Goal: Task Accomplishment & Management: Manage account settings

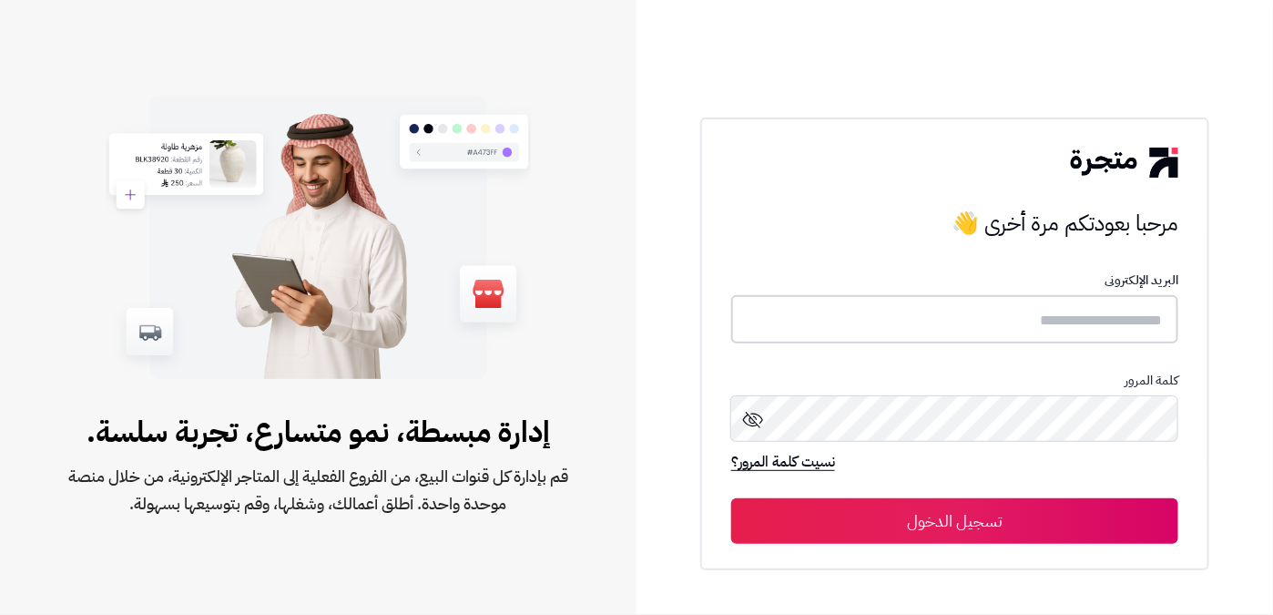
type input "**********"
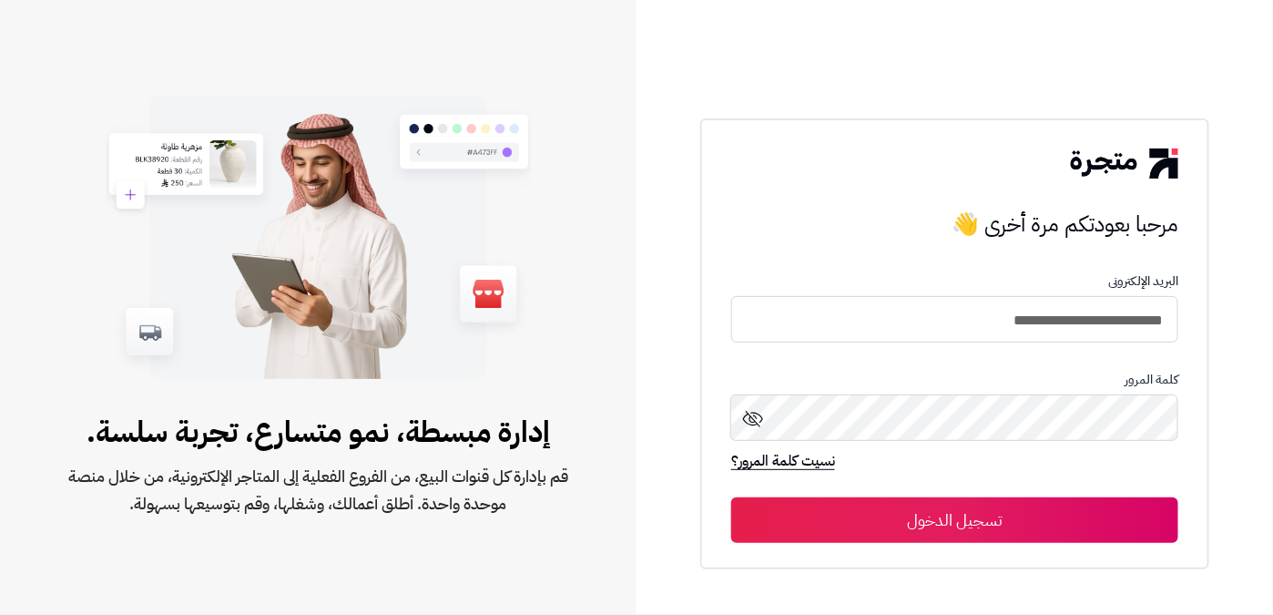
click at [928, 513] on button "تسجيل الدخول" at bounding box center [954, 520] width 447 height 46
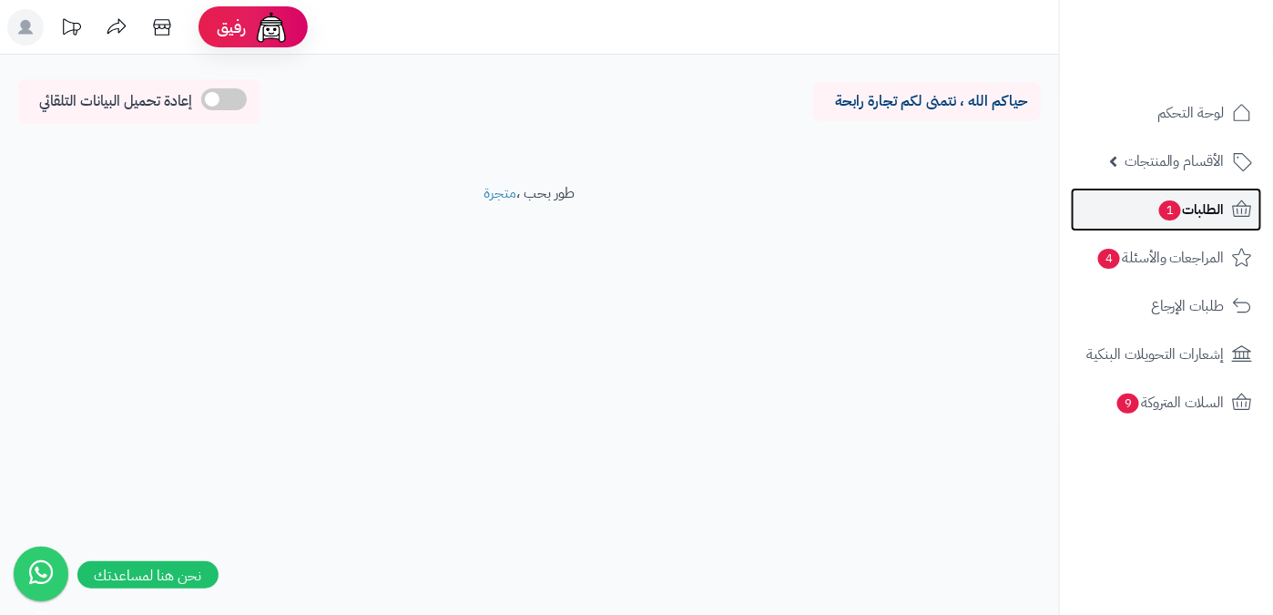
click at [1154, 211] on link "الطلبات 1" at bounding box center [1166, 210] width 191 height 44
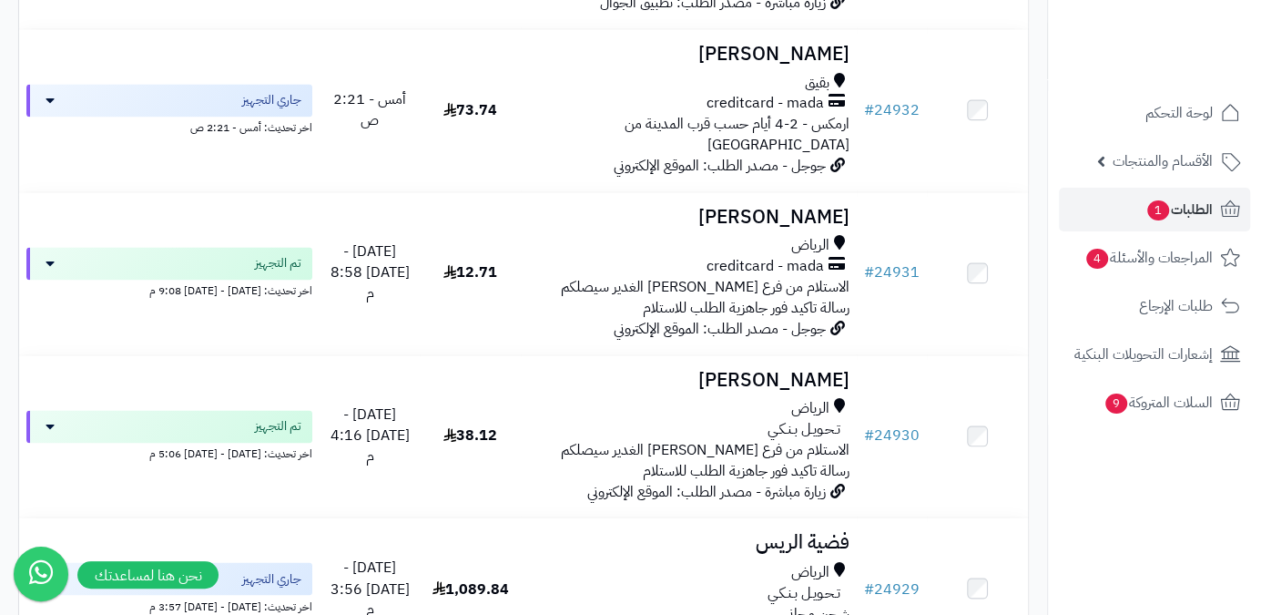
scroll to position [1573, 0]
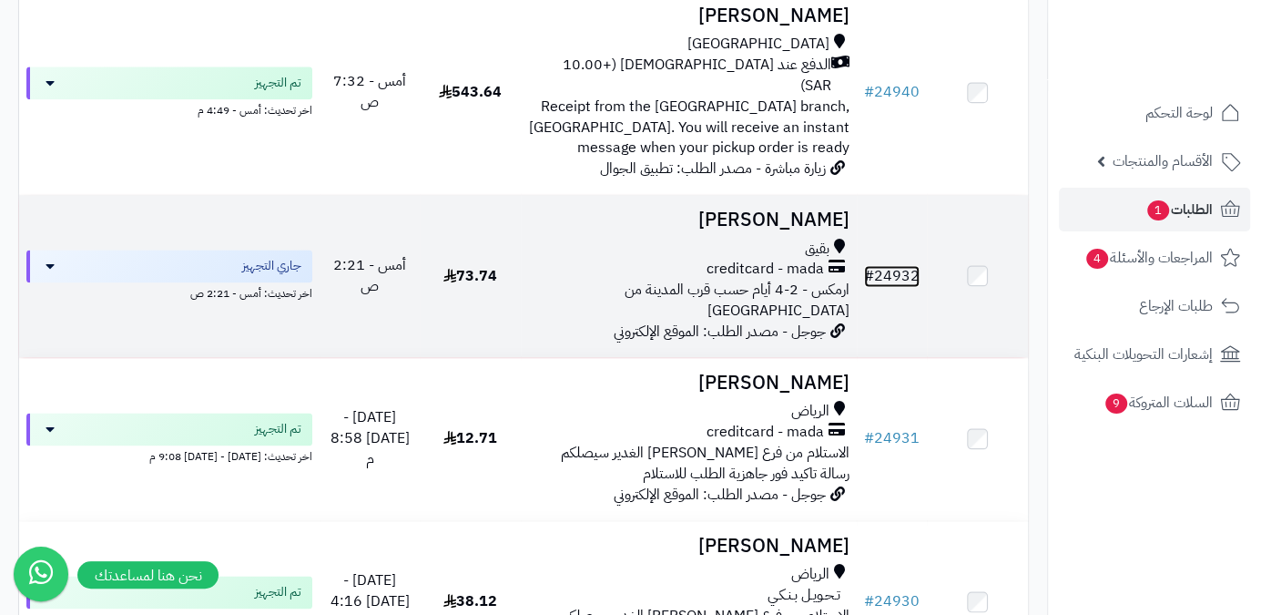
click at [895, 265] on link "# 24932" at bounding box center [892, 276] width 56 height 22
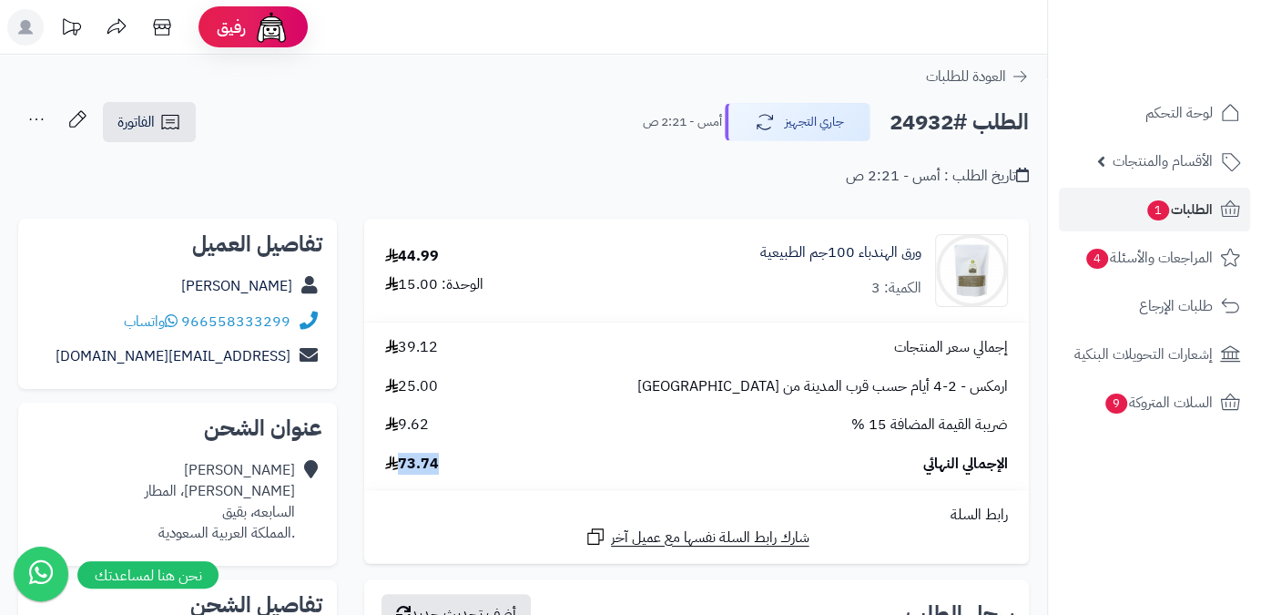
drag, startPoint x: 400, startPoint y: 464, endPoint x: 464, endPoint y: 471, distance: 64.1
click at [464, 471] on div "الإجمالي النهائي 73.74" at bounding box center [697, 464] width 650 height 21
copy span "73.74"
drag, startPoint x: 922, startPoint y: 253, endPoint x: 723, endPoint y: 252, distance: 198.5
click at [723, 252] on div "ورق الهندباء 100جم الطبيعية الكمية: 3" at bounding box center [804, 270] width 433 height 73
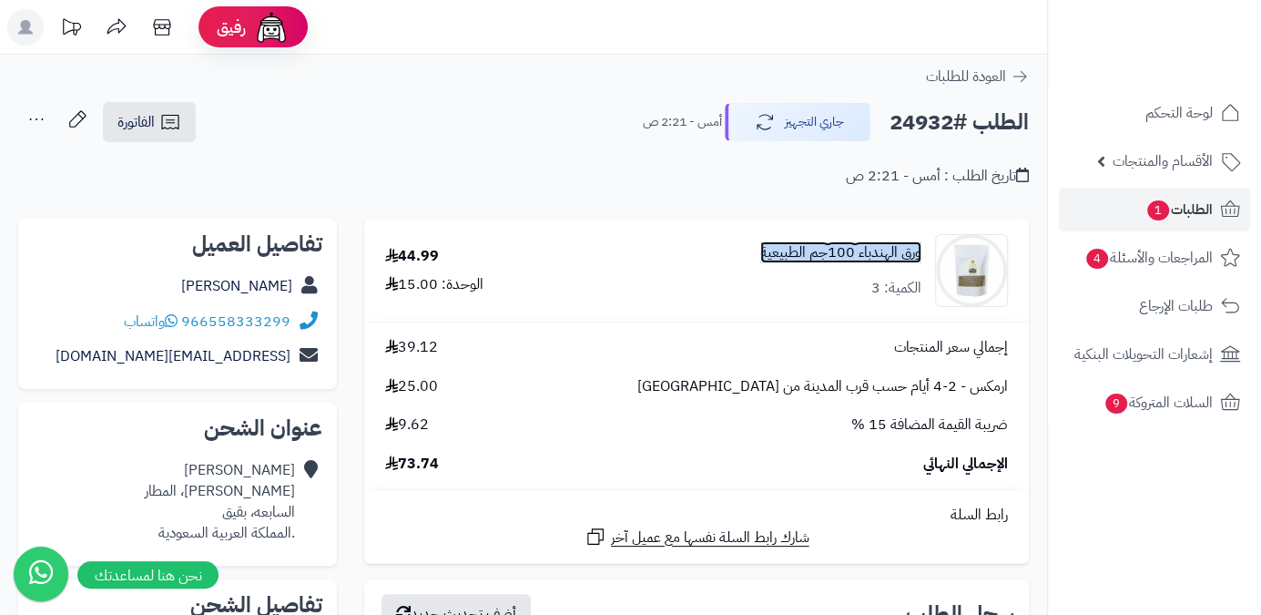
copy link "ورق الهندباء 100جم الطبيعية"
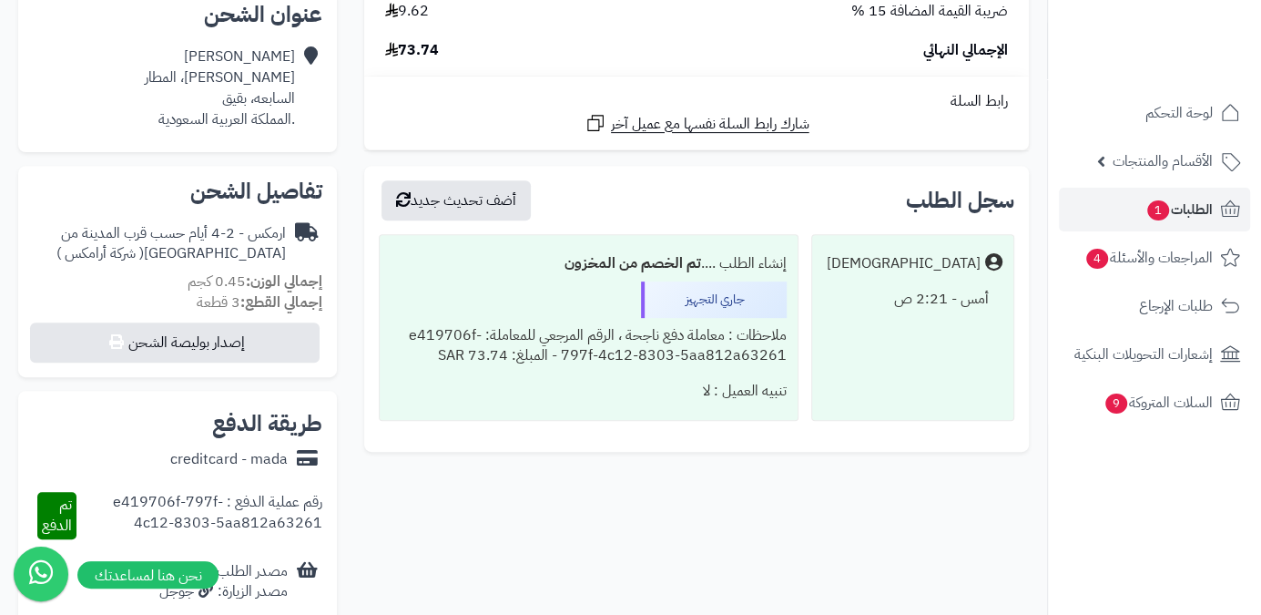
scroll to position [82, 0]
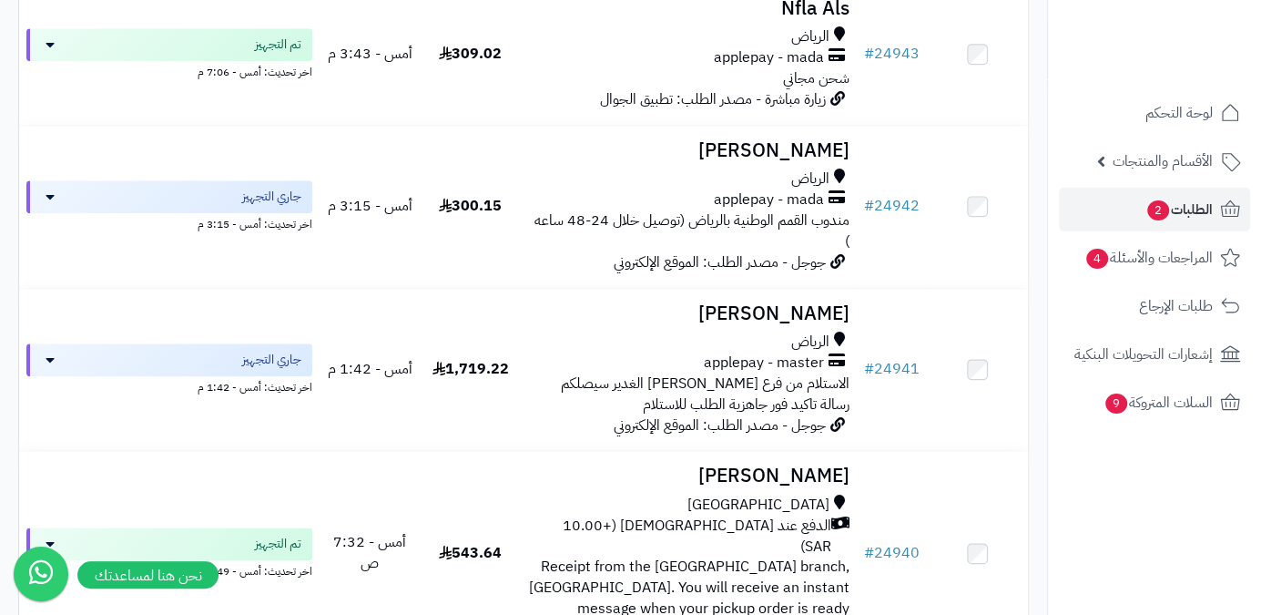
scroll to position [1157, 0]
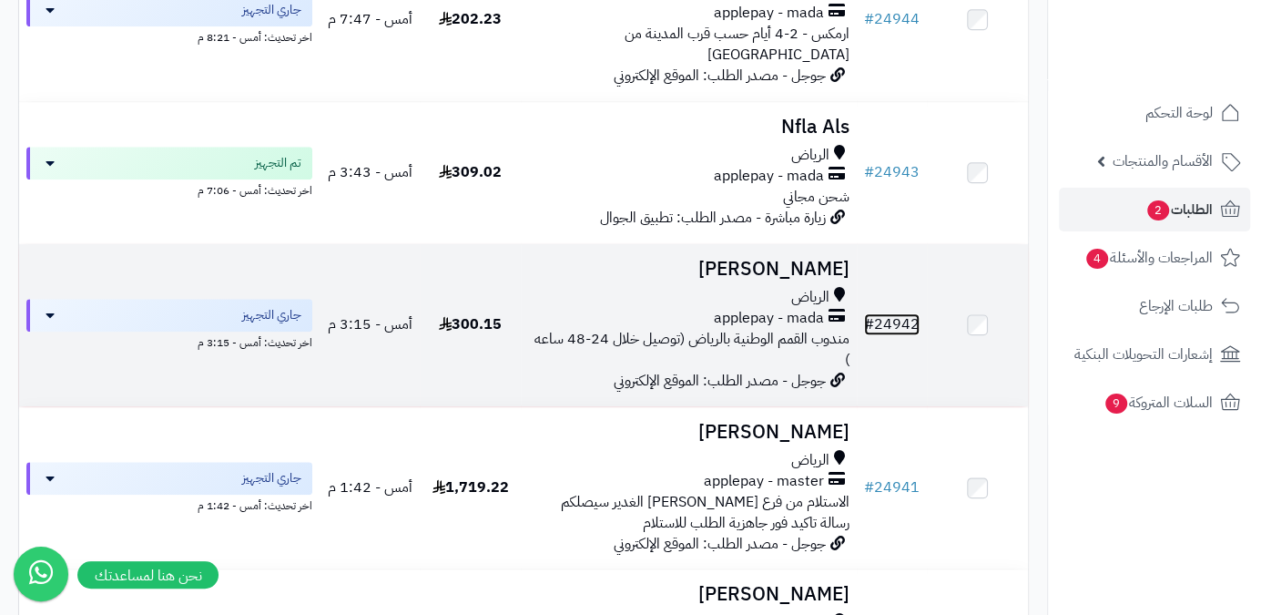
click at [882, 313] on link "# 24942" at bounding box center [892, 324] width 56 height 22
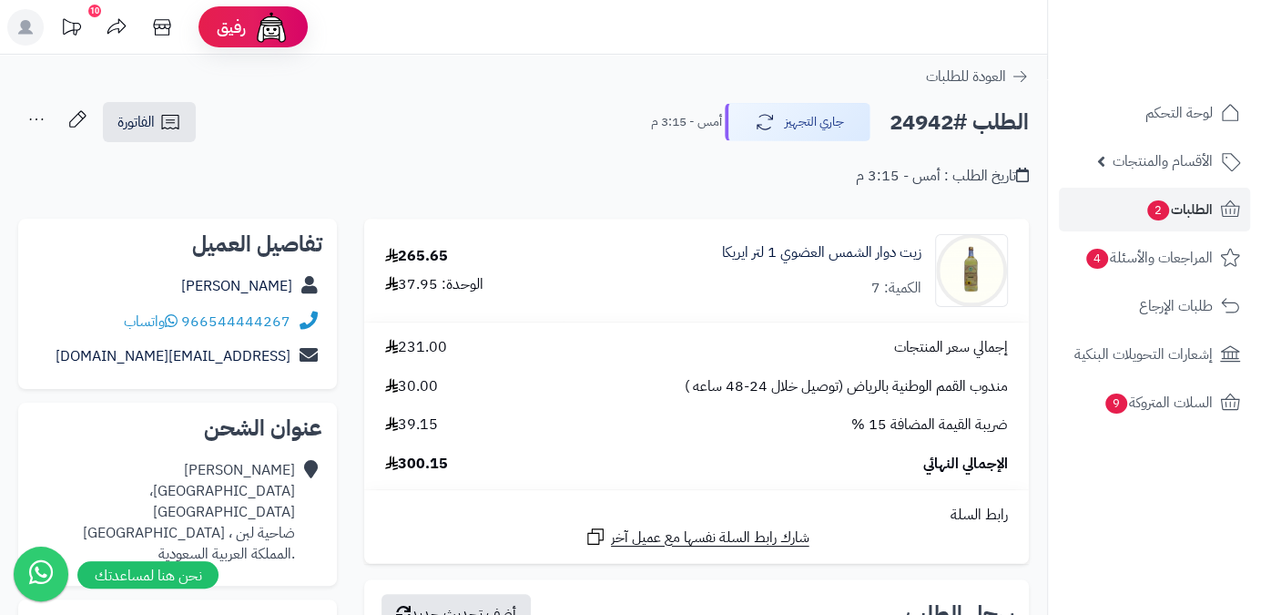
drag, startPoint x: 199, startPoint y: 288, endPoint x: 293, endPoint y: 287, distance: 94.7
click at [293, 287] on div "محمد القحطاني" at bounding box center [178, 287] width 290 height 36
copy link "محمد القحطاني"
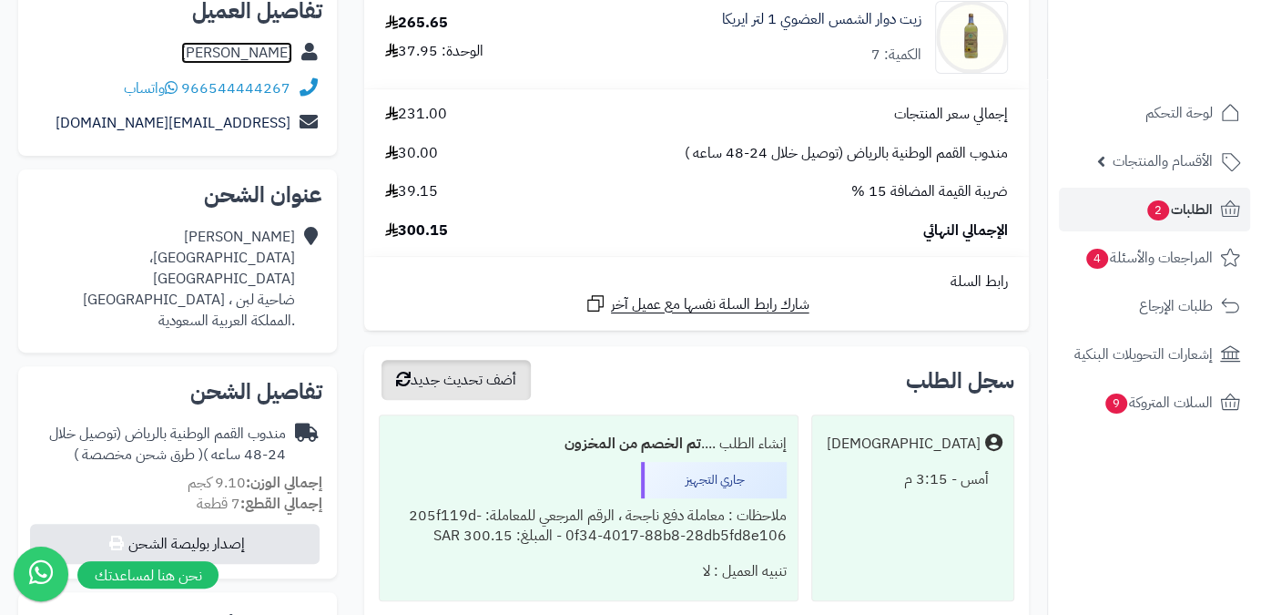
scroll to position [165, 0]
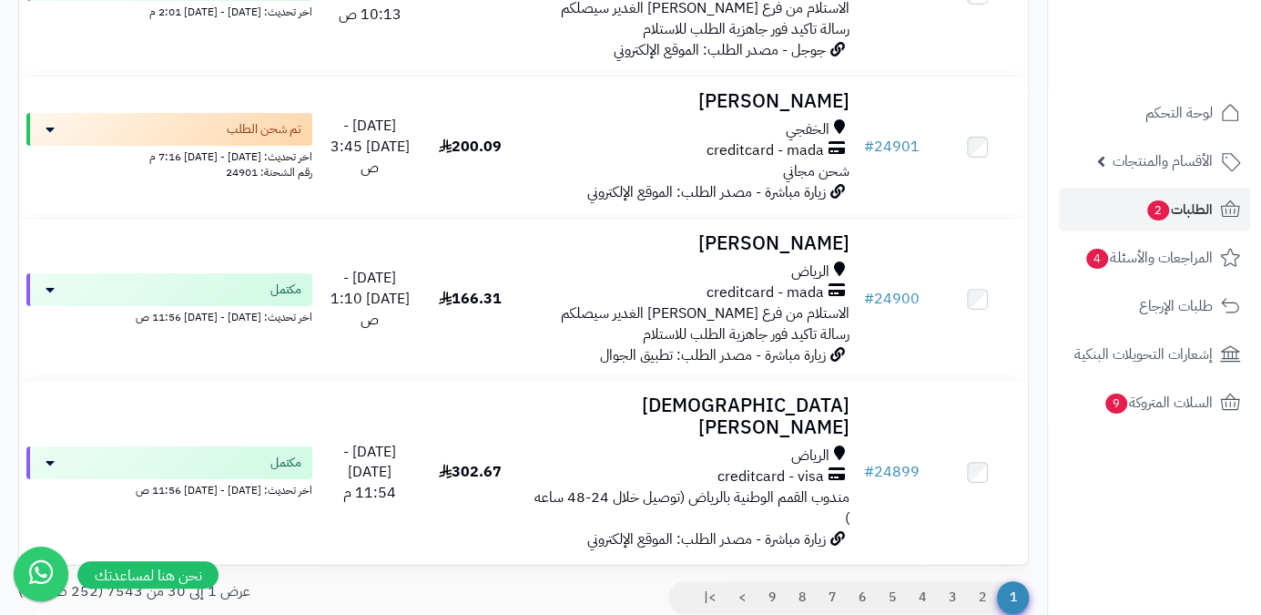
scroll to position [4626, 0]
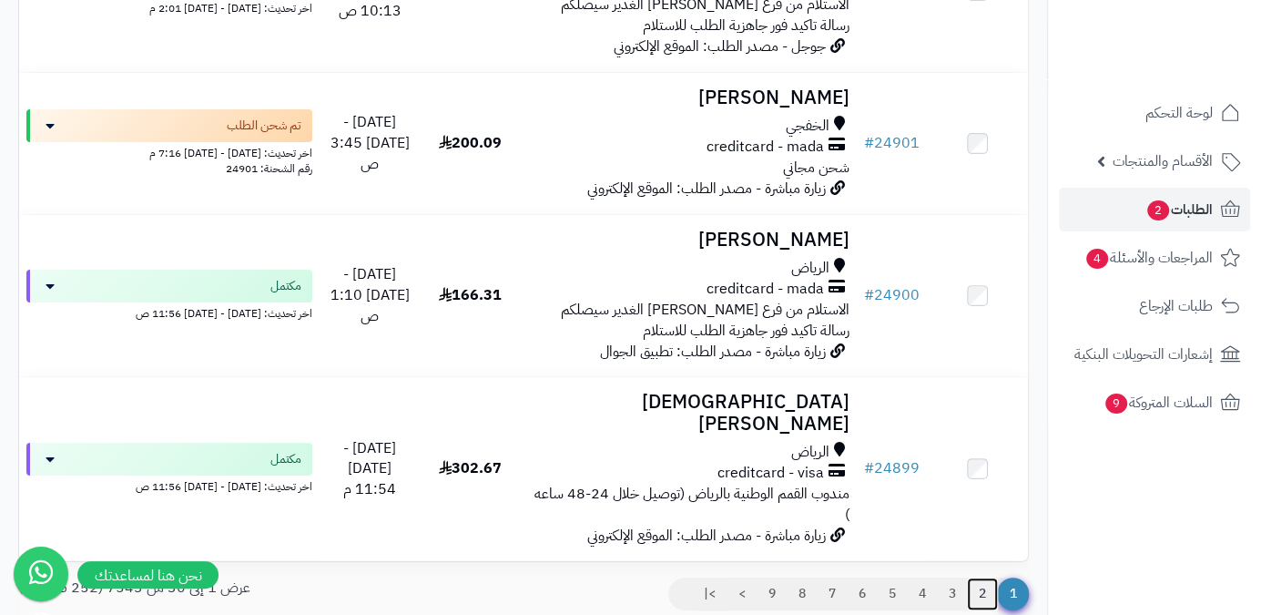
click at [983, 577] on link "2" at bounding box center [982, 593] width 31 height 33
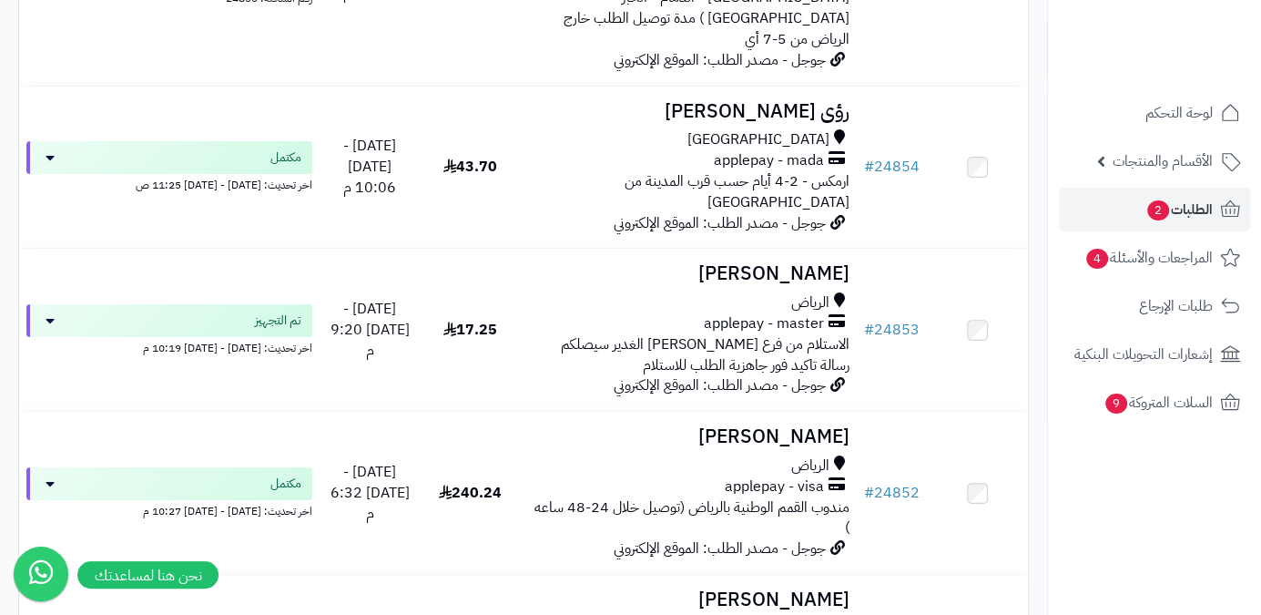
scroll to position [4635, 0]
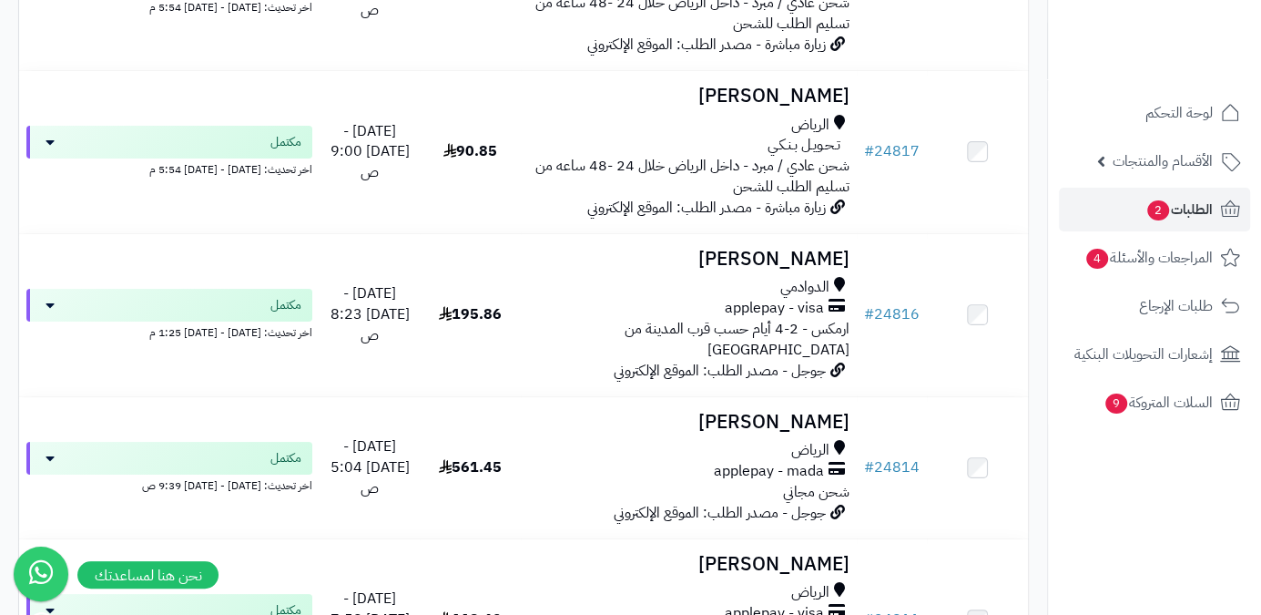
scroll to position [4689, 0]
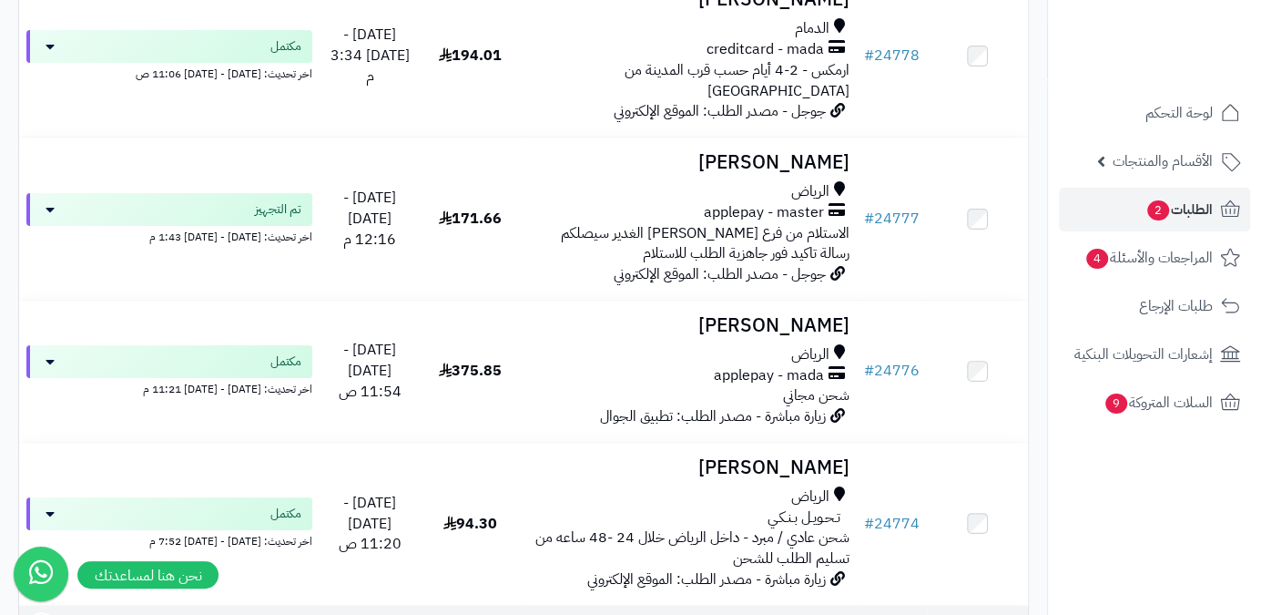
scroll to position [4668, 0]
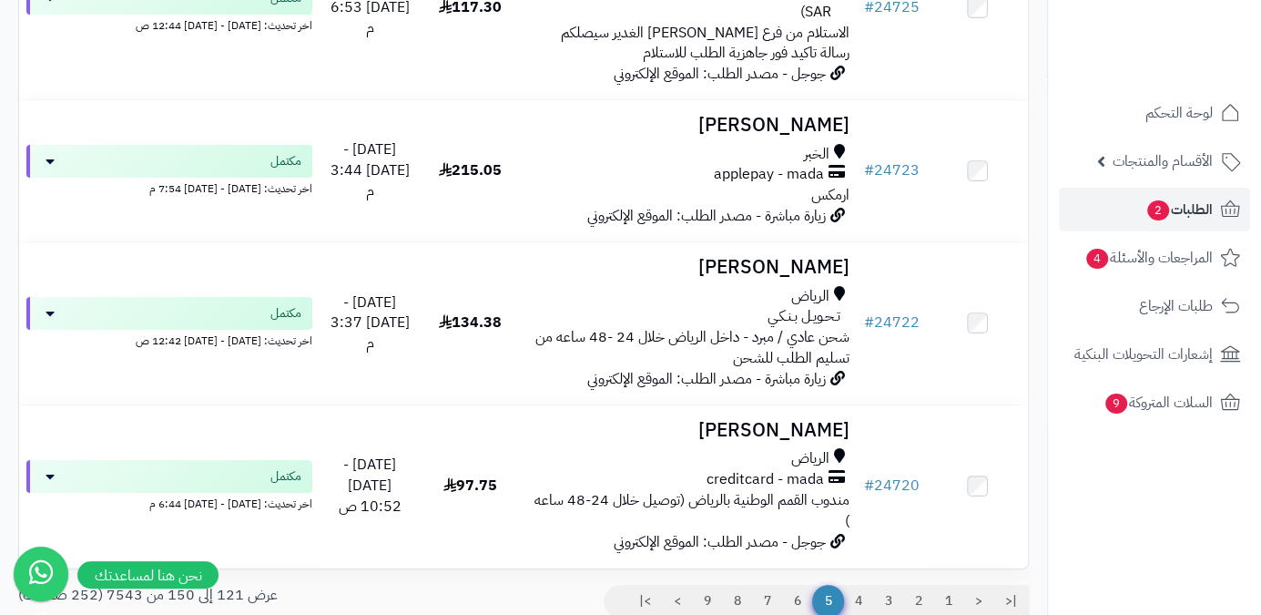
scroll to position [4752, 0]
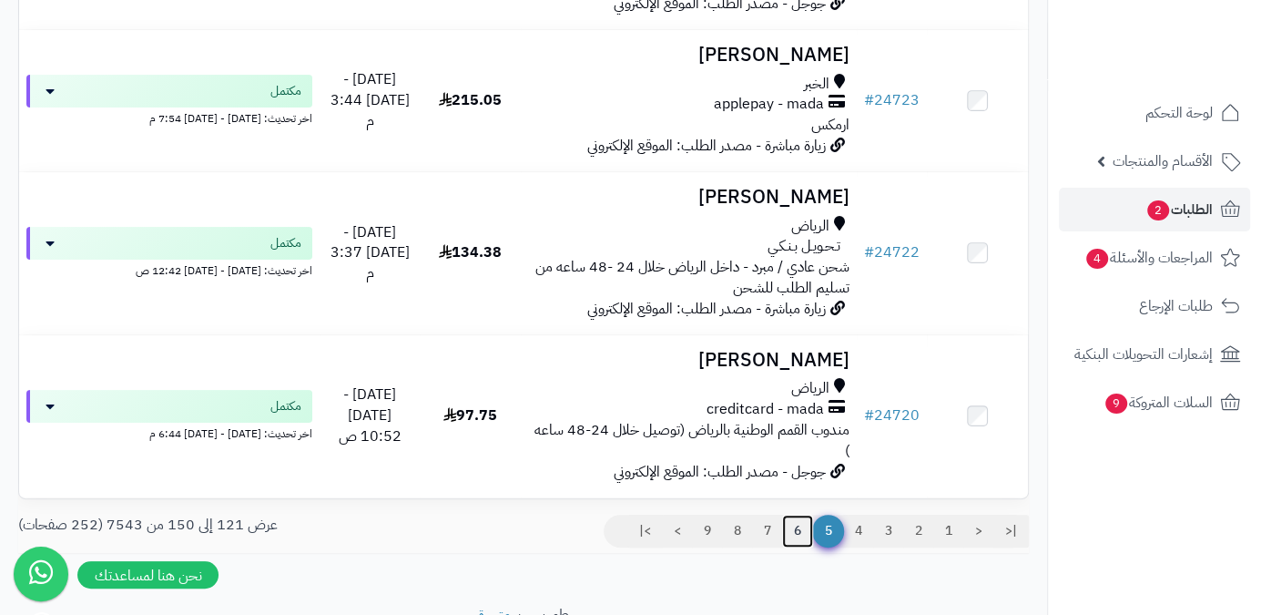
click at [784, 515] on link "6" at bounding box center [797, 531] width 31 height 33
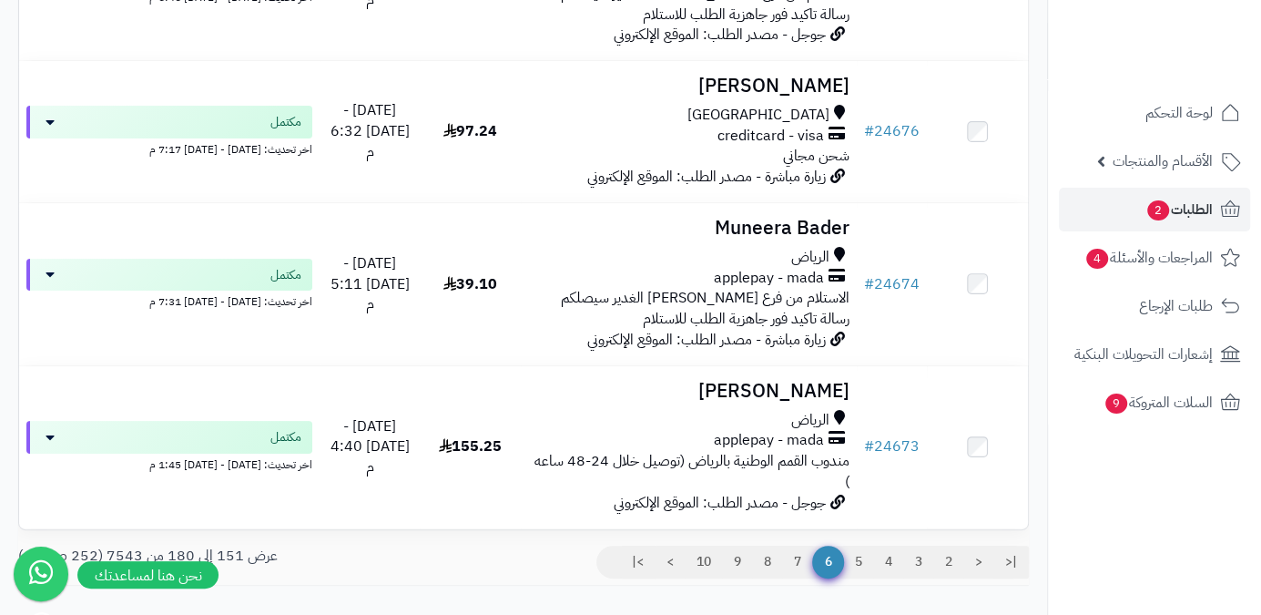
scroll to position [4730, 0]
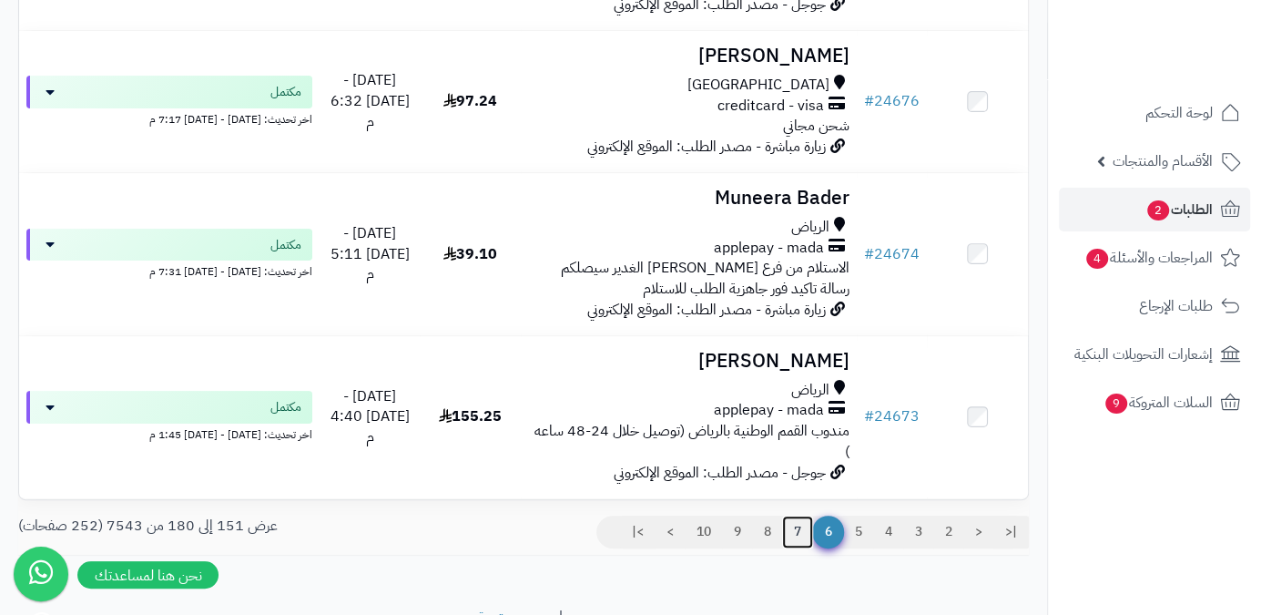
click at [784, 515] on link "7" at bounding box center [797, 531] width 31 height 33
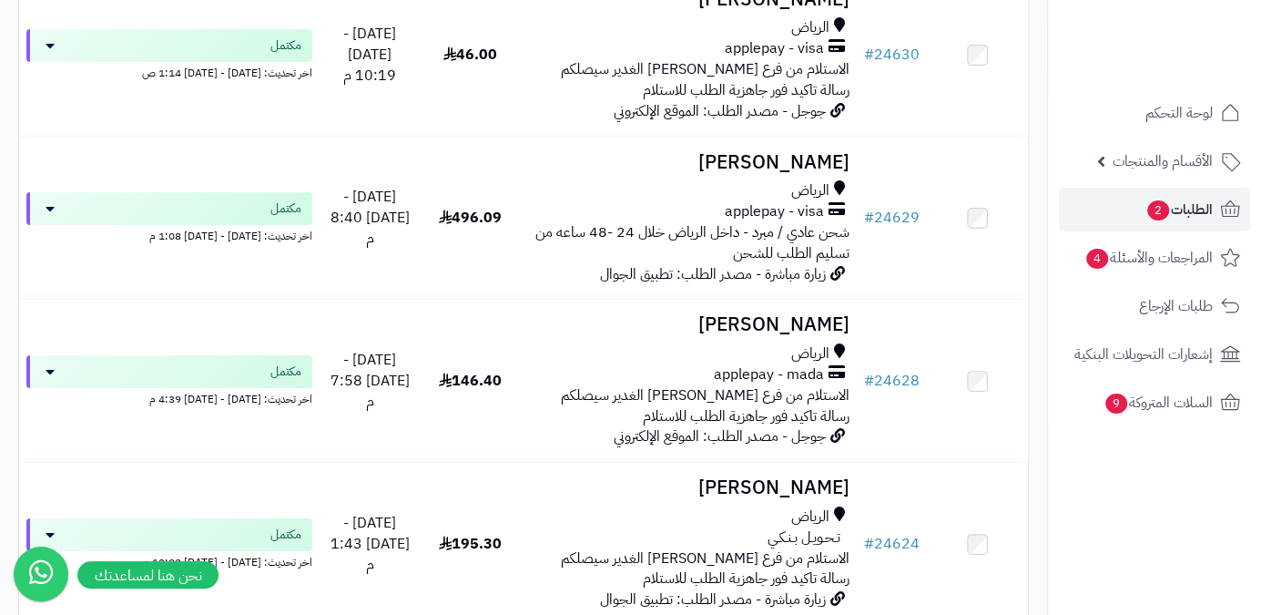
scroll to position [4668, 0]
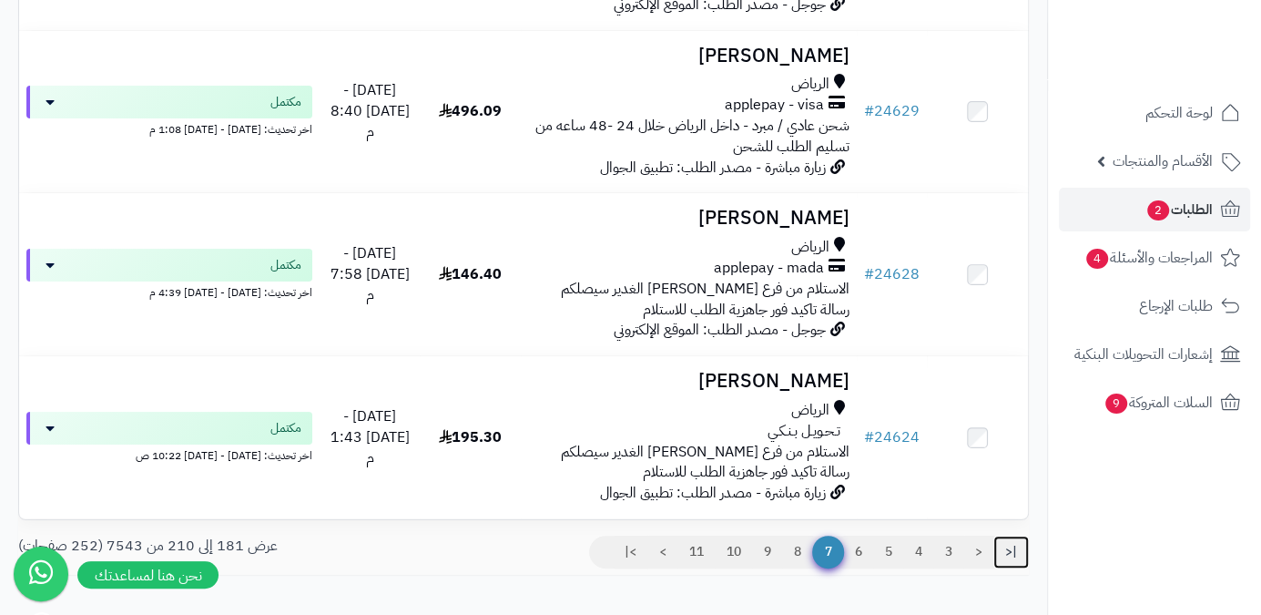
click at [1006, 535] on link "|<" at bounding box center [1012, 551] width 36 height 33
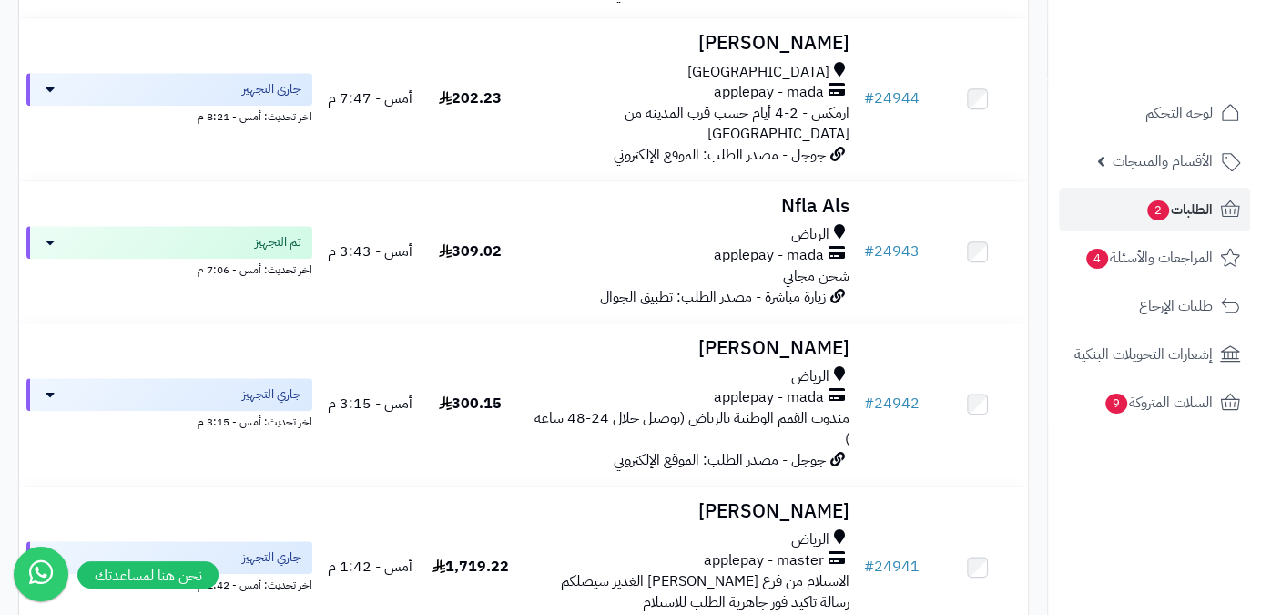
scroll to position [1066, 0]
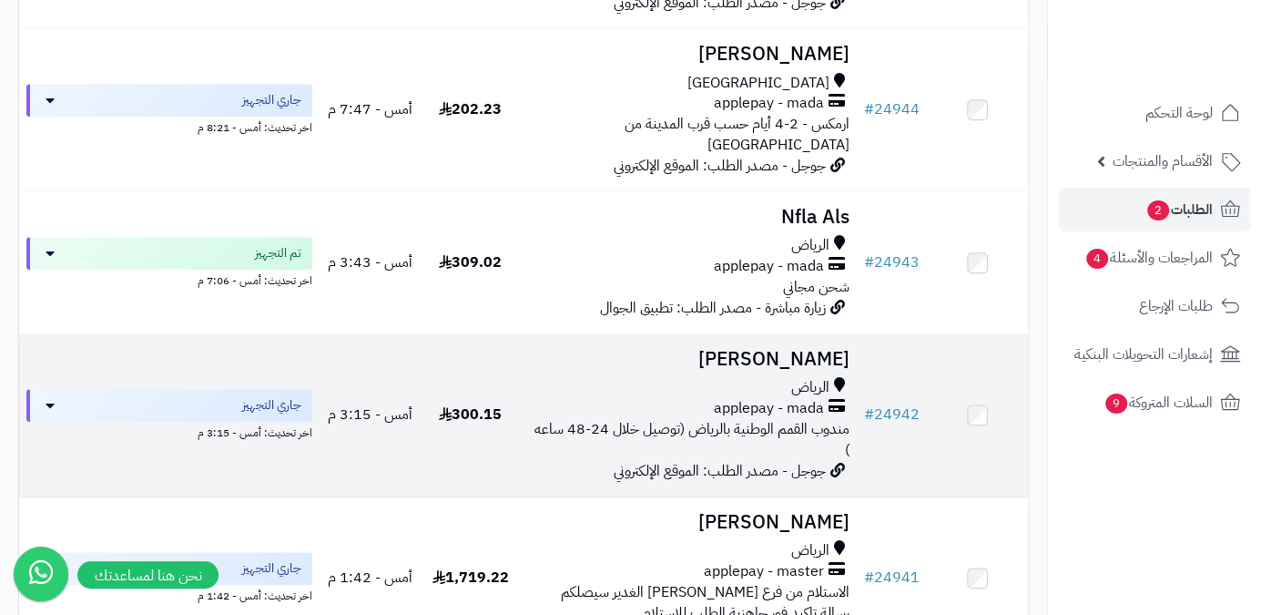
click at [806, 349] on h3 "محمد القحطاني" at bounding box center [688, 359] width 321 height 21
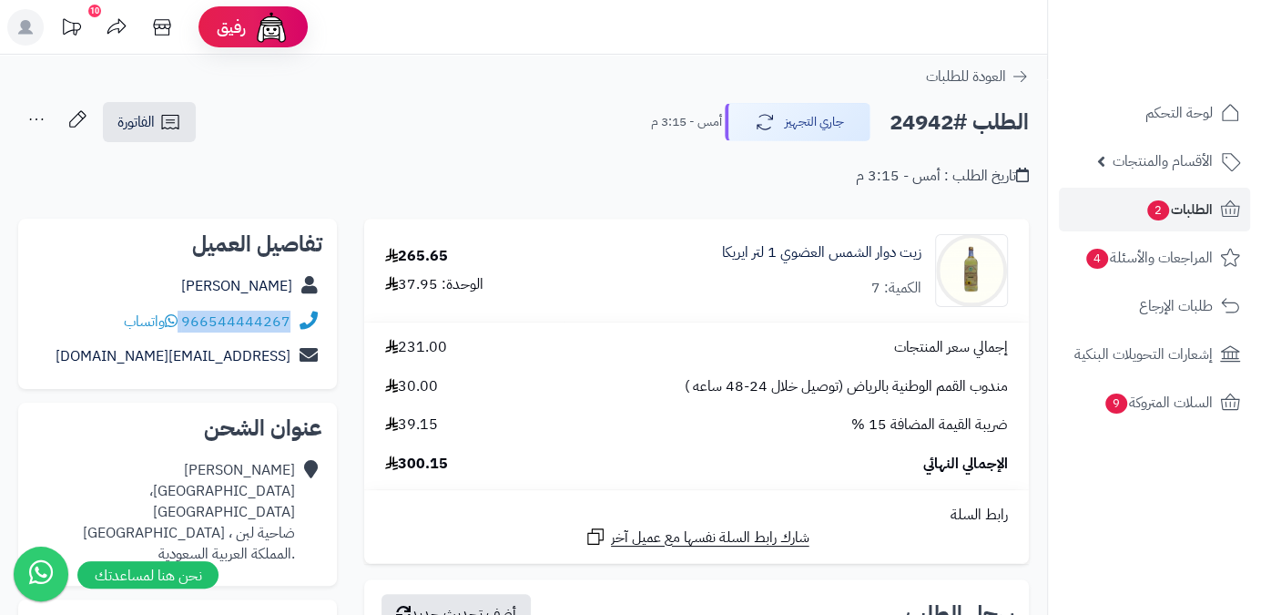
drag, startPoint x: 182, startPoint y: 314, endPoint x: 329, endPoint y: 328, distance: 147.3
click at [329, 328] on div "تفاصيل العميل محمد القحطاني 966544444267 واتساب q505mr@gmai.com" at bounding box center [177, 304] width 319 height 171
copy div "966544444267"
drag, startPoint x: 158, startPoint y: 362, endPoint x: 280, endPoint y: 372, distance: 122.4
click at [311, 372] on div "q505mr@gmai.com" at bounding box center [178, 357] width 290 height 36
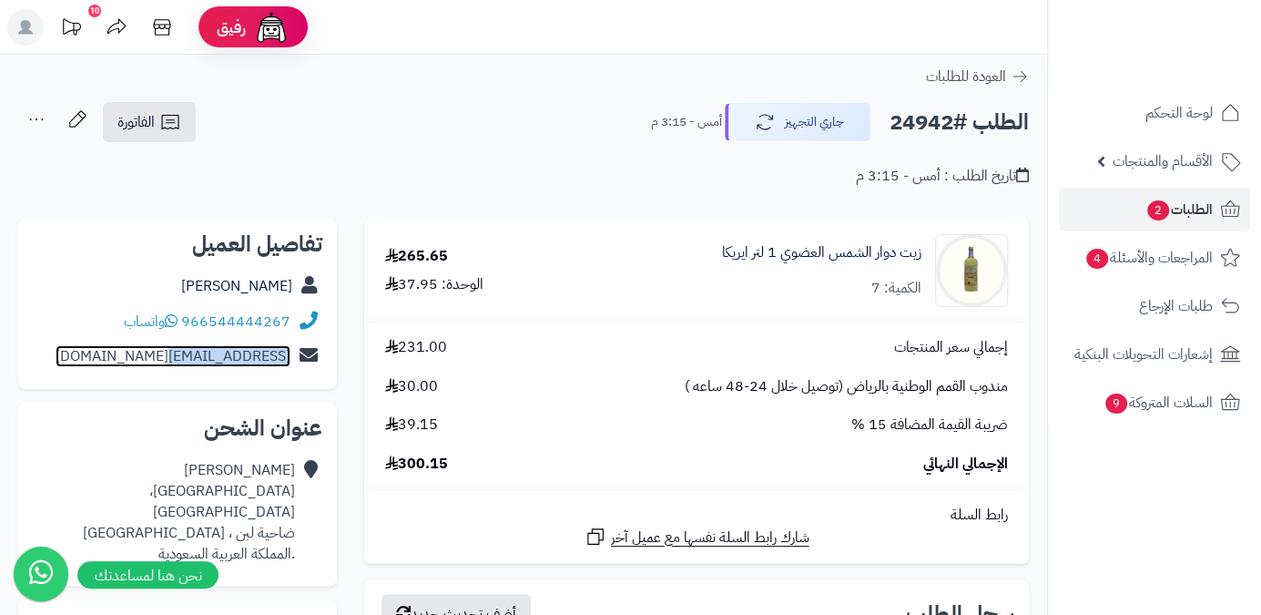
copy div "q505mr@gmai.com"
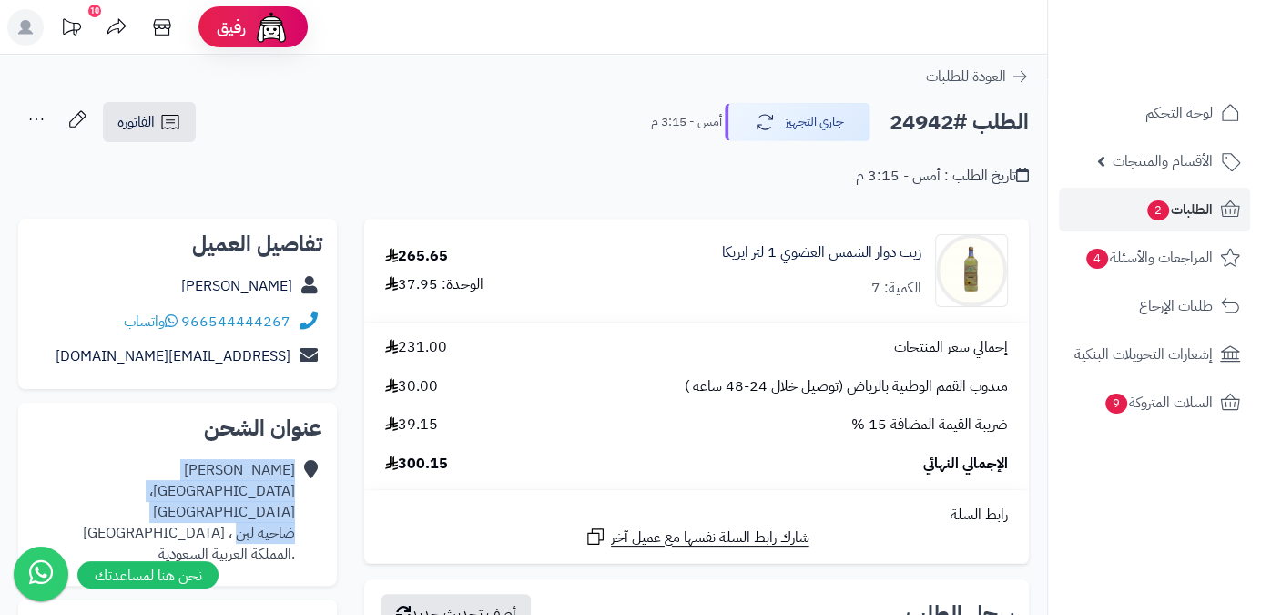
drag, startPoint x: 299, startPoint y: 511, endPoint x: 238, endPoint y: 515, distance: 61.1
click at [238, 515] on div "محمد القحطاني شارع الطائف، لبن ضاحية لبن ، الرياض .المملكة العربية السعودية" at bounding box center [178, 512] width 290 height 118
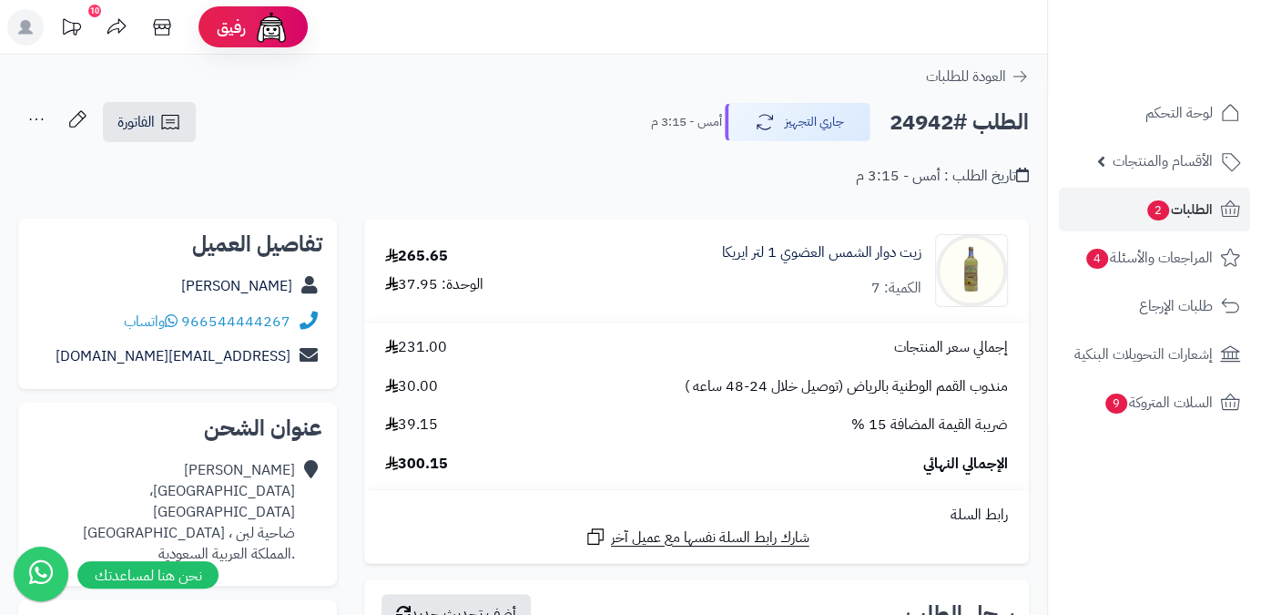
click at [157, 515] on div "محمد القحطاني شارع الطائف، لبن ضاحية لبن ، الرياض .المملكة العربية السعودية" at bounding box center [178, 512] width 290 height 118
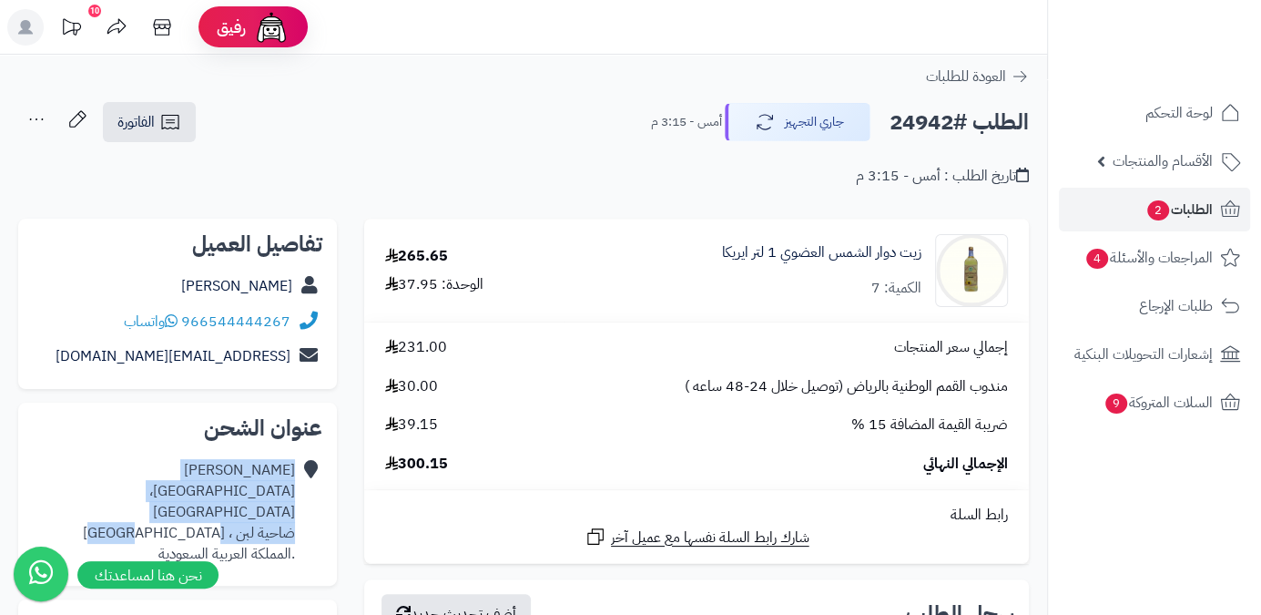
drag, startPoint x: 164, startPoint y: 518, endPoint x: 304, endPoint y: 517, distance: 140.3
click at [304, 517] on div "محمد القحطاني شارع الطائف، لبن ضاحية لبن ، الرياض .المملكة العربية السعودية" at bounding box center [178, 512] width 290 height 118
click at [301, 517] on icon at bounding box center [309, 512] width 18 height 104
drag, startPoint x: 181, startPoint y: 515, endPoint x: 291, endPoint y: 512, distance: 110.2
click at [291, 512] on div "محمد القحطاني شارع الطائف، لبن ضاحية لبن ، الرياض .المملكة العربية السعودية" at bounding box center [164, 512] width 262 height 104
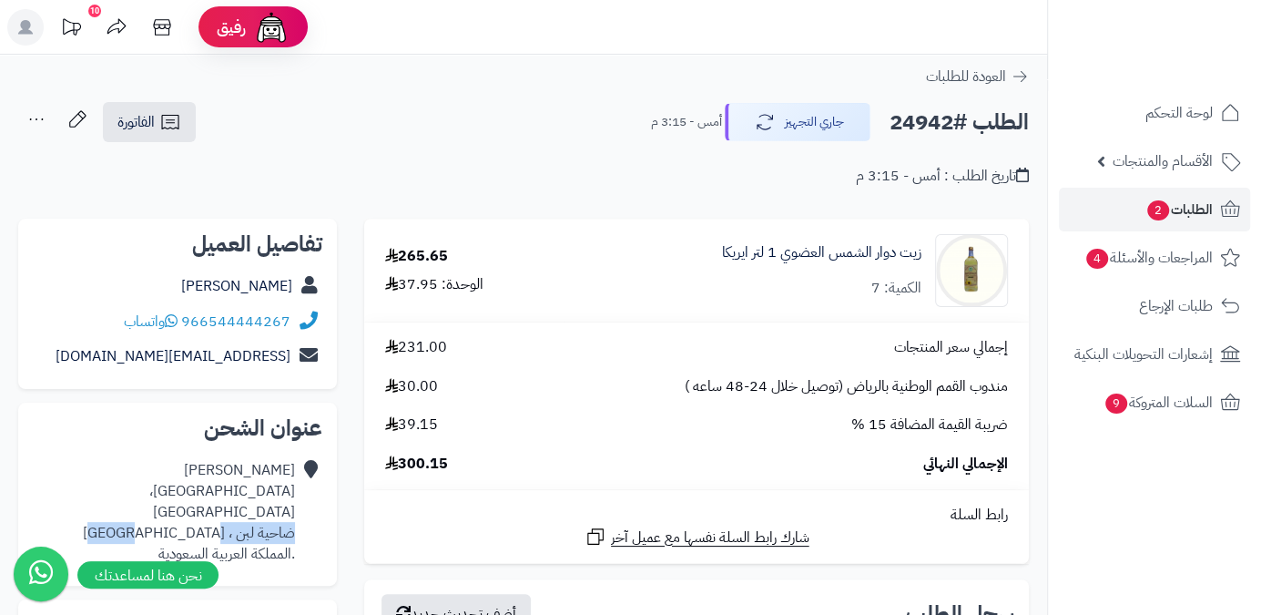
copy div "ضاحية لبن ، [GEOGRAPHIC_DATA]"
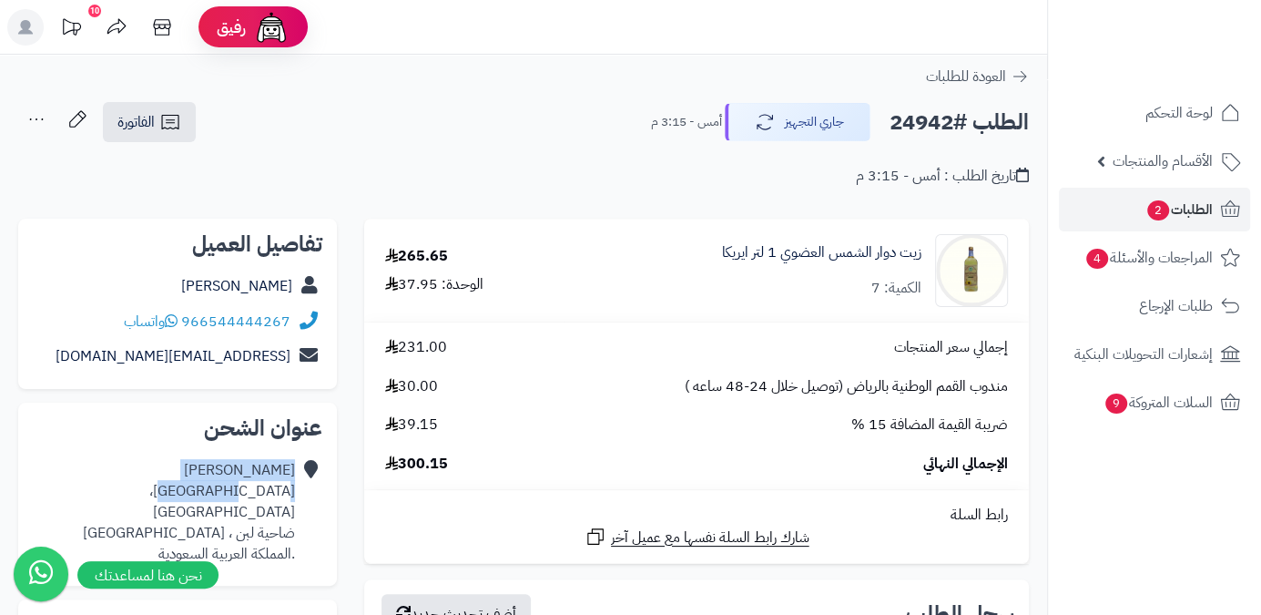
drag, startPoint x: 300, startPoint y: 491, endPoint x: 236, endPoint y: 495, distance: 63.9
click at [236, 495] on div "محمد القحطاني شارع الطائف، لبن ضاحية لبن ، الرياض .المملكة العربية السعودية" at bounding box center [178, 512] width 290 height 118
click at [189, 494] on div "محمد القحطاني شارع الطائف، لبن ضاحية لبن ، الرياض .المملكة العربية السعودية" at bounding box center [164, 512] width 262 height 104
click at [288, 493] on div "محمد القحطاني شارع الطائف، لبن ضاحية لبن ، الرياض .المملكة العربية السعودية" at bounding box center [164, 512] width 262 height 104
drag, startPoint x: 299, startPoint y: 491, endPoint x: 269, endPoint y: 498, distance: 30.9
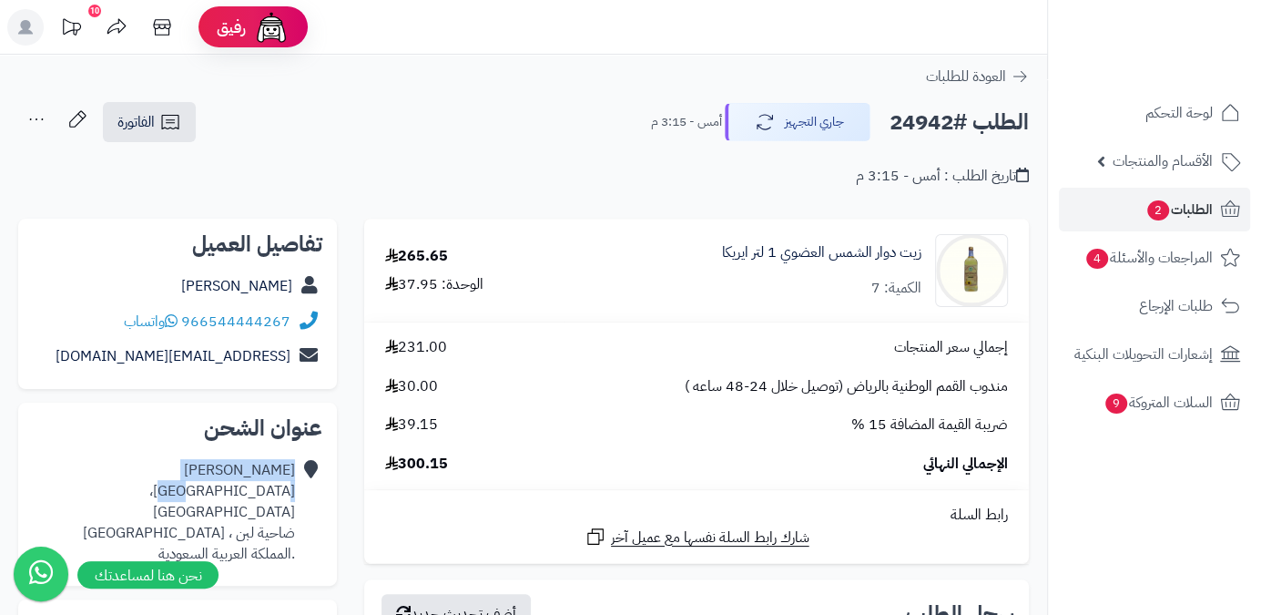
click at [269, 498] on div "محمد القحطاني شارع الطائف، لبن ضاحية لبن ، الرياض .المملكة العربية السعودية" at bounding box center [178, 512] width 290 height 118
click at [280, 498] on div "محمد القحطاني شارع الطائف، لبن ضاحية لبن ، الرياض .المملكة العربية السعودية" at bounding box center [164, 512] width 262 height 104
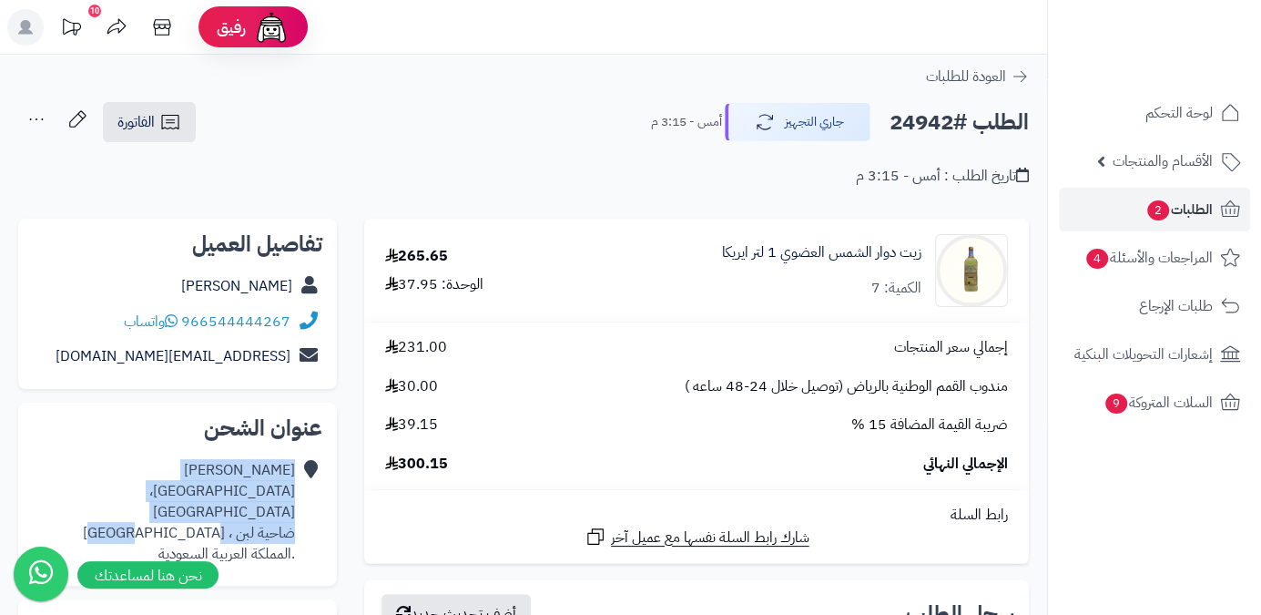
drag, startPoint x: 301, startPoint y: 500, endPoint x: 184, endPoint y: 505, distance: 117.6
click at [184, 505] on div "محمد القحطاني شارع الطائف، لبن ضاحية لبن ، الرياض .المملكة العربية السعودية" at bounding box center [178, 512] width 290 height 118
copy div "محمد القحطاني شارع الطائف، لبن ضاحية لبن ، الرياض"
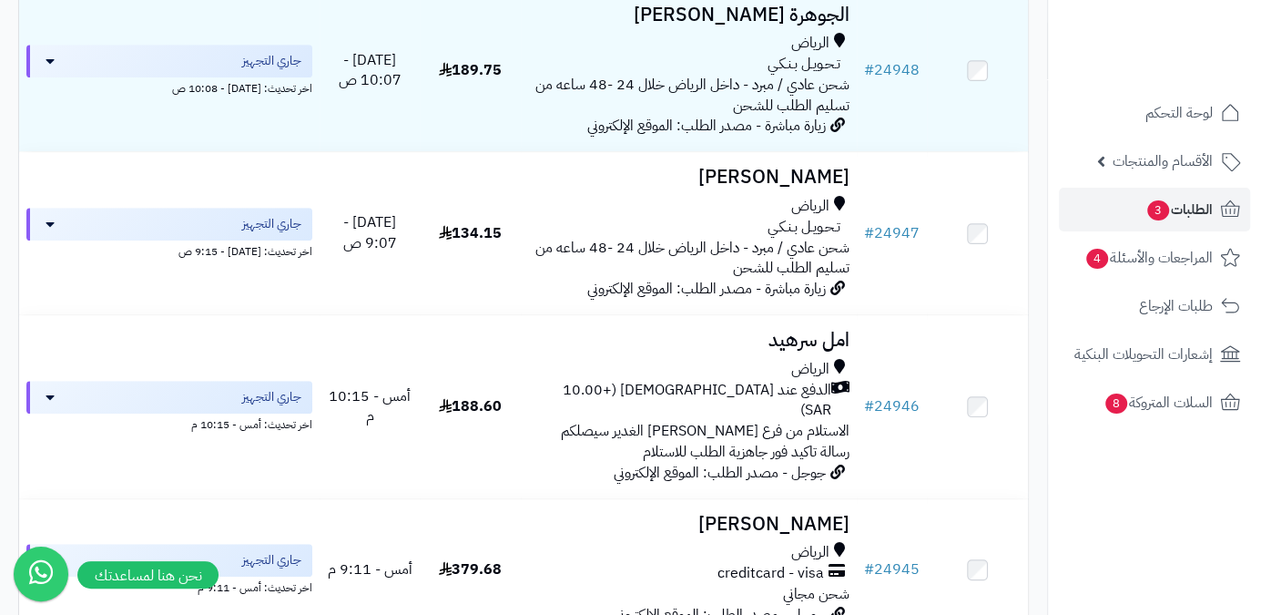
scroll to position [484, 0]
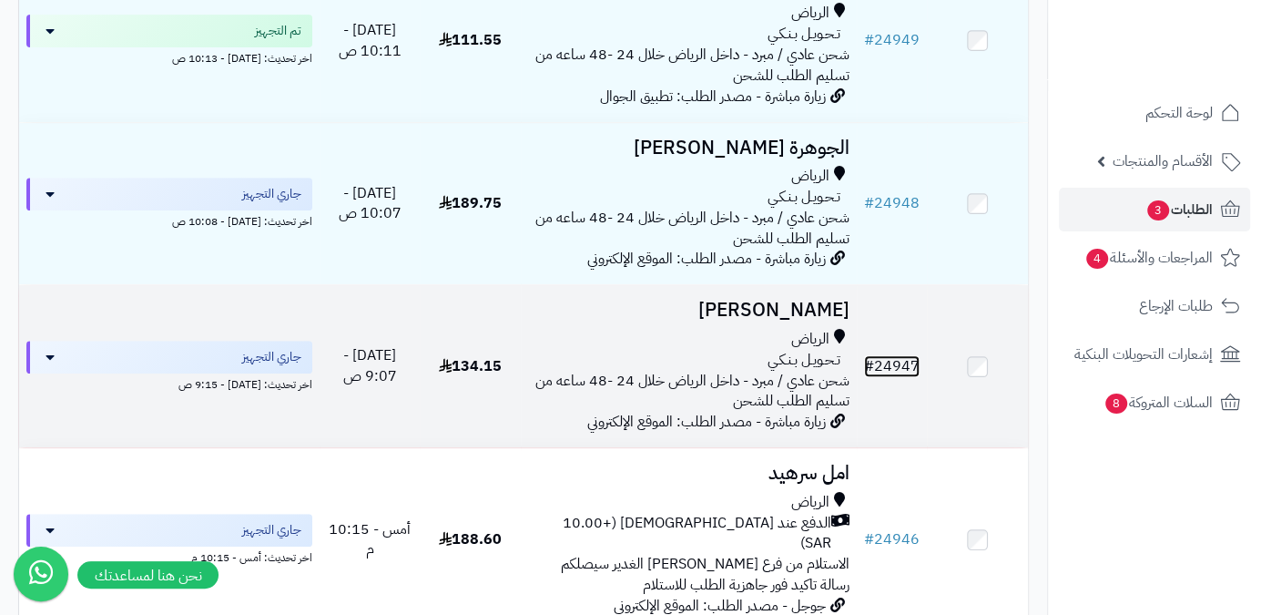
click at [903, 377] on link "# 24947" at bounding box center [892, 366] width 56 height 22
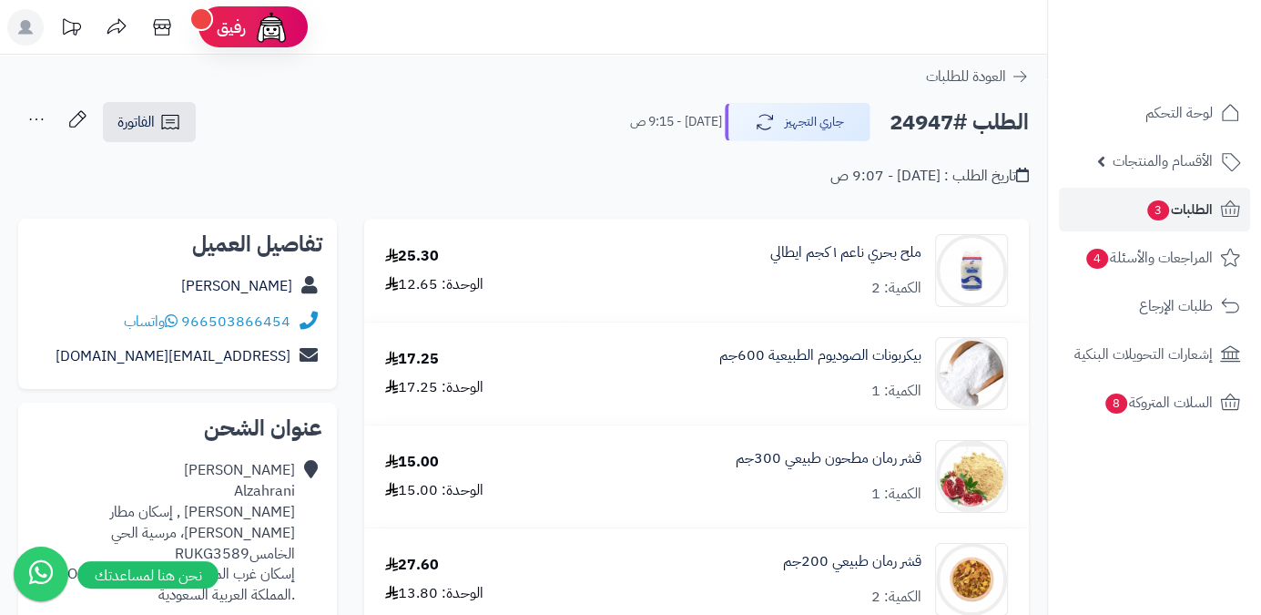
drag, startPoint x: 172, startPoint y: 290, endPoint x: 293, endPoint y: 292, distance: 121.2
click at [293, 292] on div "[PERSON_NAME]" at bounding box center [178, 287] width 290 height 36
drag, startPoint x: 184, startPoint y: 318, endPoint x: 298, endPoint y: 319, distance: 113.8
click at [298, 319] on div "966503866454 واتساب" at bounding box center [178, 322] width 290 height 36
copy div "966503866454"
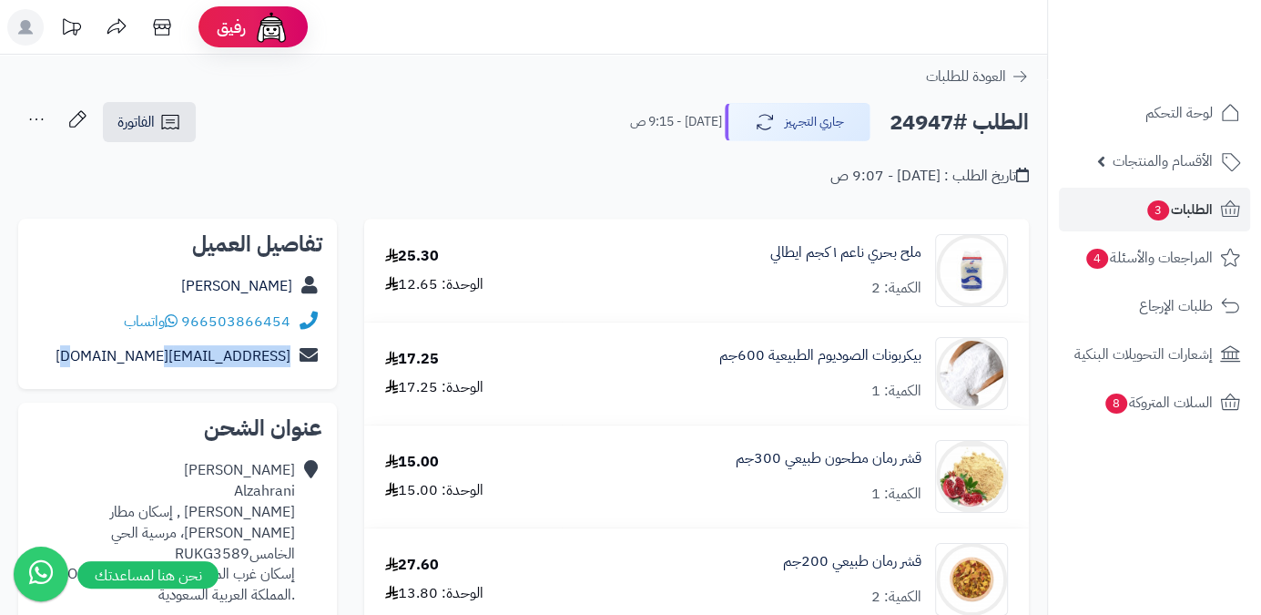
drag, startPoint x: 145, startPoint y: 352, endPoint x: 303, endPoint y: 352, distance: 158.5
click at [303, 352] on div "ahaa019@gmail.com" at bounding box center [178, 357] width 290 height 36
copy div "ahaa019@gmail.com"
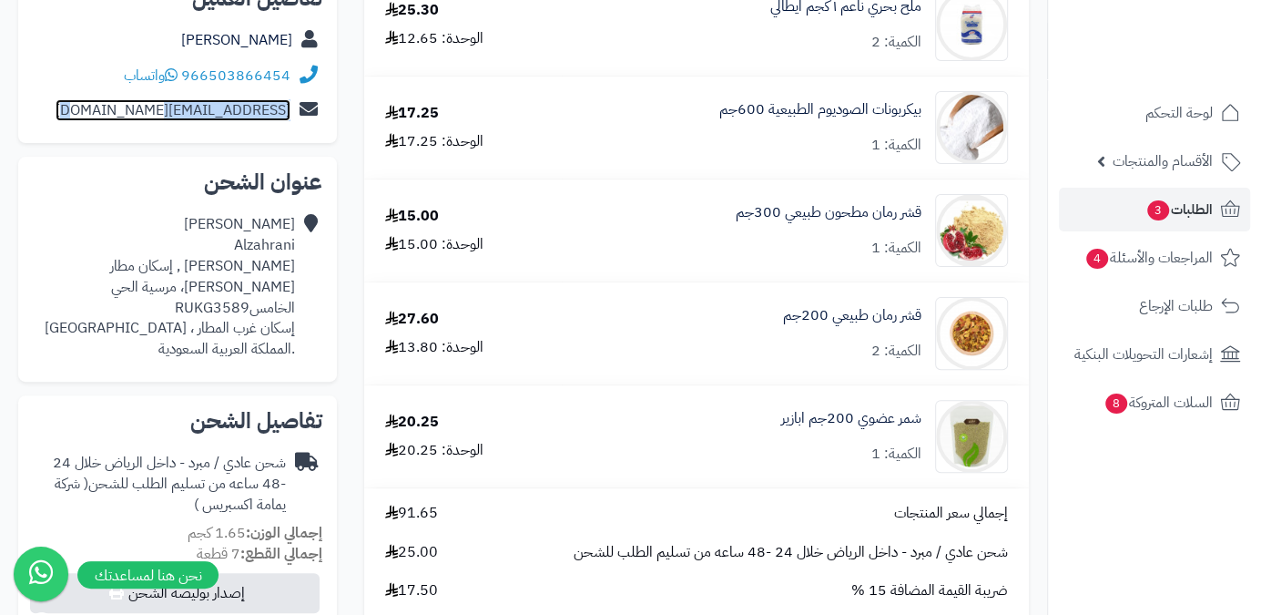
scroll to position [248, 0]
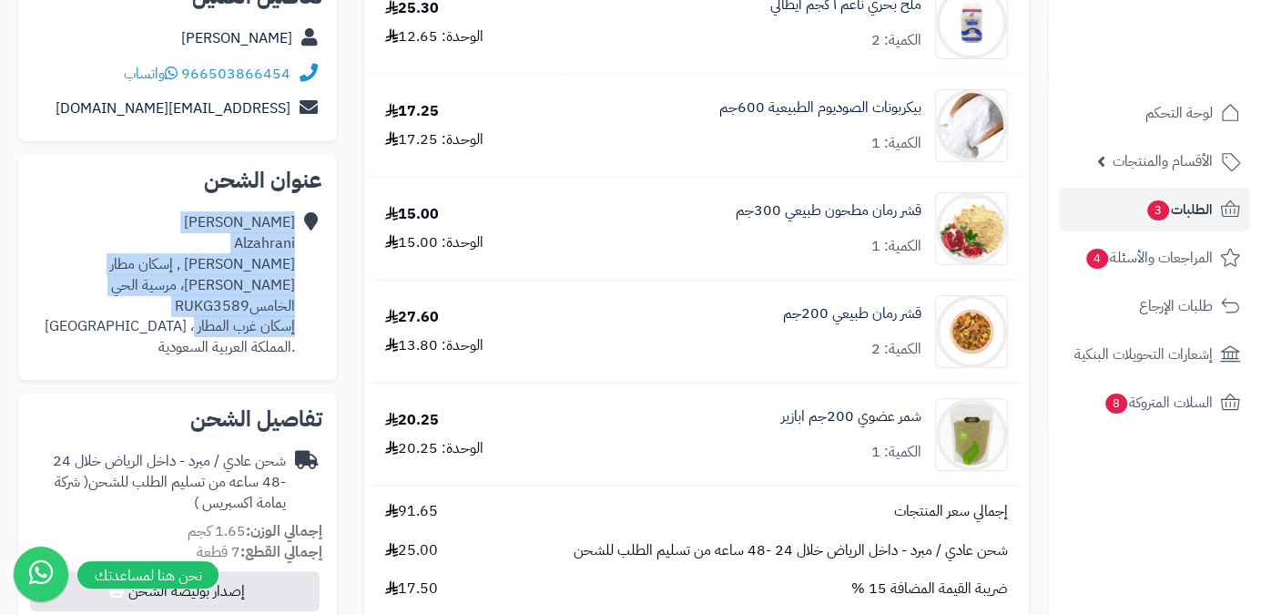
drag, startPoint x: 298, startPoint y: 266, endPoint x: 193, endPoint y: 305, distance: 111.8
click at [193, 305] on div "Abdullah Alzahrani أحمد بن حاتم الجرمي , إسكان مطار الملك خالد، مرسية الحي الخا…" at bounding box center [178, 285] width 290 height 160
click at [162, 225] on div "Abdullah Alzahrani أحمد بن حاتم الجرمي , إسكان مطار الملك خالد، مرسية الحي الخا…" at bounding box center [164, 285] width 262 height 146
drag, startPoint x: 301, startPoint y: 264, endPoint x: 150, endPoint y: 304, distance: 156.4
click at [150, 304] on div "Abdullah Alzahrani أحمد بن حاتم الجرمي , إسكان مطار الملك خالد، مرسية الحي الخا…" at bounding box center [178, 285] width 290 height 160
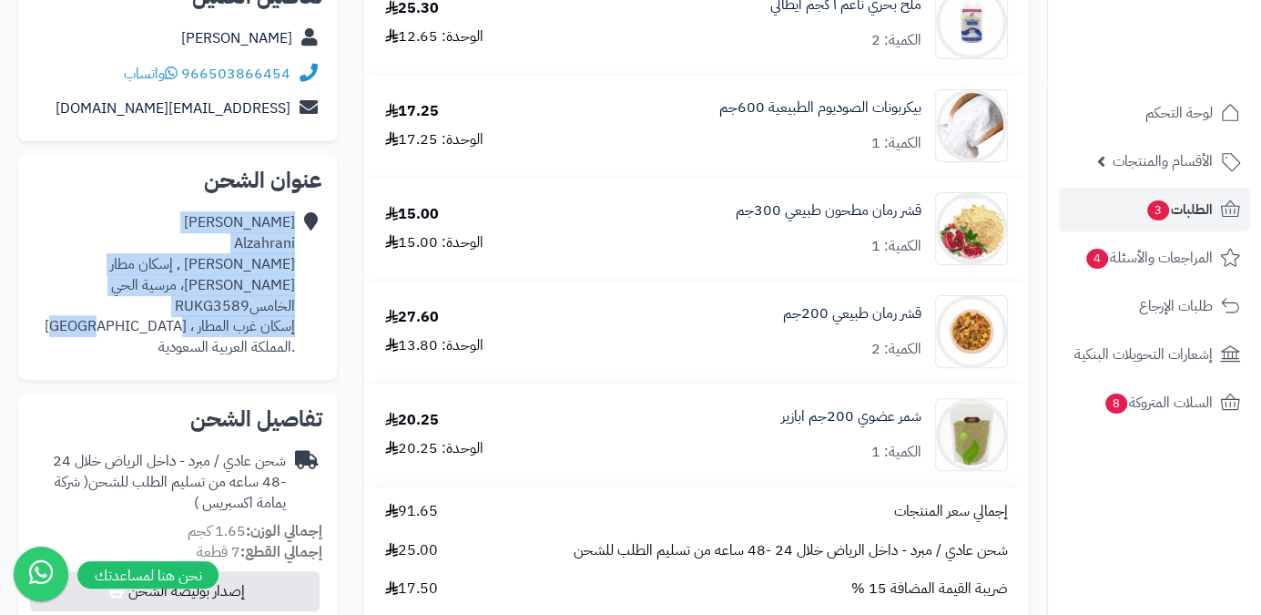
copy div "Abdullah Alzahrani أحمد بن حاتم الجرمي , إسكان مطار الملك خالد، مرسية الحي الخا…"
click at [240, 302] on div "Abdullah Alzahrani أحمد بن حاتم الجرمي , إسكان مطار الملك خالد، مرسية الحي الخا…" at bounding box center [164, 285] width 262 height 146
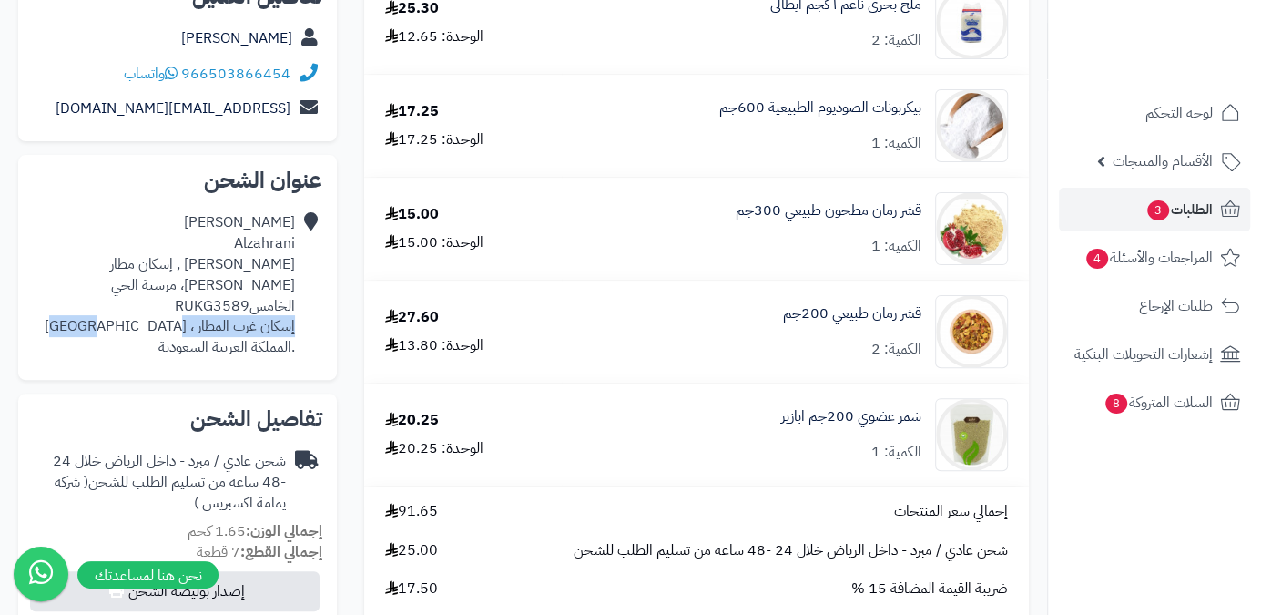
drag, startPoint x: 142, startPoint y: 309, endPoint x: 296, endPoint y: 313, distance: 154.0
click at [296, 313] on div "Abdullah Alzahrani أحمد بن حاتم الجرمي , إسكان مطار الملك خالد، مرسية الحي الخا…" at bounding box center [178, 285] width 290 height 160
copy div "إسكان غرب المطار ، الرياض"
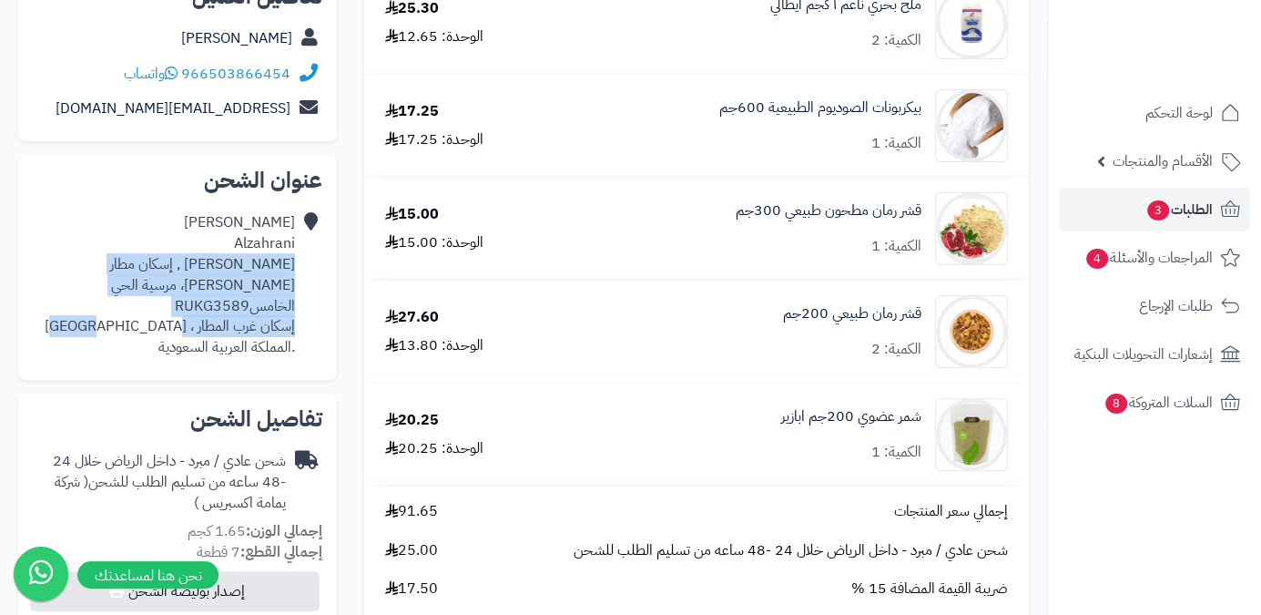
drag, startPoint x: 295, startPoint y: 264, endPoint x: 123, endPoint y: 301, distance: 175.9
click at [123, 301] on div "Abdullah Alzahrani أحمد بن حاتم الجرمي , إسكان مطار الملك خالد، مرسية الحي الخا…" at bounding box center [178, 285] width 290 height 160
copy div "أحمد بن حاتم الجرمي , إسكان مطار الملك خالد، مرسية الحي الخامسRUKG3589 إسكان غر…"
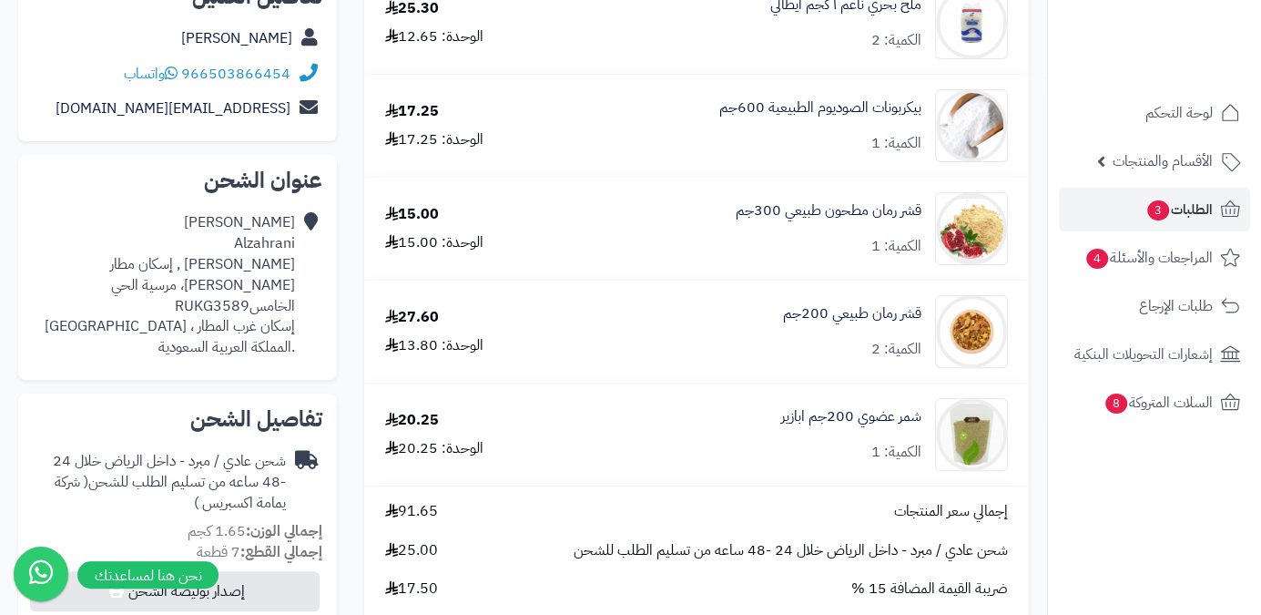
click at [77, 222] on div "Abdullah Alzahrani أحمد بن حاتم الجرمي , إسكان مطار الملك خالد، مرسية الحي الخا…" at bounding box center [164, 285] width 262 height 146
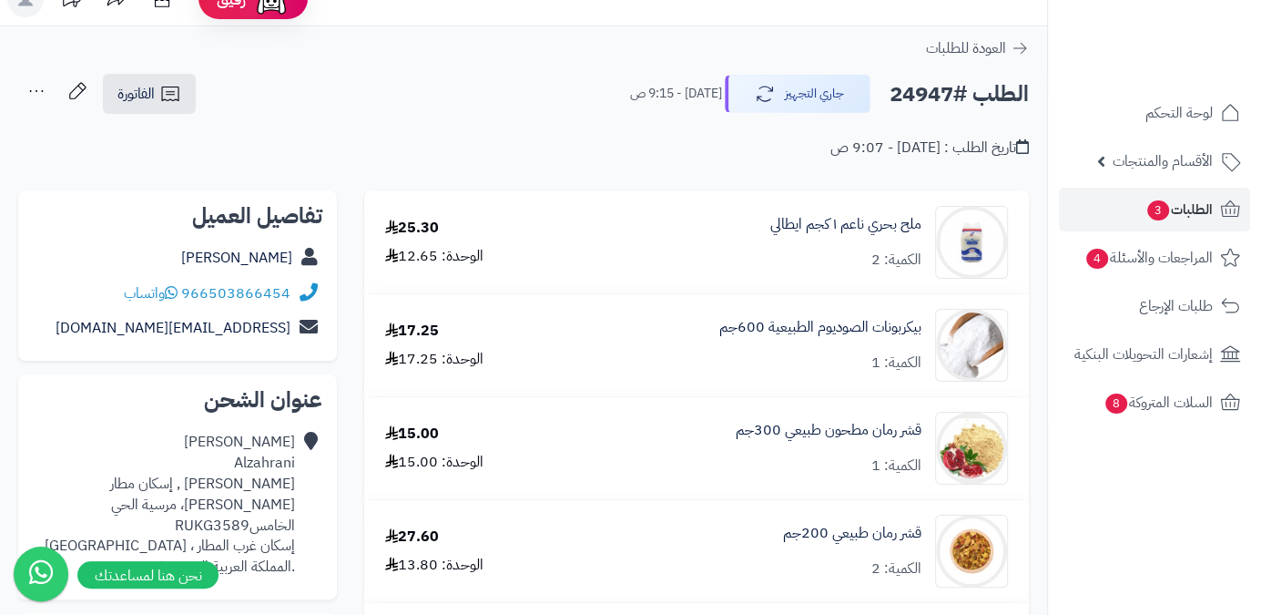
scroll to position [0, 0]
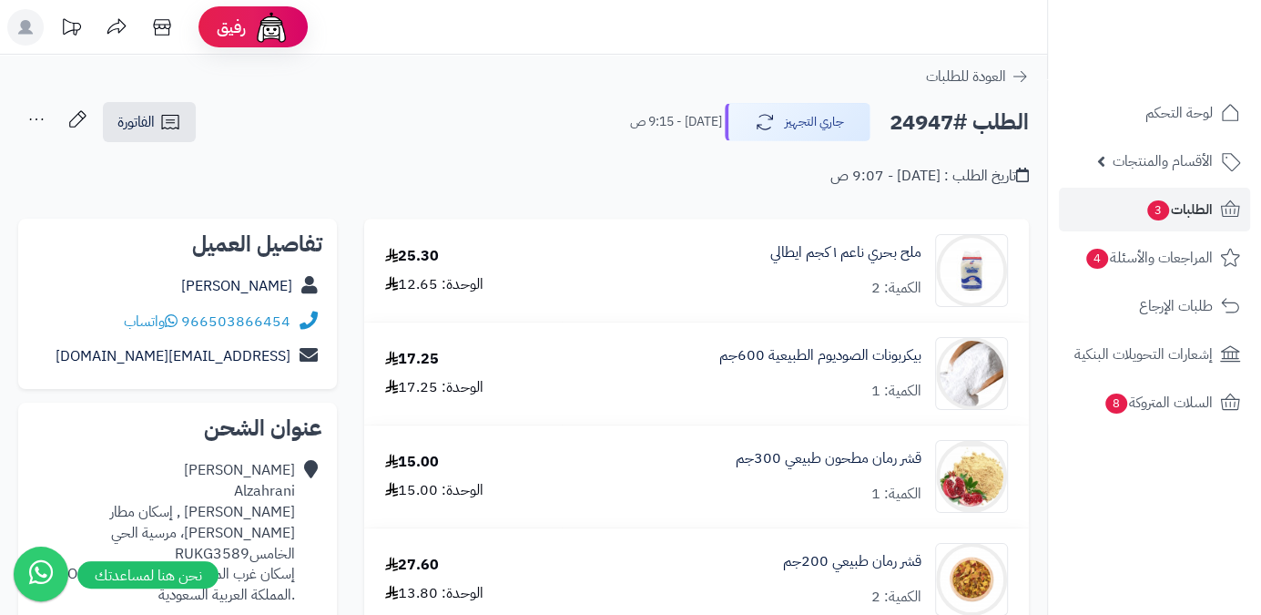
click at [915, 127] on h2 "الطلب #24947" at bounding box center [959, 122] width 139 height 37
copy h2 "24947"
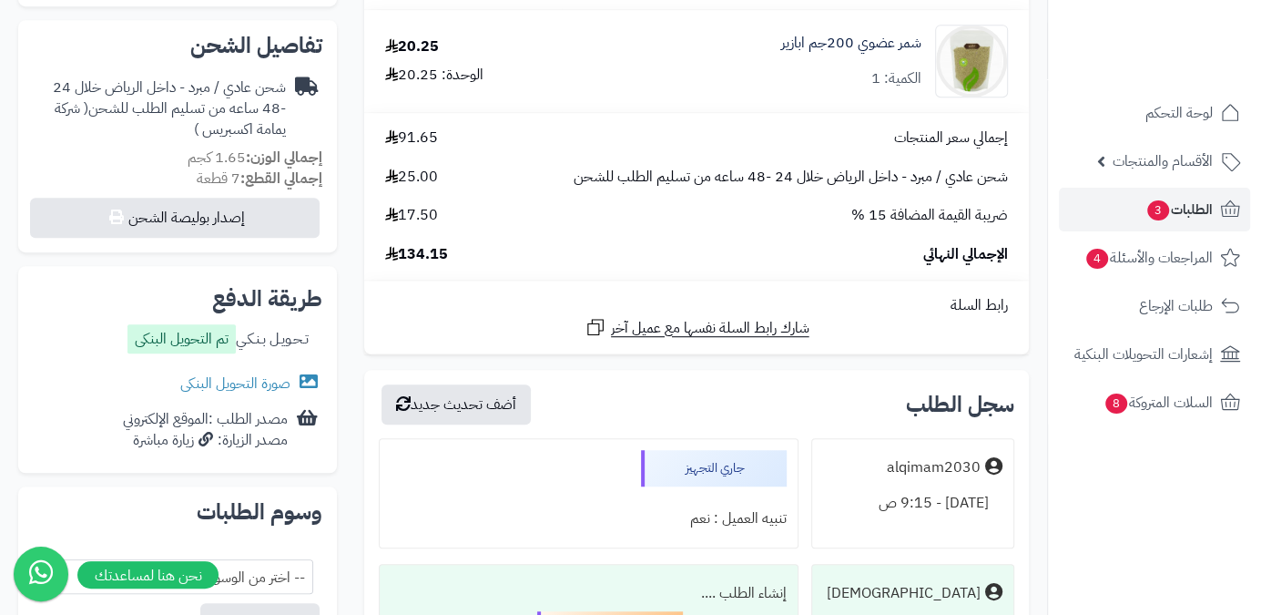
scroll to position [745, 0]
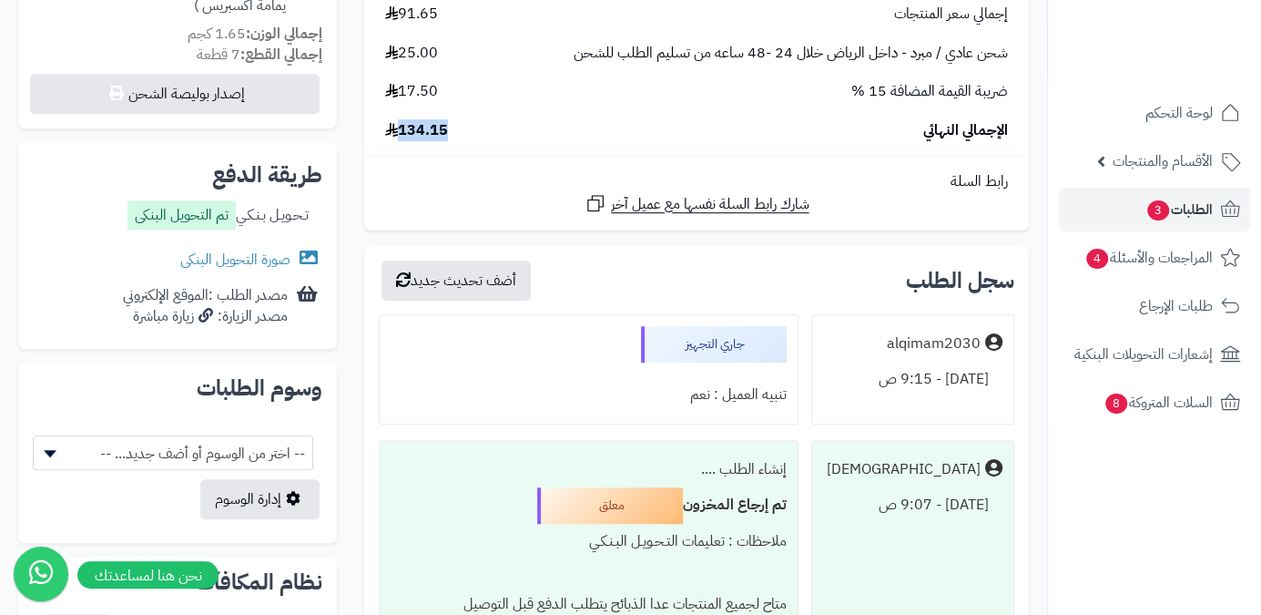
drag, startPoint x: 408, startPoint y: 135, endPoint x: 451, endPoint y: 144, distance: 43.8
click at [451, 144] on td "إجمالي سعر المنتجات 91.65 شحن عادي / مبرد - داخل الرياض خلال 24 -48 ساعه من تسل…" at bounding box center [696, 72] width 665 height 167
copy span "134.15"
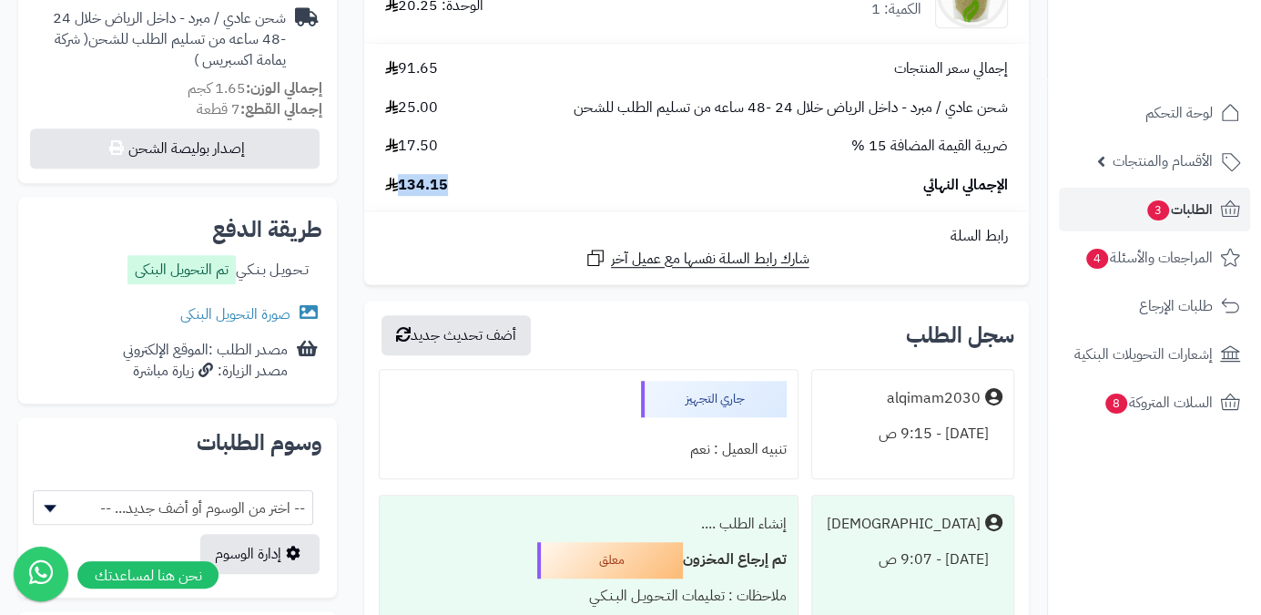
scroll to position [662, 0]
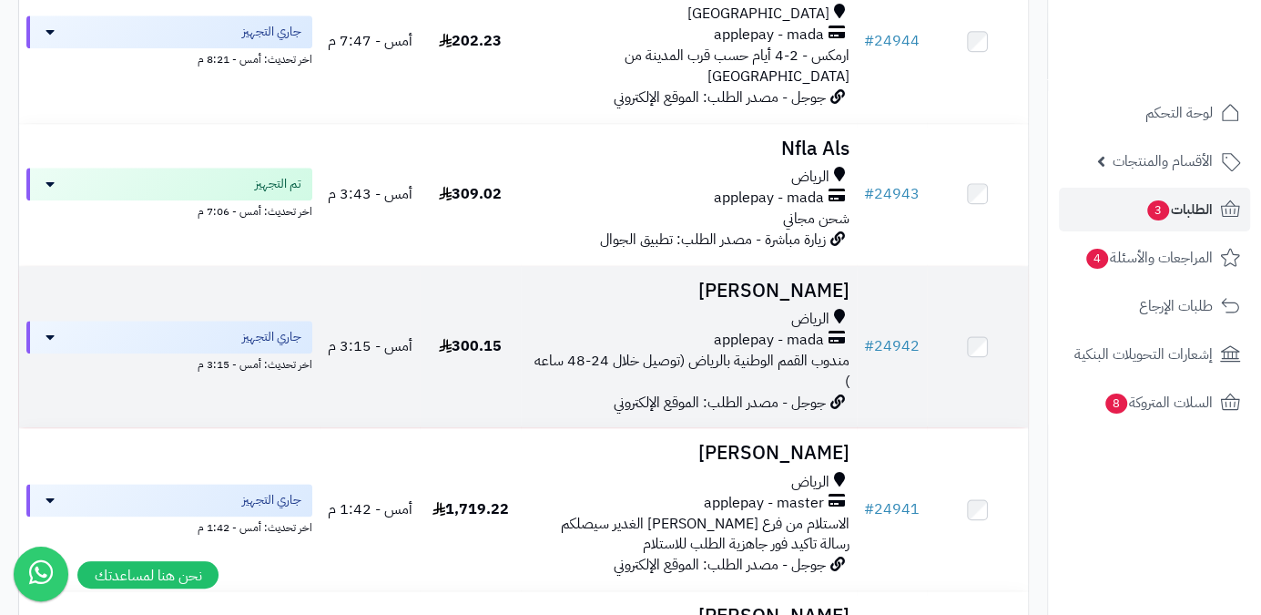
scroll to position [1312, 0]
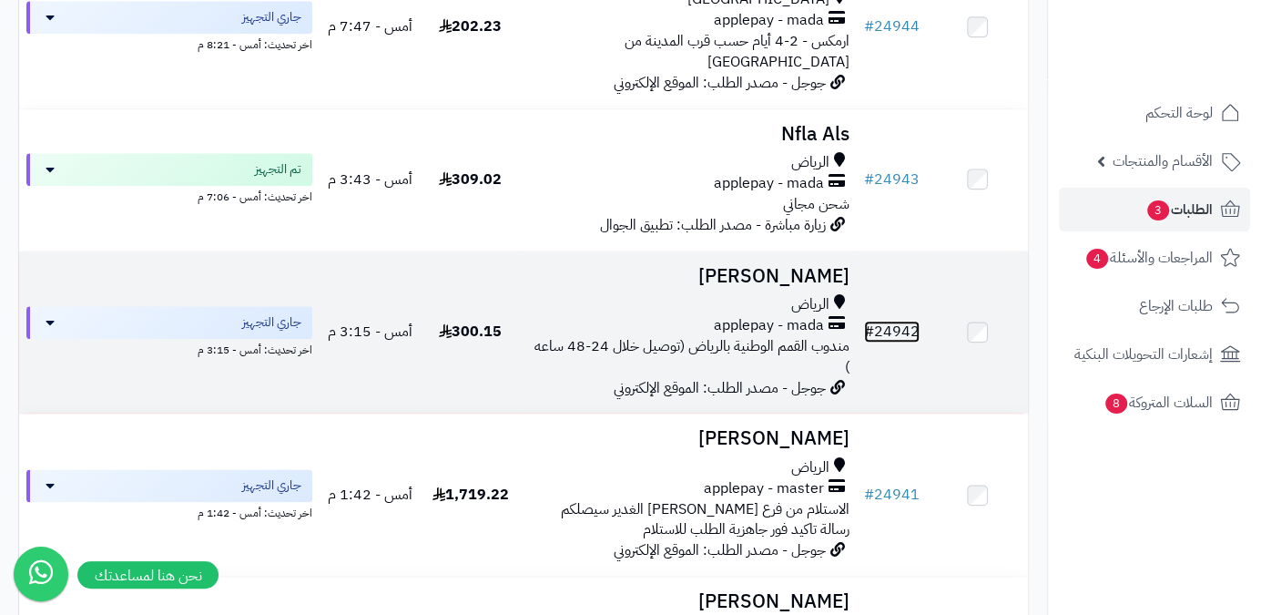
click at [883, 321] on link "# 24942" at bounding box center [892, 332] width 56 height 22
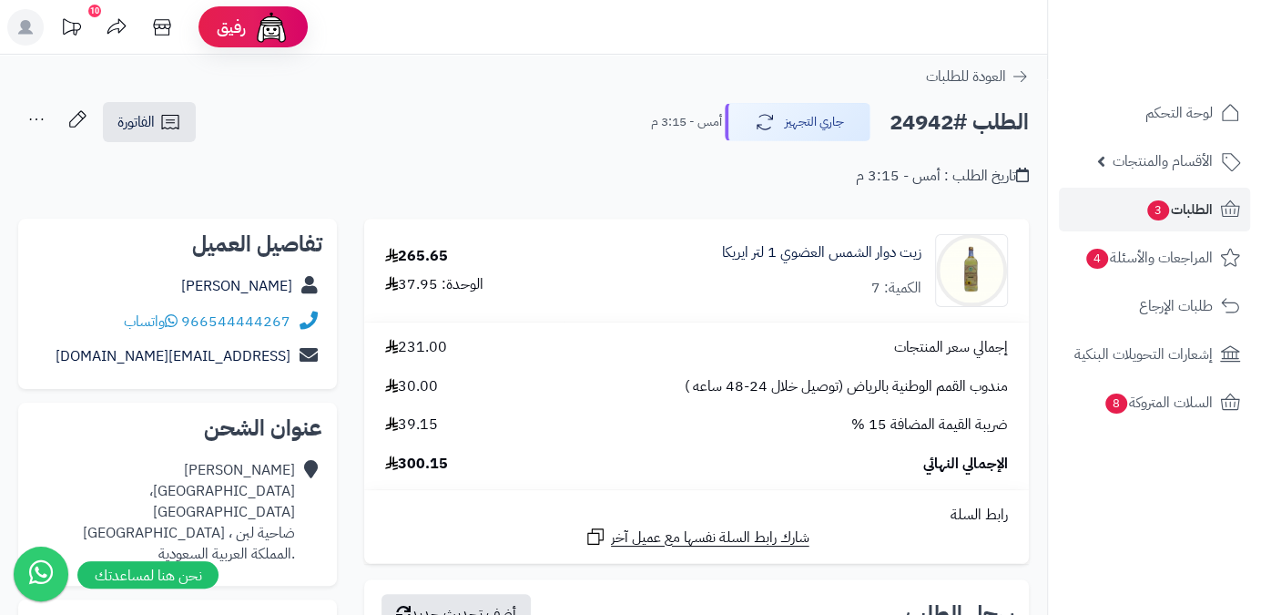
click at [885, 121] on div "الطلب #24942 جاري التجهيز أمس - 3:15 م" at bounding box center [832, 122] width 394 height 38
click at [896, 120] on h2 "الطلب #24942" at bounding box center [959, 122] width 139 height 37
copy h2 "24942"
drag, startPoint x: 460, startPoint y: 464, endPoint x: 395, endPoint y: 471, distance: 65.0
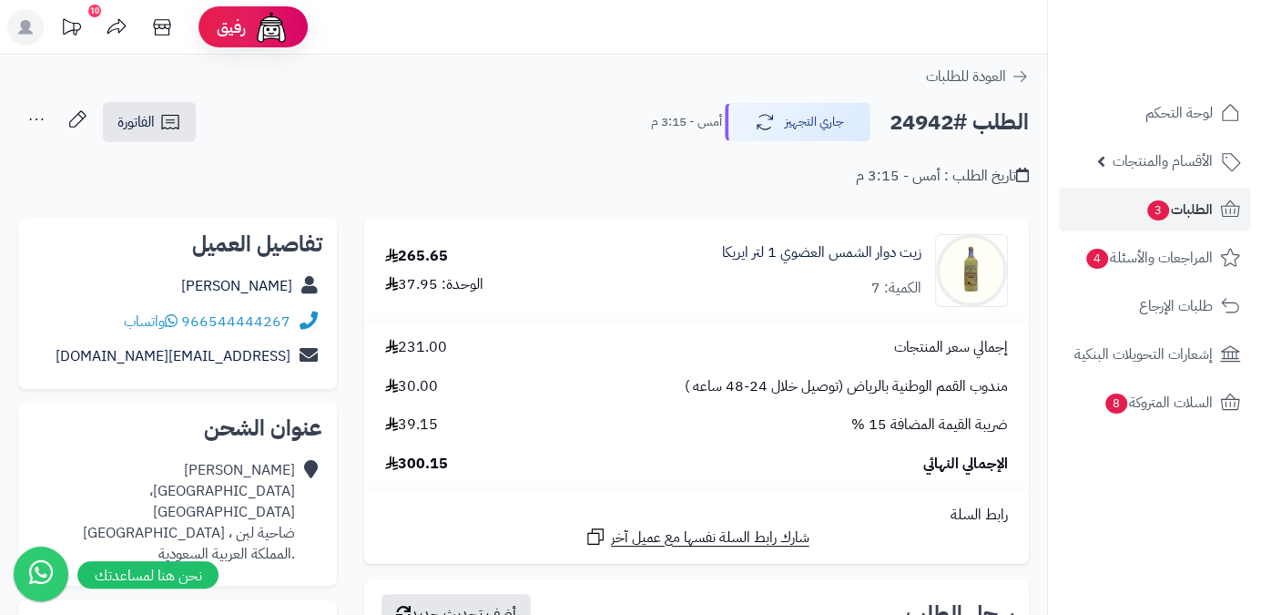
click at [395, 472] on div "الإجمالي النهائي 300.15" at bounding box center [697, 464] width 650 height 21
copy span "300.15"
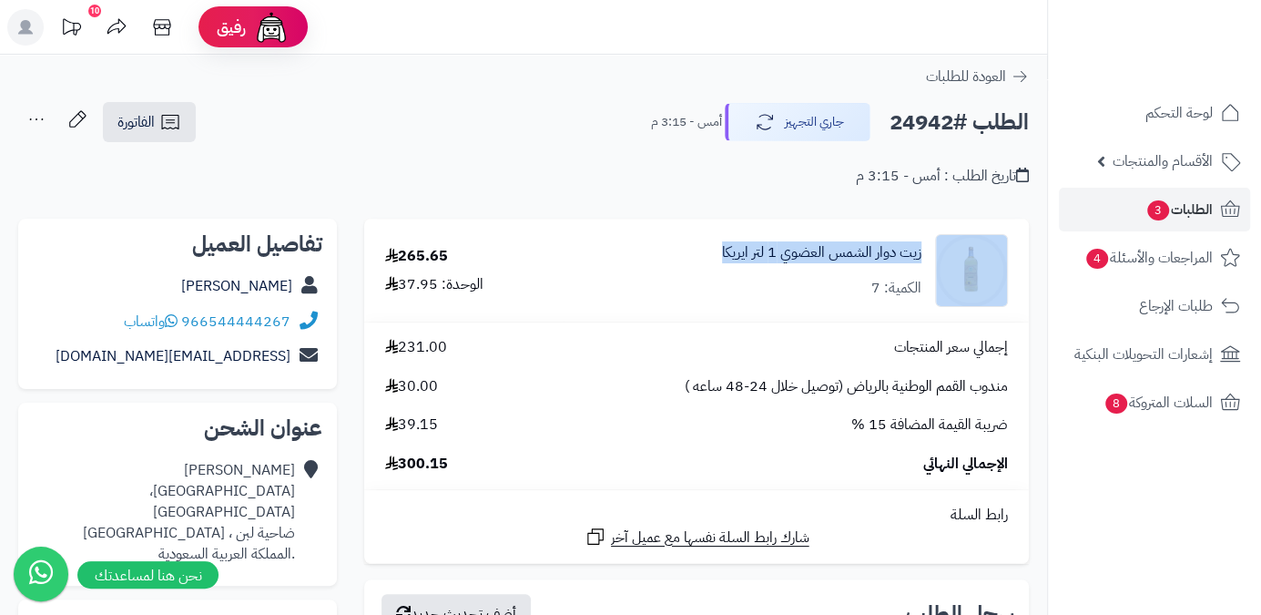
drag, startPoint x: 928, startPoint y: 252, endPoint x: 705, endPoint y: 262, distance: 223.3
click at [705, 262] on div "زيت دوار الشمس العضوي 1 لتر ايريكا الكمية: 7" at bounding box center [796, 270] width 451 height 73
copy div "زيت دوار الشمس العضوي 1 لتر ايريكا"
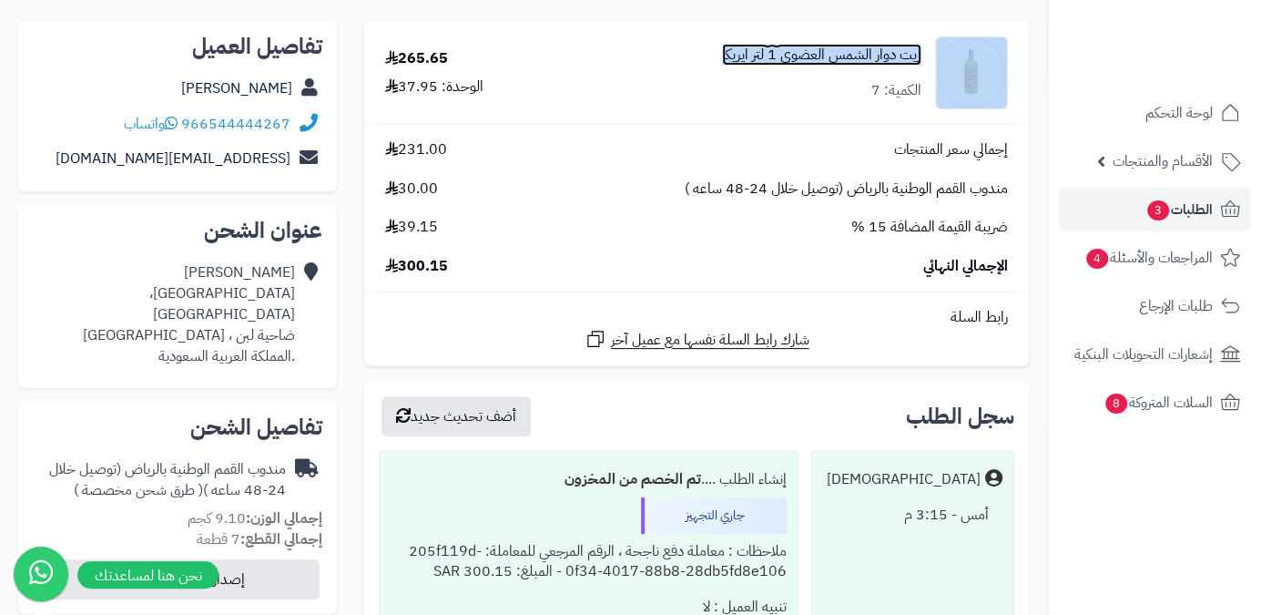
scroll to position [165, 0]
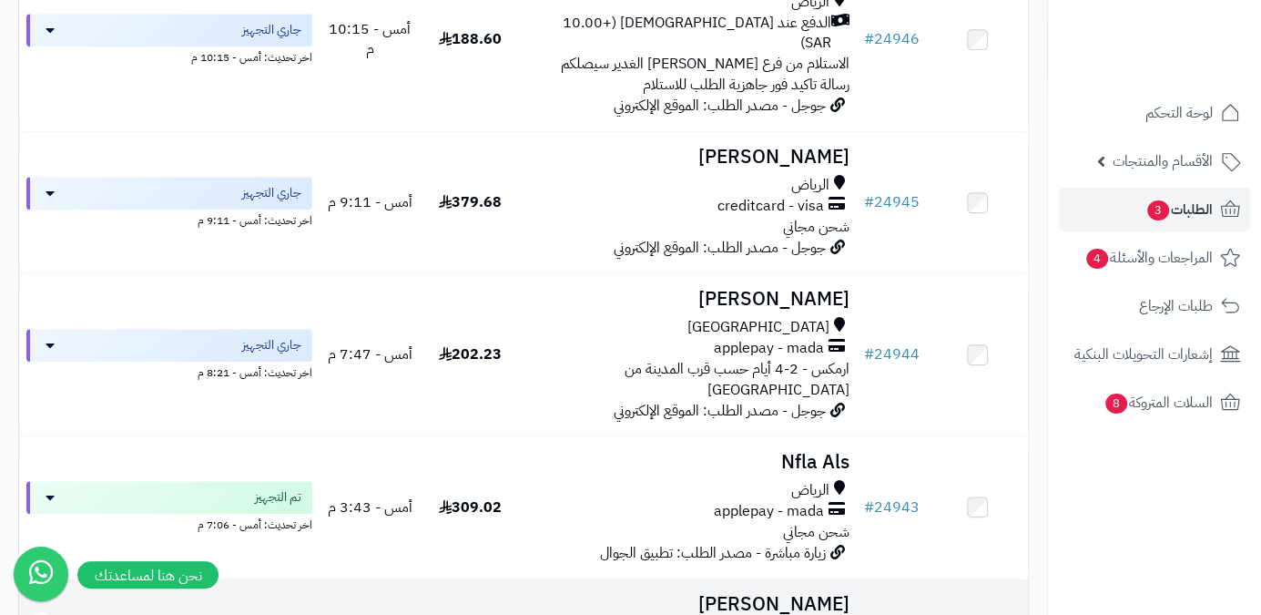
scroll to position [981, 0]
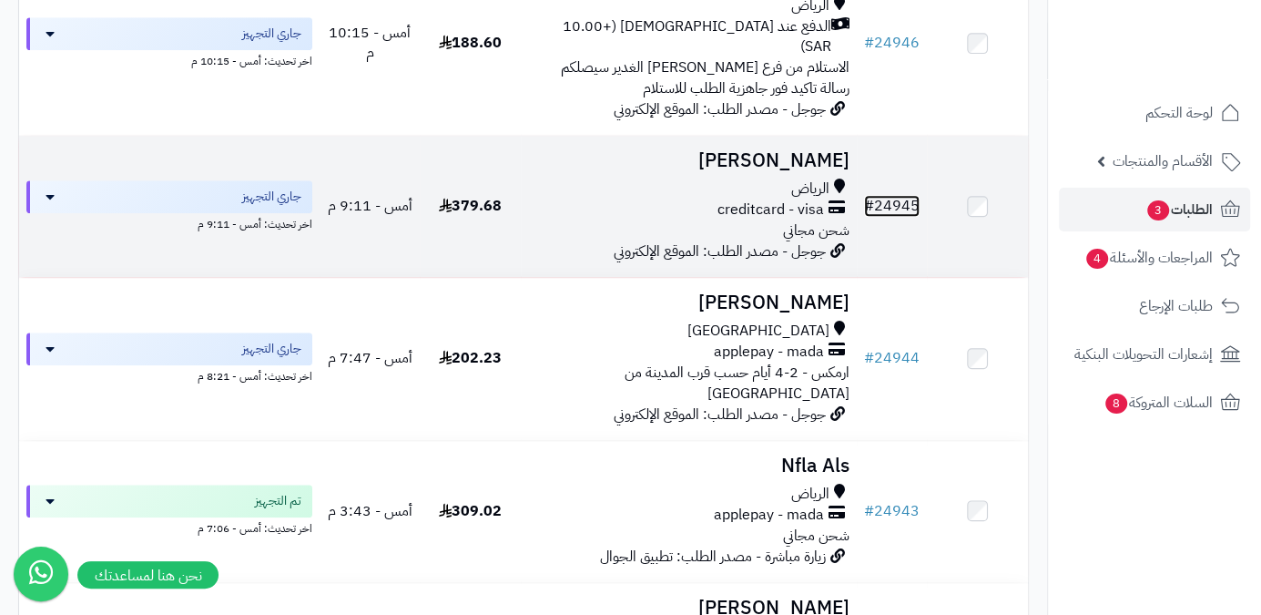
click at [911, 195] on link "# 24945" at bounding box center [892, 206] width 56 height 22
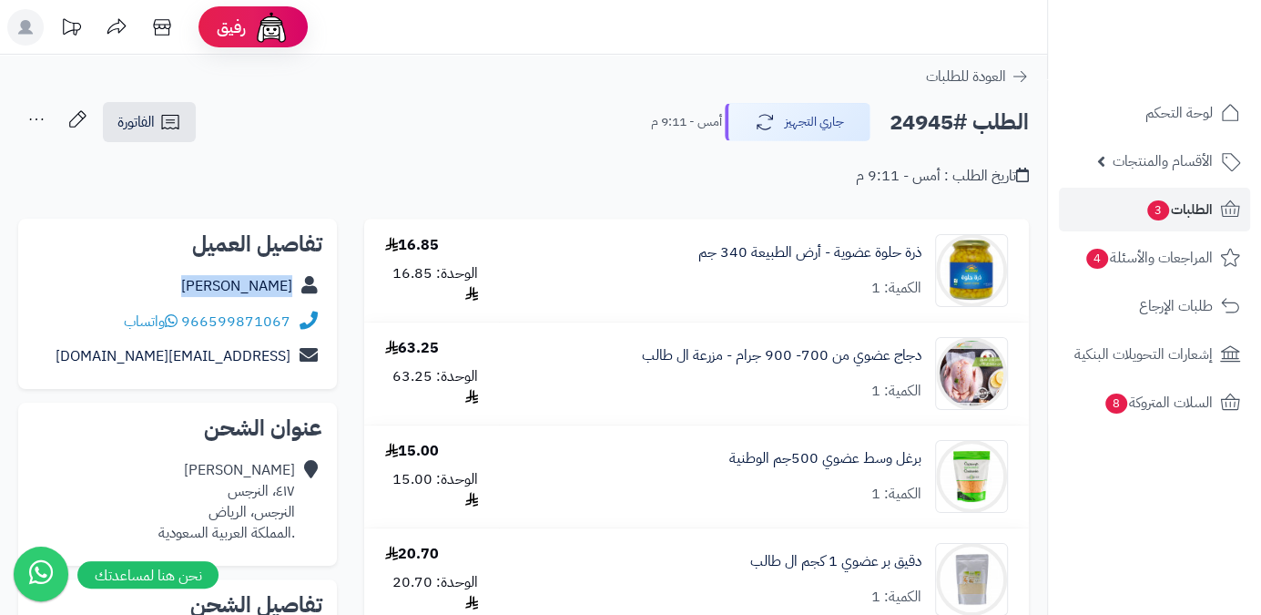
drag, startPoint x: 196, startPoint y: 283, endPoint x: 301, endPoint y: 291, distance: 105.0
click at [301, 291] on div "Maha Alzaedi" at bounding box center [178, 287] width 290 height 36
copy div "Maha Alzaedi"
drag, startPoint x: 182, startPoint y: 321, endPoint x: 293, endPoint y: 328, distance: 111.3
click at [293, 328] on div "966599871067 واتساب" at bounding box center [178, 322] width 290 height 36
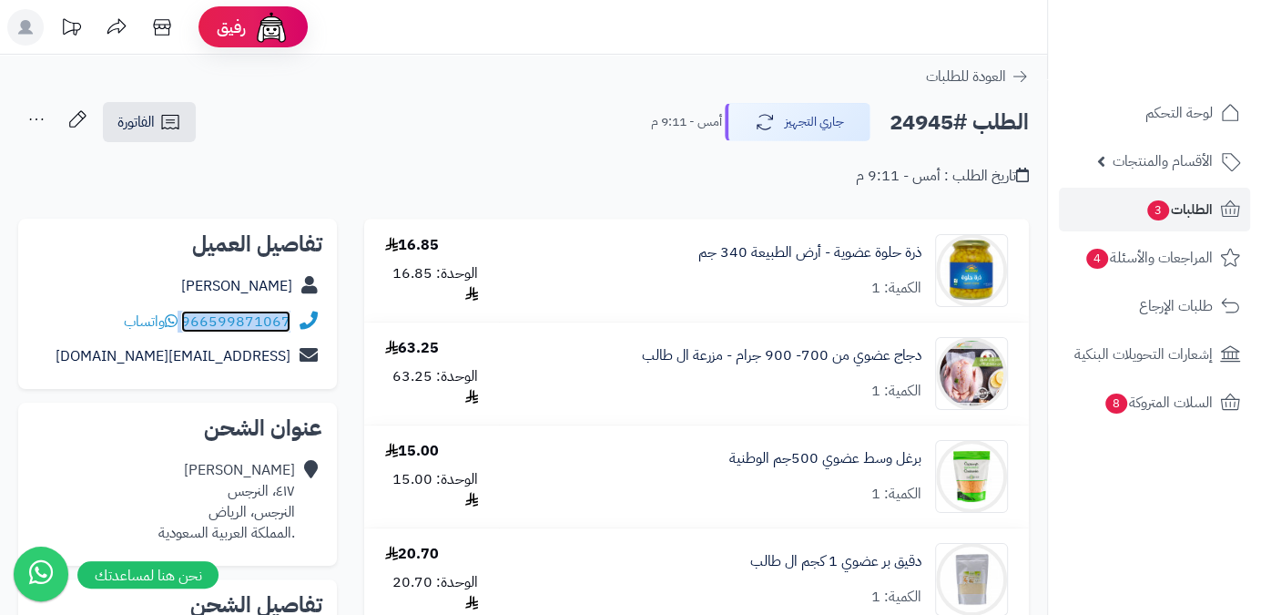
copy div "966599871067"
drag, startPoint x: 136, startPoint y: 362, endPoint x: 311, endPoint y: 362, distance: 175.8
click at [311, 362] on div "m_-ro7@hotmail.com" at bounding box center [178, 357] width 290 height 36
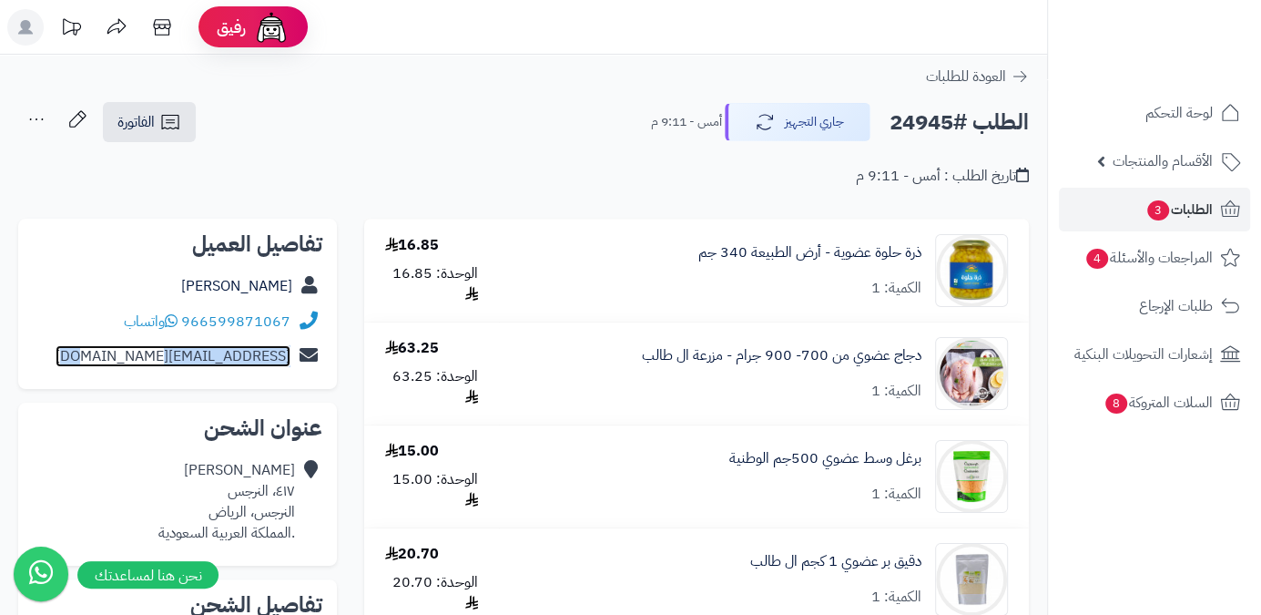
copy div "m_-ro7@hotmail.com"
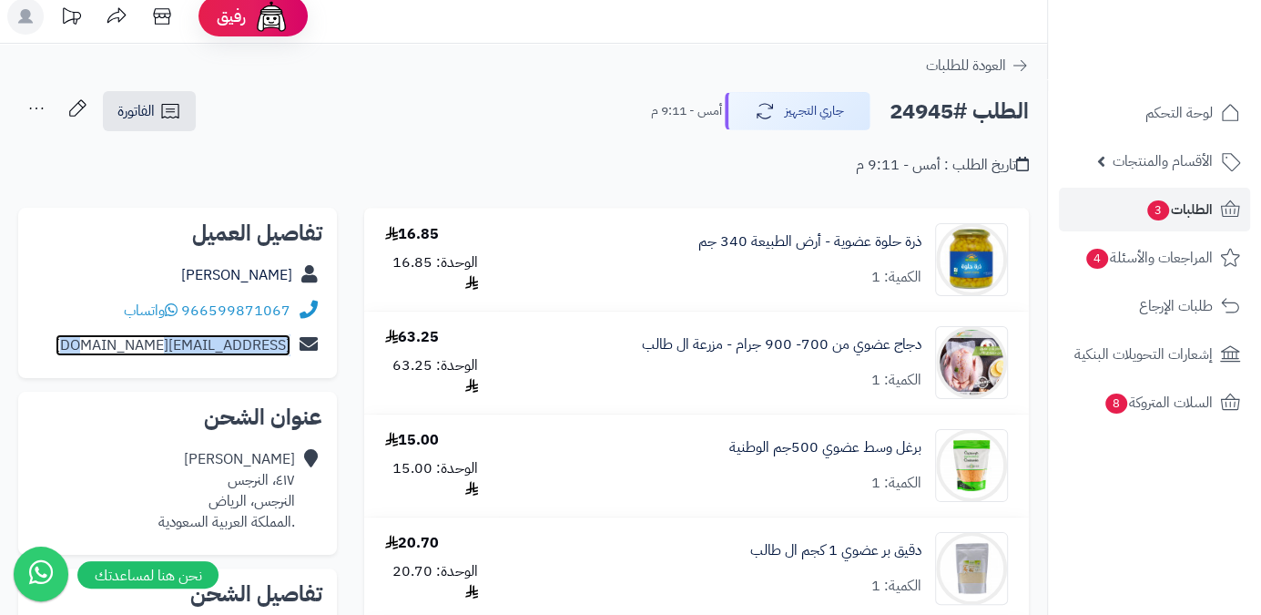
scroll to position [82, 0]
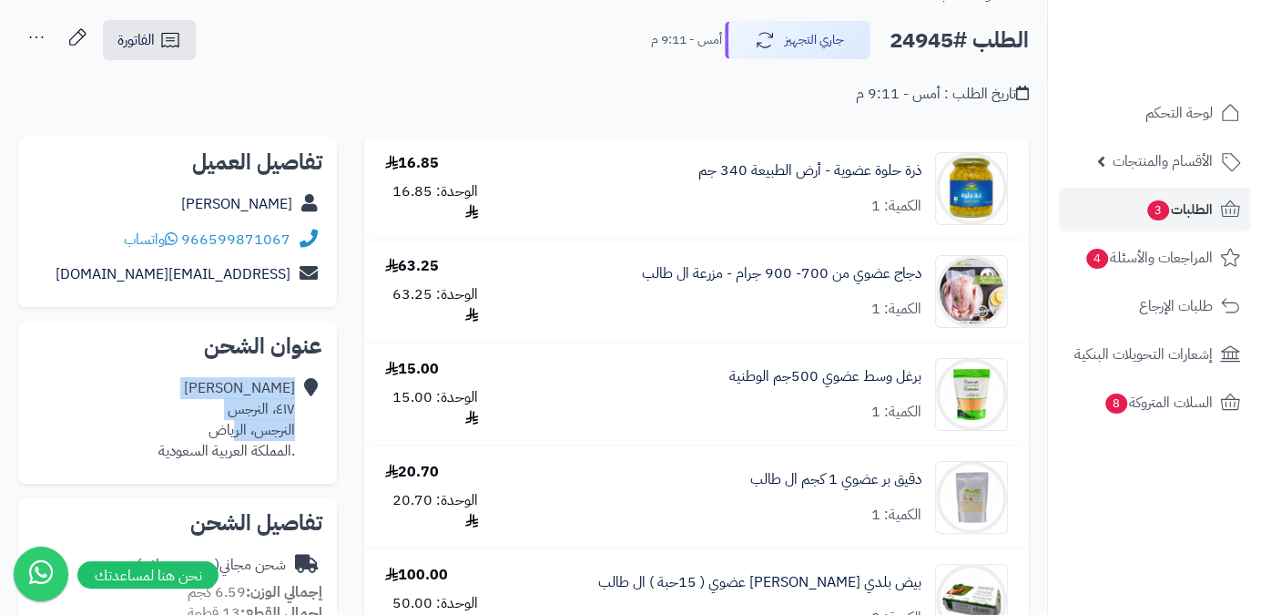
drag, startPoint x: 301, startPoint y: 425, endPoint x: 232, endPoint y: 436, distance: 70.1
click at [232, 436] on div "Maha Alzaedi ٤١٧، النرجس النرجس، الرياض .المملكة العربية السعودية" at bounding box center [178, 419] width 290 height 97
click at [192, 433] on div "Maha Alzaedi ٤١٧، النرجس النرجس، الرياض .المملكة العربية السعودية" at bounding box center [226, 419] width 137 height 83
drag, startPoint x: 195, startPoint y: 432, endPoint x: 296, endPoint y: 432, distance: 101.1
click at [296, 432] on div "Maha Alzaedi ٤١٧، النرجس النرجس، الرياض .المملكة العربية السعودية" at bounding box center [178, 419] width 290 height 97
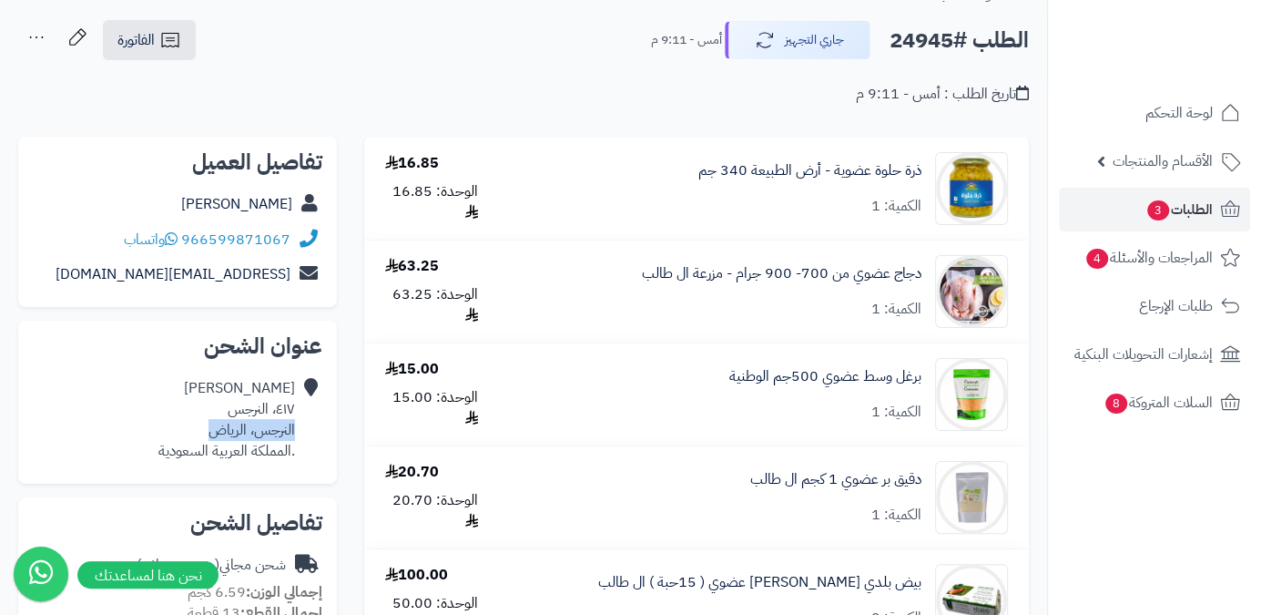
copy div "النرجس، الرياض"
drag, startPoint x: 296, startPoint y: 406, endPoint x: 192, endPoint y: 426, distance: 105.7
click at [192, 426] on div "Maha Alzaedi ٤١٧، النرجس النرجس، الرياض .المملكة العربية السعودية" at bounding box center [178, 419] width 290 height 97
copy div "٤١٧، النرجس النرجس، الرياض"
click at [927, 42] on h2 "الطلب #24945" at bounding box center [959, 40] width 139 height 37
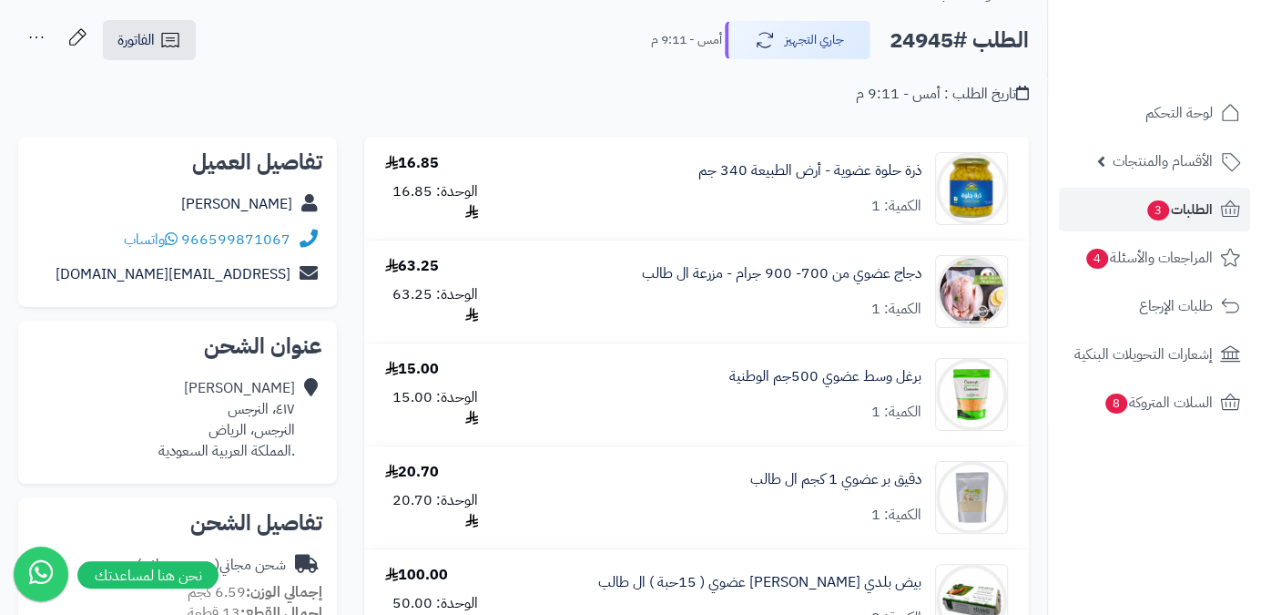
click at [927, 42] on h2 "الطلب #24945" at bounding box center [959, 40] width 139 height 37
copy h2 "24945"
drag, startPoint x: 925, startPoint y: 170, endPoint x: 836, endPoint y: 189, distance: 91.3
click at [836, 189] on div "ذرة حلوة عضوية - أرض الطبيعة 340 جم الكمية: 1" at bounding box center [763, 188] width 515 height 73
copy link "ذرة حلوة عضوية"
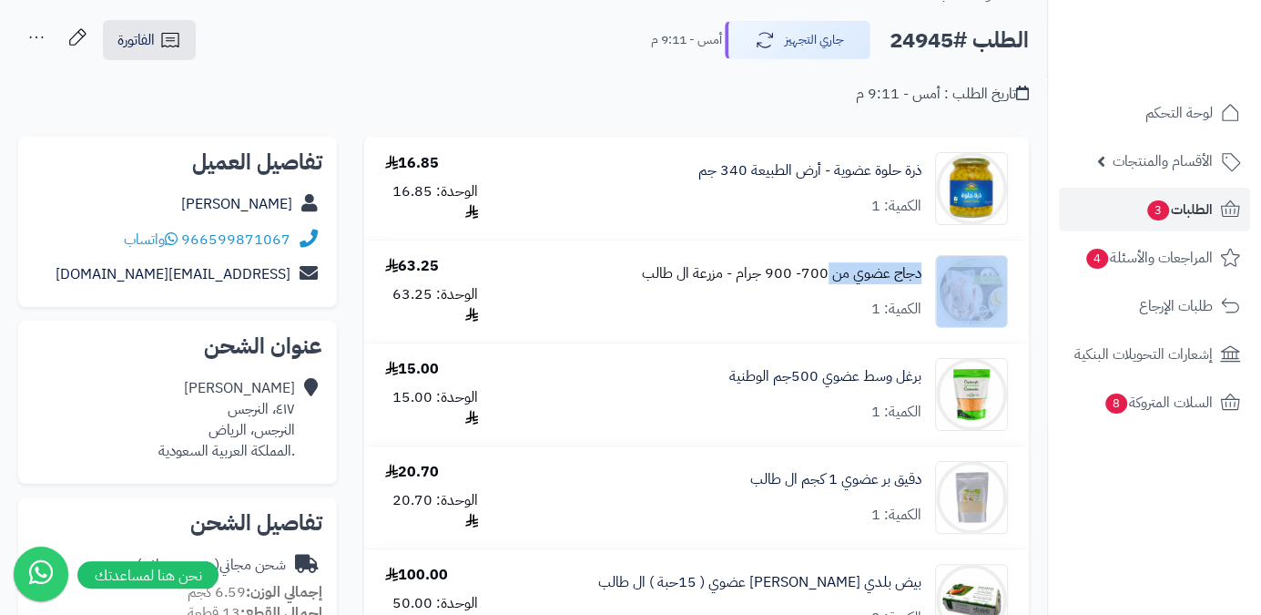
drag, startPoint x: 908, startPoint y: 272, endPoint x: 828, endPoint y: 282, distance: 80.8
click at [828, 225] on div "دجاج عضوي من 700- 900 جرام - مزرعة ال طالب الكمية: 1" at bounding box center [763, 188] width 515 height 73
click at [847, 280] on link "دجاج عضوي من 700- 900 جرام - مزرعة ال طالب" at bounding box center [782, 273] width 280 height 21
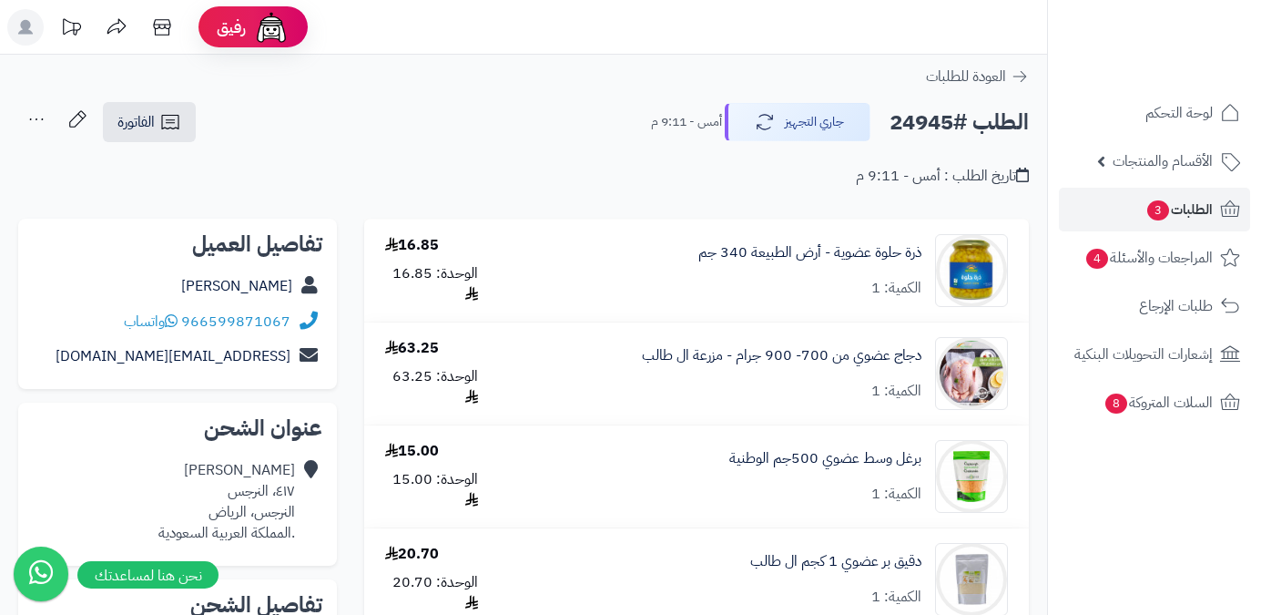
scroll to position [82, 0]
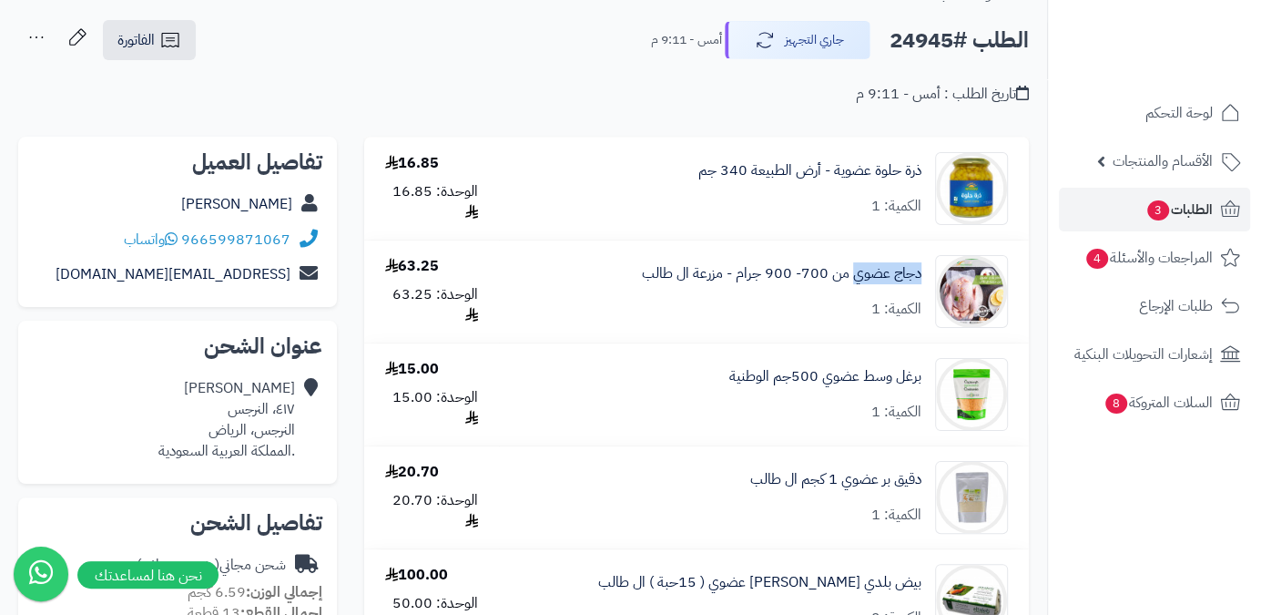
drag, startPoint x: 925, startPoint y: 273, endPoint x: 855, endPoint y: 283, distance: 70.8
click at [855, 225] on div "دجاج عضوي من 700- 900 جرام - مزرعة ال طالب الكمية: 1" at bounding box center [763, 188] width 515 height 73
copy link "دجاج عضوي"
drag, startPoint x: 923, startPoint y: 378, endPoint x: 858, endPoint y: 384, distance: 65.0
click at [858, 225] on div "برغل وسط عضوي 500جم الوطنية الكمية: 1" at bounding box center [763, 188] width 515 height 73
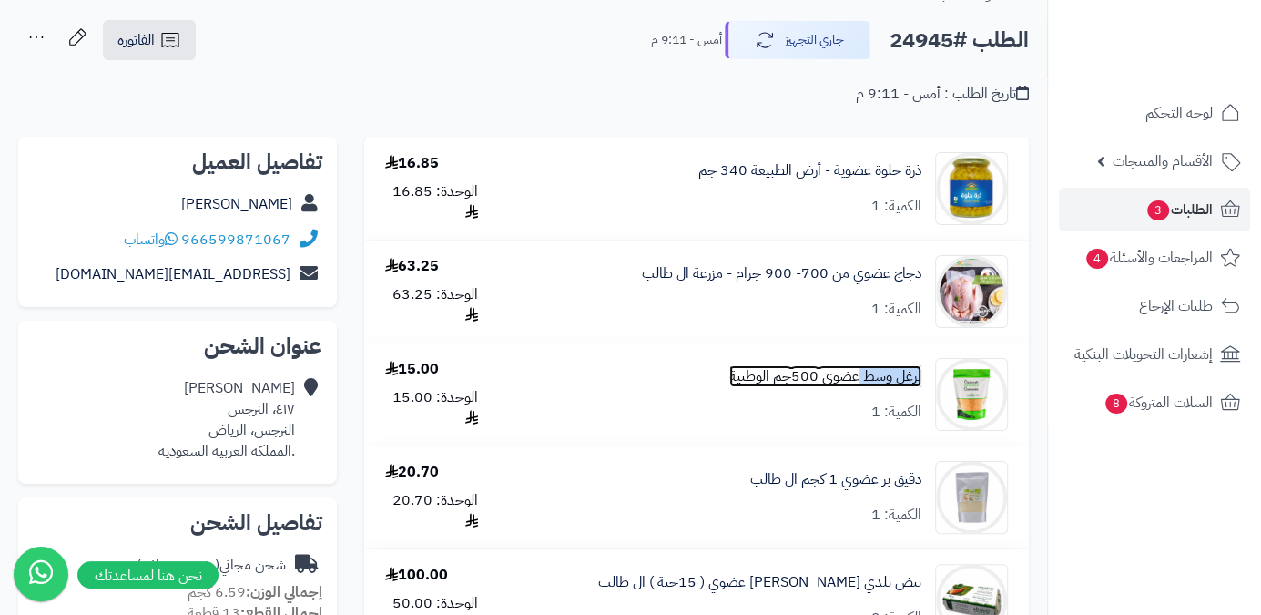
copy link "برغل وسط"
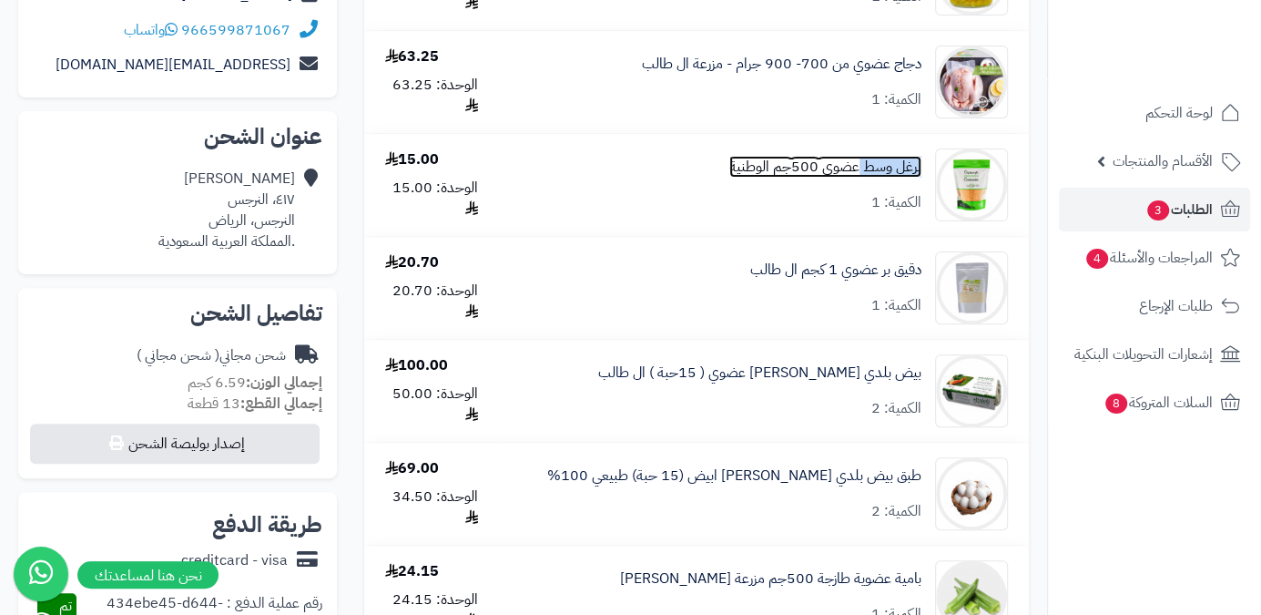
scroll to position [331, 0]
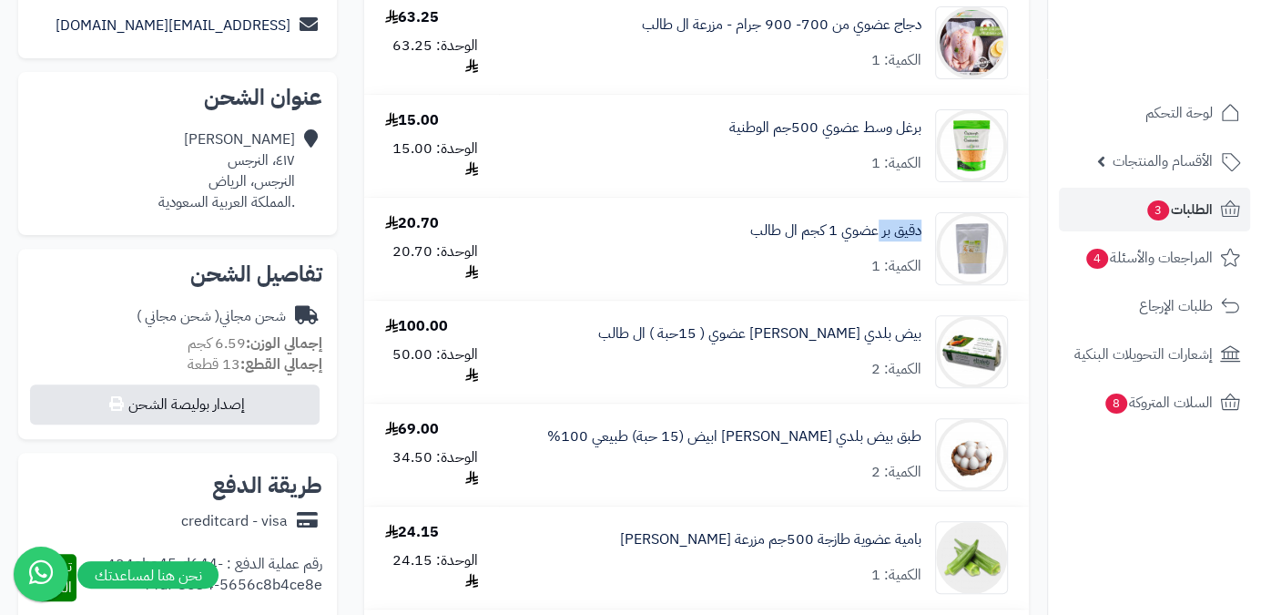
drag, startPoint x: 923, startPoint y: 227, endPoint x: 876, endPoint y: 243, distance: 49.3
copy link "دقيق بر"
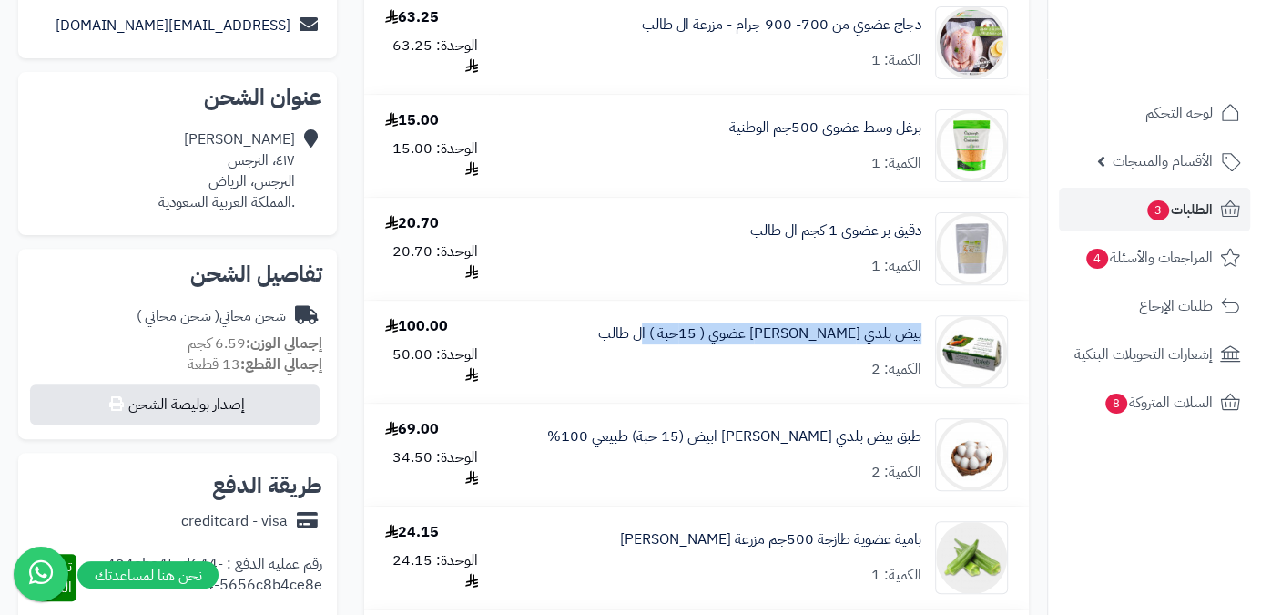
drag, startPoint x: 925, startPoint y: 336, endPoint x: 652, endPoint y: 343, distance: 273.3
drag, startPoint x: 923, startPoint y: 335, endPoint x: 833, endPoint y: 349, distance: 90.3
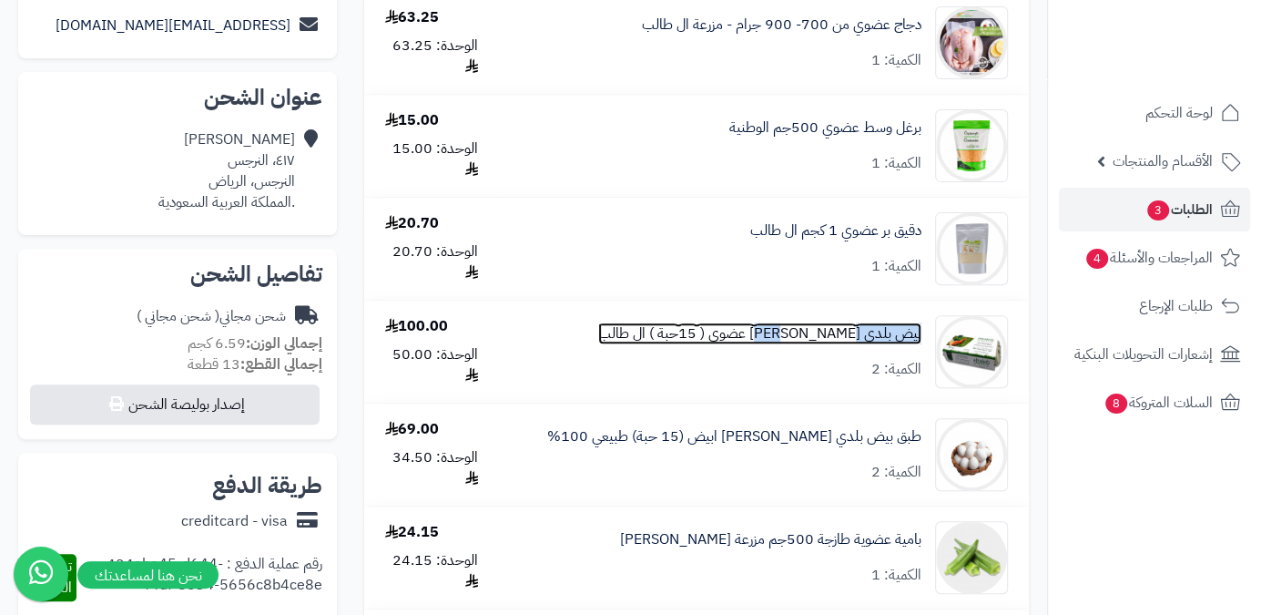
copy link "بيض بلدي مرعى"
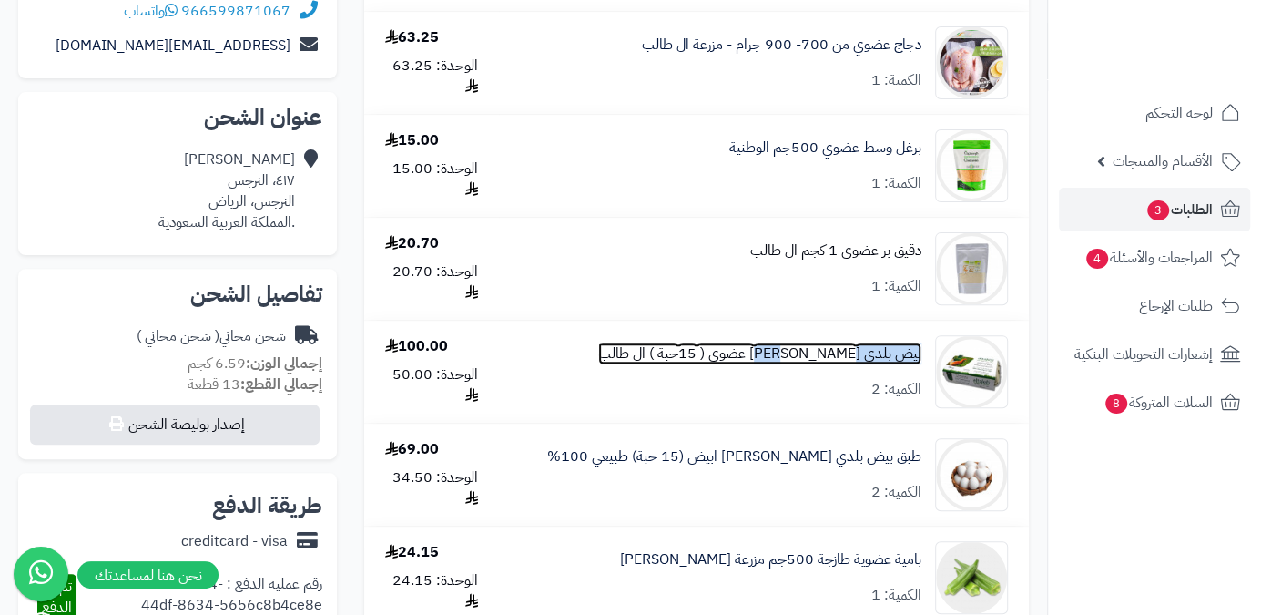
scroll to position [413, 0]
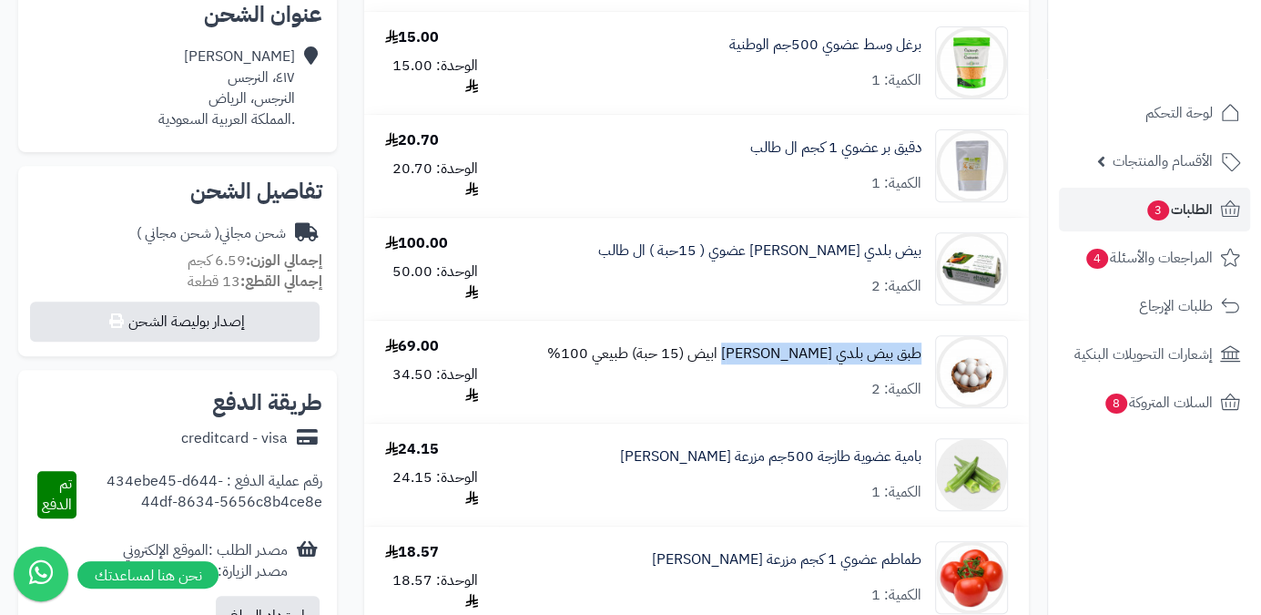
drag, startPoint x: 924, startPoint y: 354, endPoint x: 752, endPoint y: 364, distance: 172.4
copy link "طبق بيض بلدي مرعى حر ابيض"
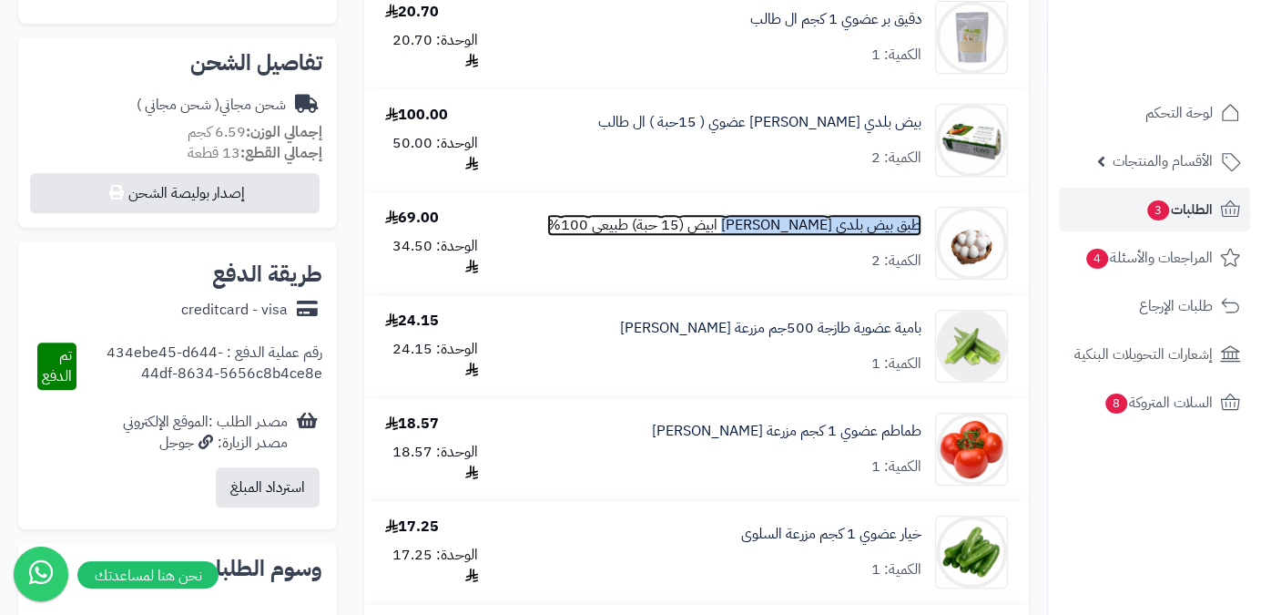
scroll to position [745, 0]
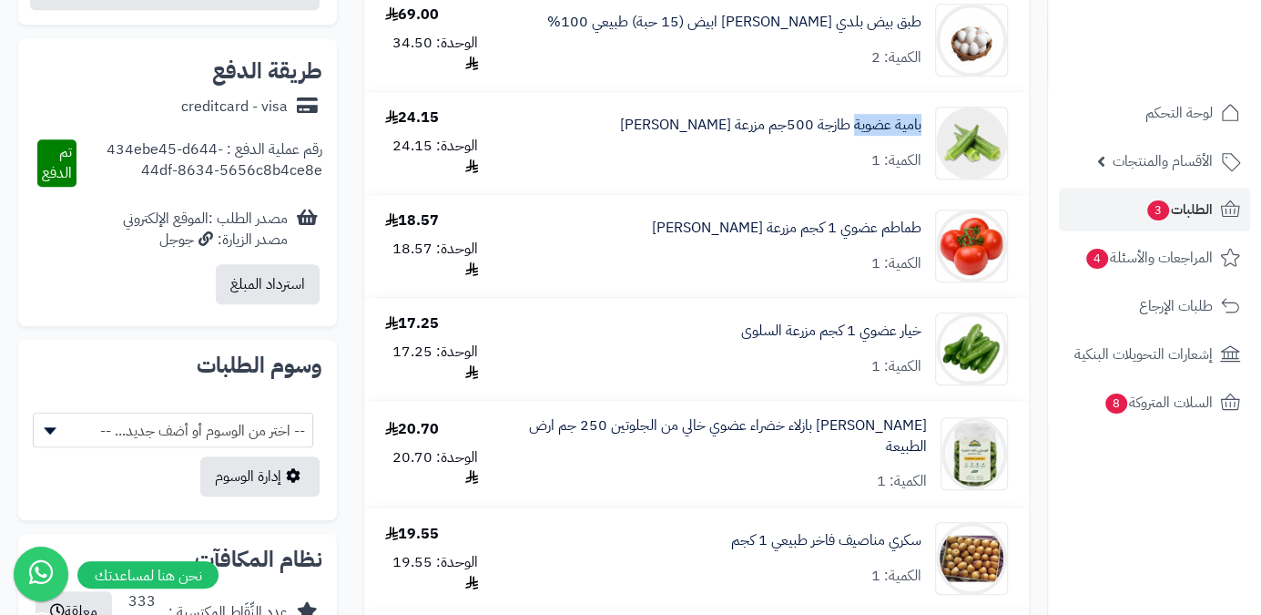
drag, startPoint x: 924, startPoint y: 126, endPoint x: 854, endPoint y: 143, distance: 72.2
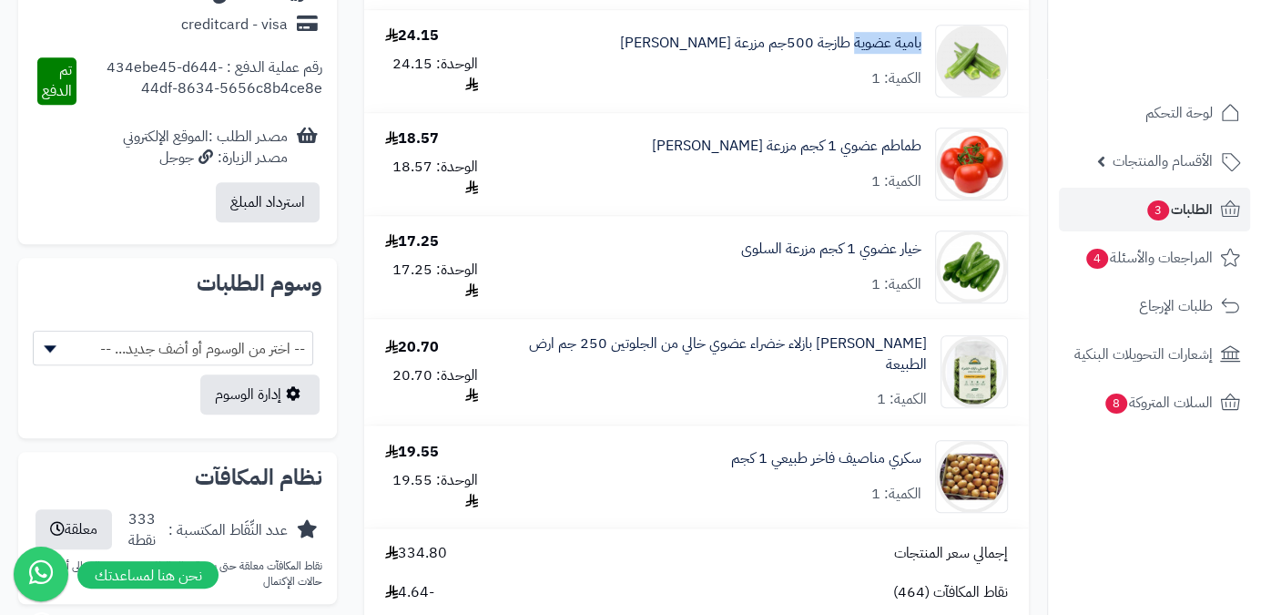
scroll to position [828, 0]
copy link "بامية عضوية"
drag, startPoint x: 911, startPoint y: 149, endPoint x: 837, endPoint y: 162, distance: 74.9
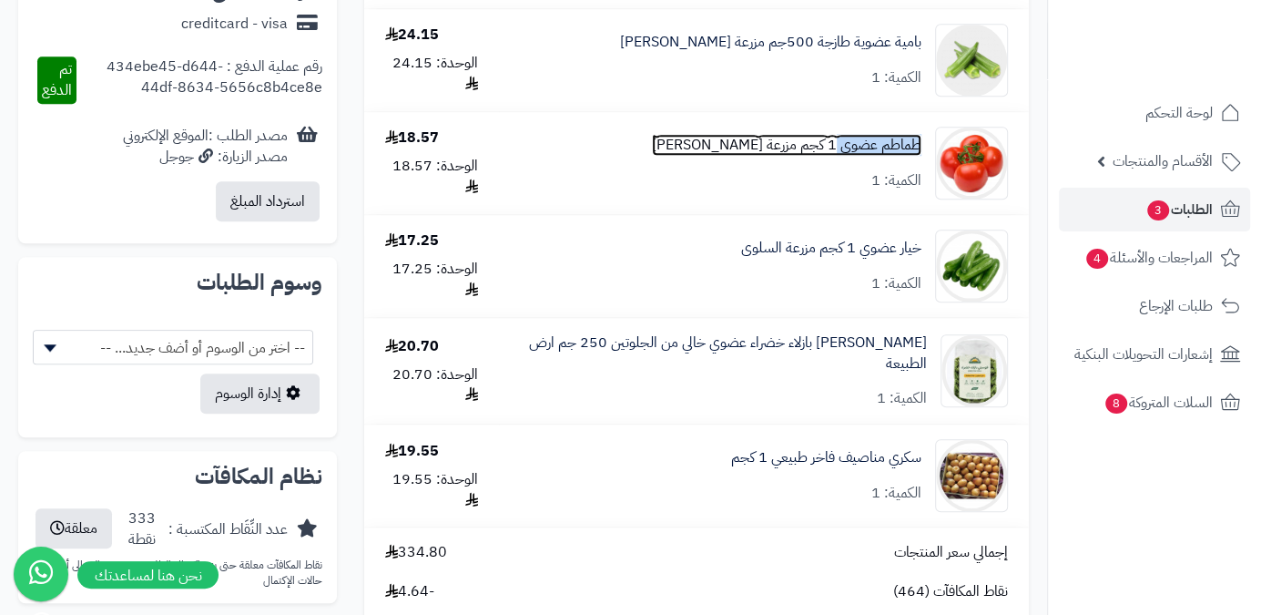
copy link "طماطم عضوي"
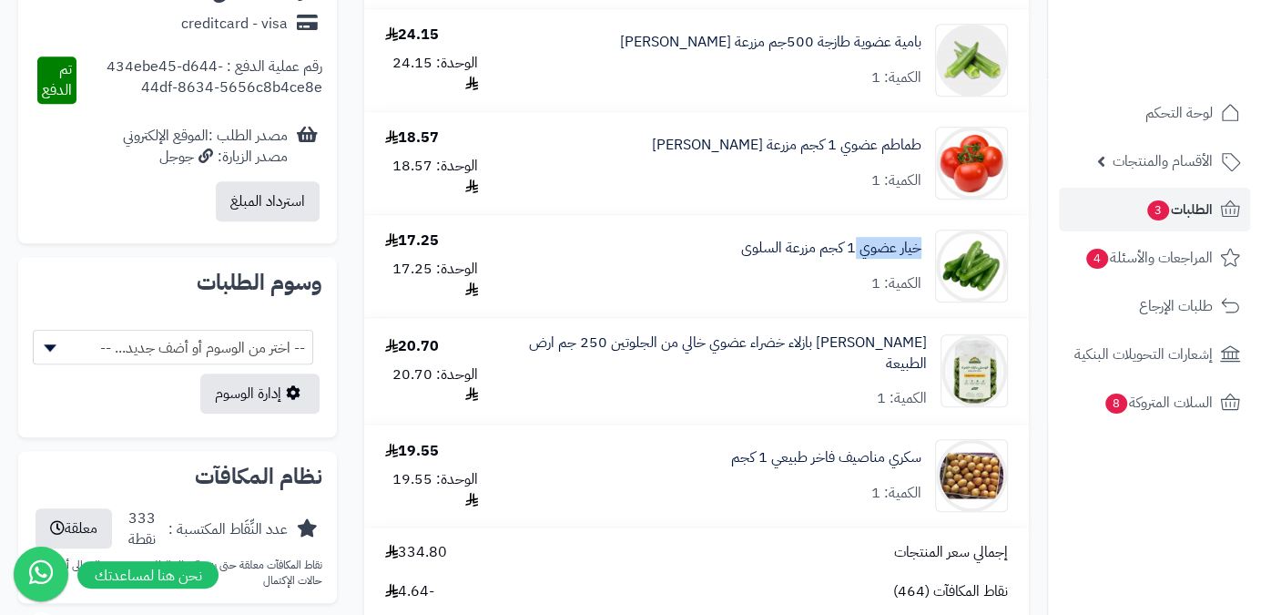
drag, startPoint x: 890, startPoint y: 255, endPoint x: 857, endPoint y: 267, distance: 34.9
copy link "خيار عضوي"
drag, startPoint x: 915, startPoint y: 356, endPoint x: 809, endPoint y: 360, distance: 106.6
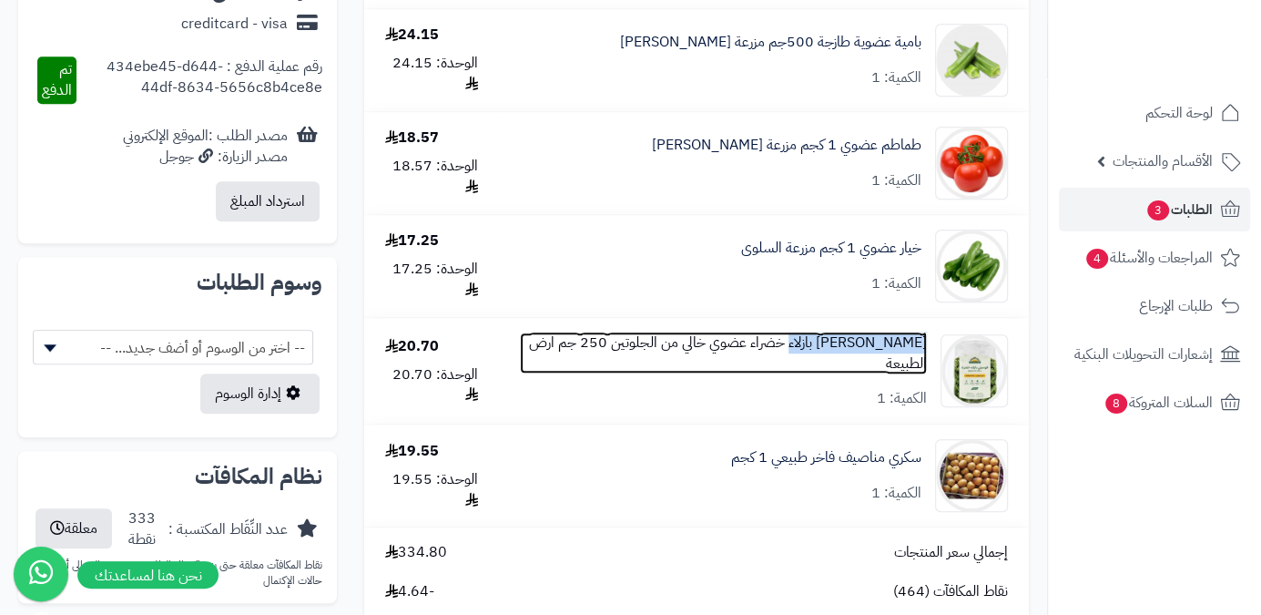
copy link "فوسيلي بازلاء خضراء"
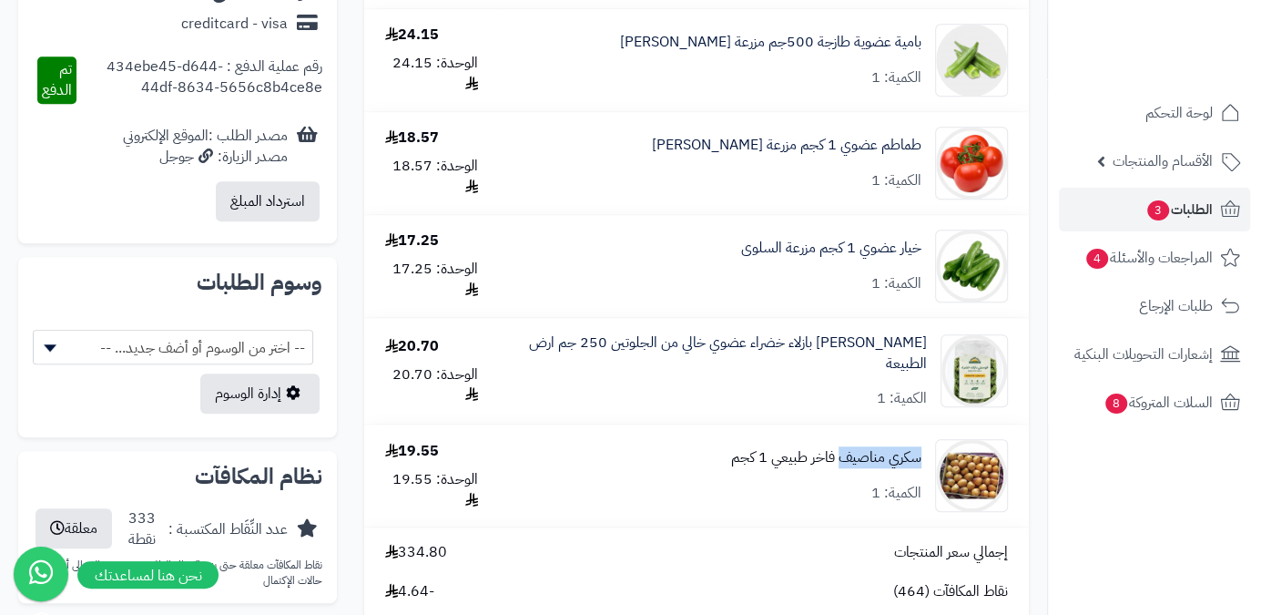
drag, startPoint x: 923, startPoint y: 454, endPoint x: 841, endPoint y: 464, distance: 82.5
copy link "سكري مناصيف"
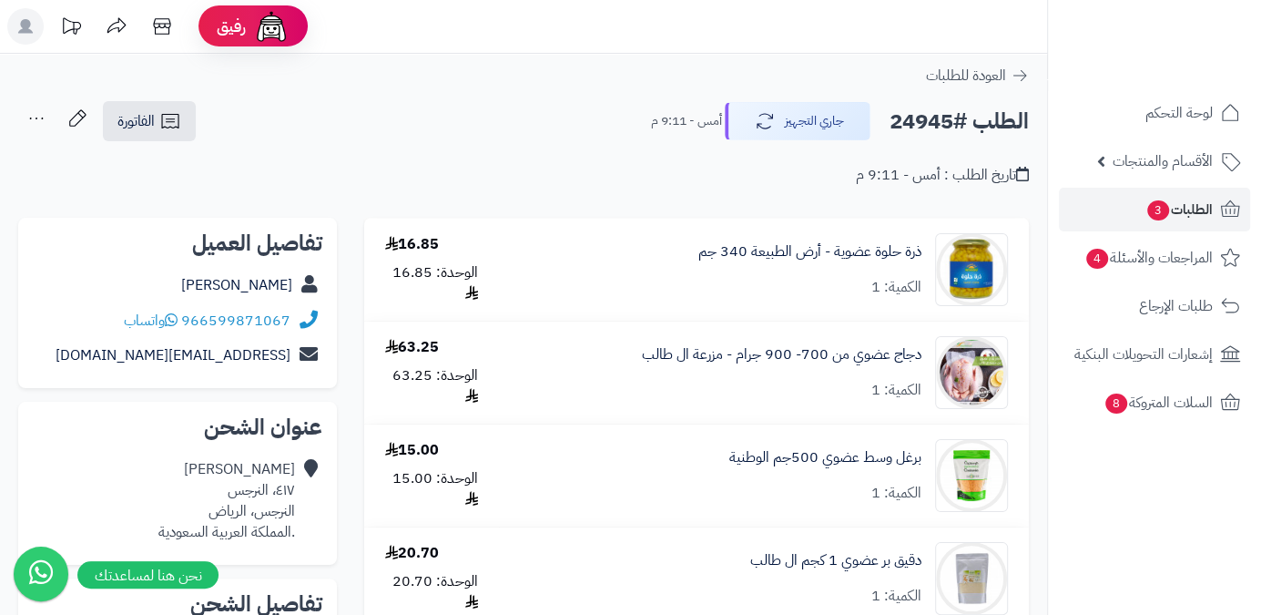
scroll to position [0, 0]
click at [920, 123] on h2 "الطلب #24945" at bounding box center [959, 122] width 139 height 37
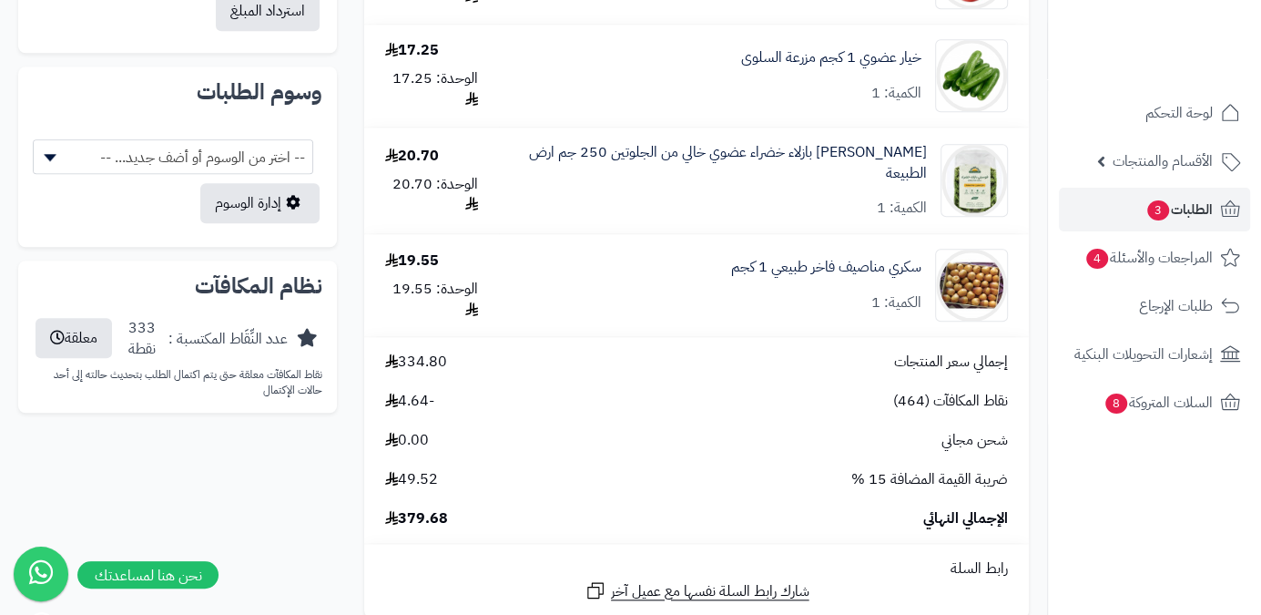
scroll to position [1158, 0]
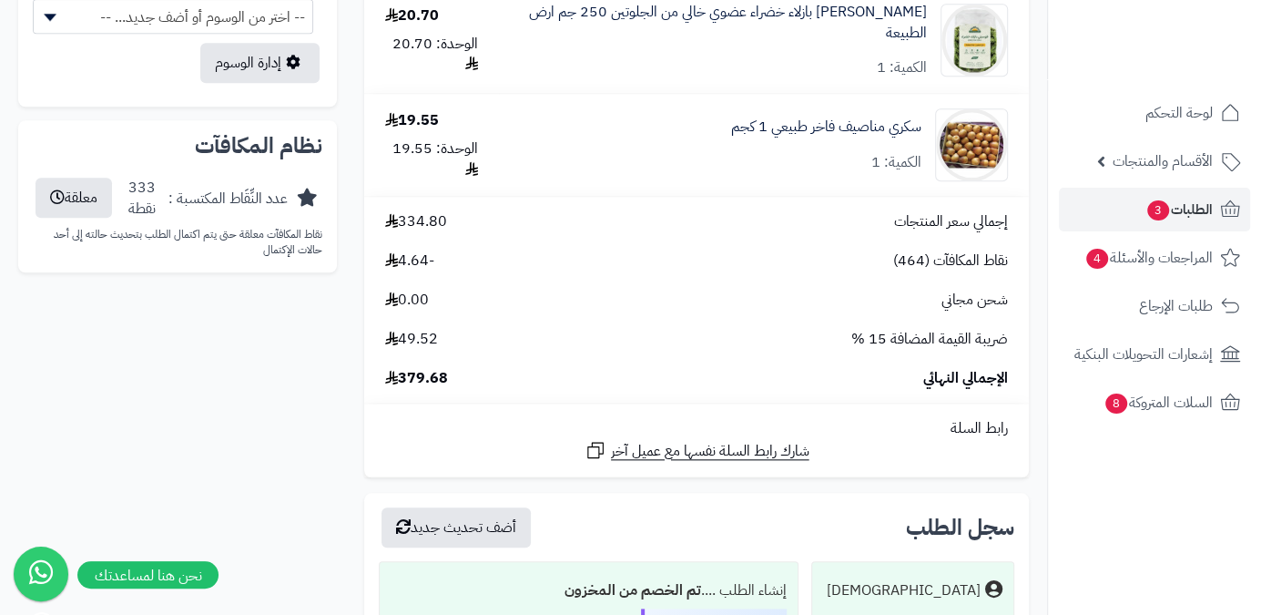
drag, startPoint x: 453, startPoint y: 380, endPoint x: 393, endPoint y: 393, distance: 61.4
click at [393, 393] on td "إجمالي سعر المنتجات 334.80 نقاط المكافآت (464) -4.64 شحن مجاني 0.00 ضريبة القيم…" at bounding box center [696, 300] width 665 height 206
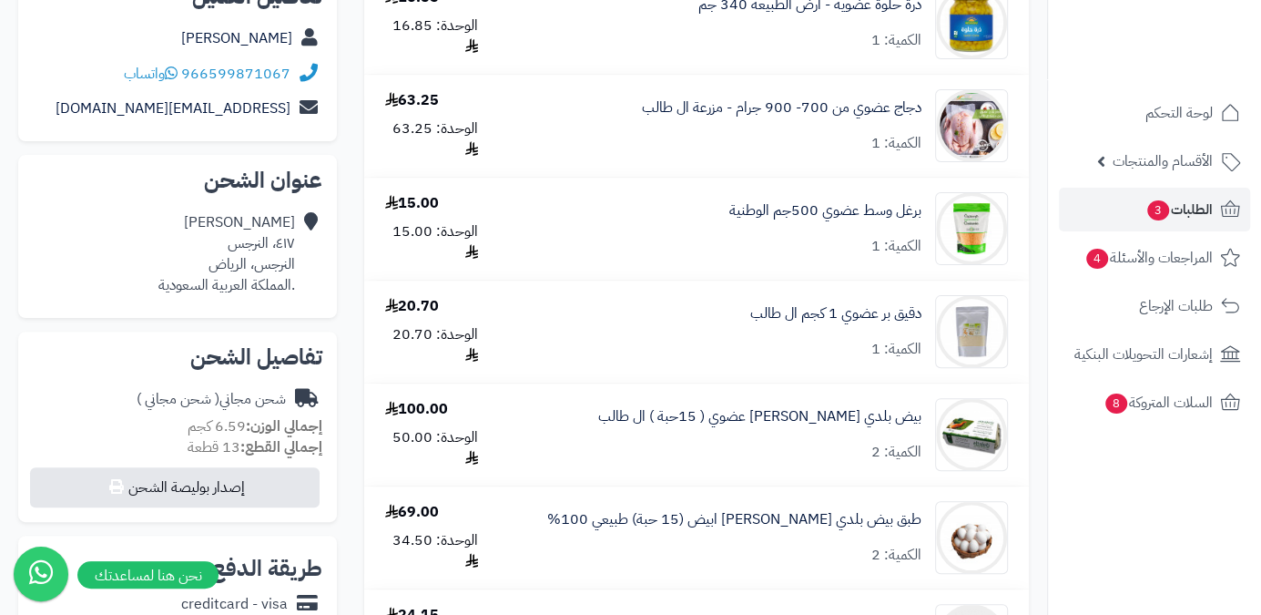
scroll to position [0, 0]
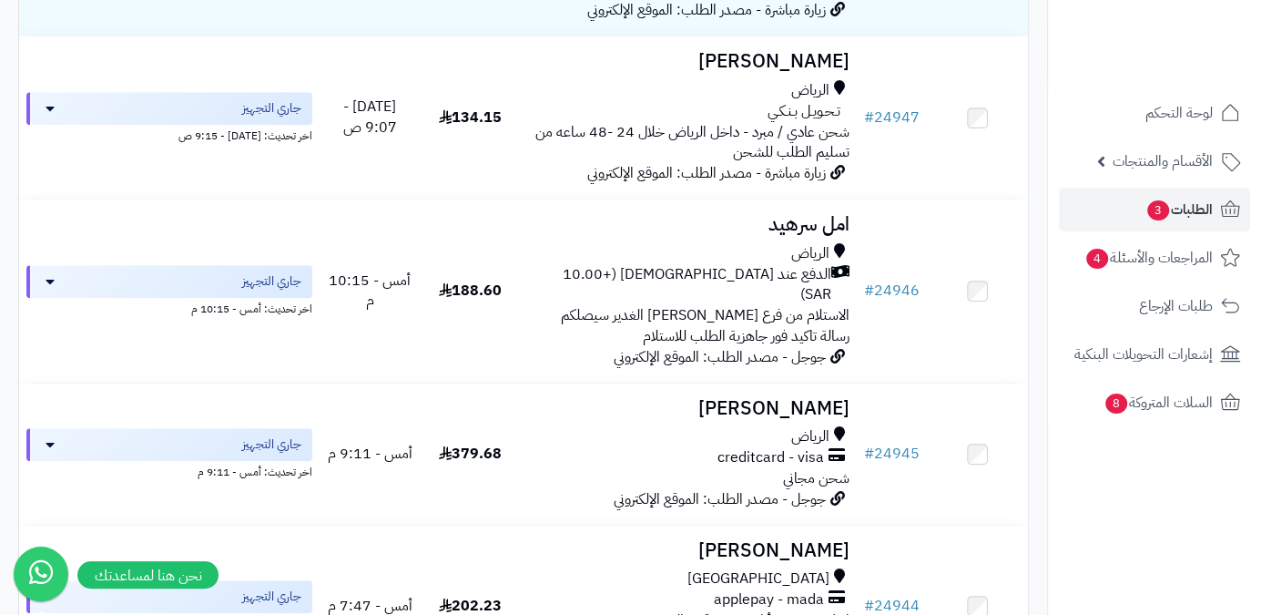
scroll to position [484, 0]
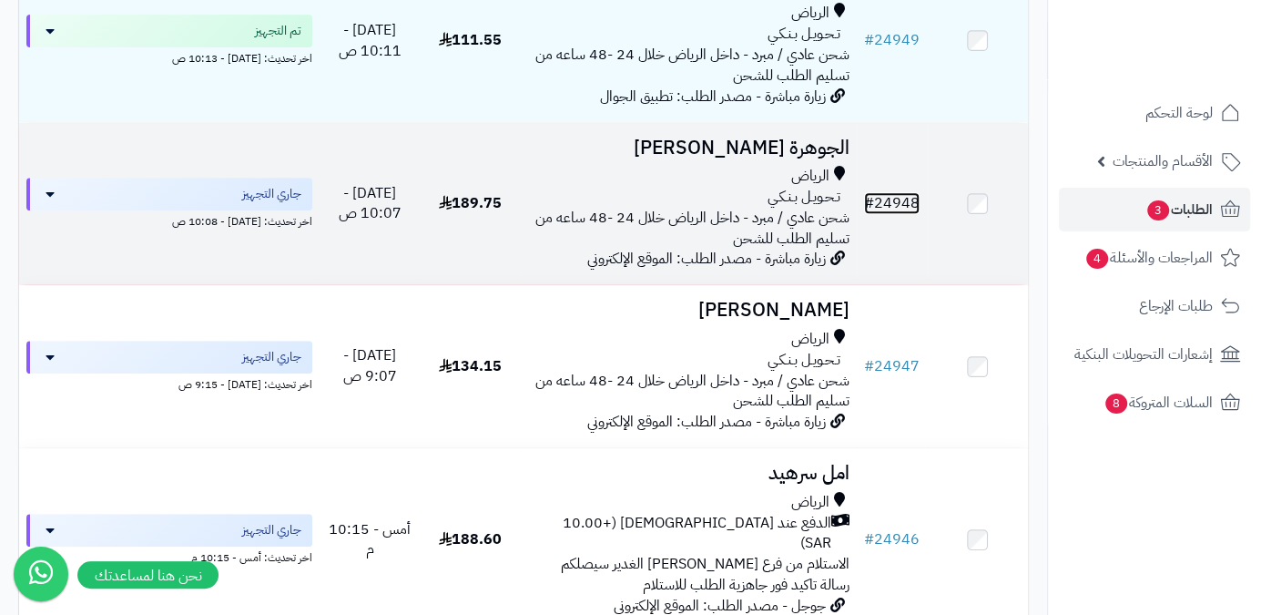
click at [913, 214] on link "# 24948" at bounding box center [892, 203] width 56 height 22
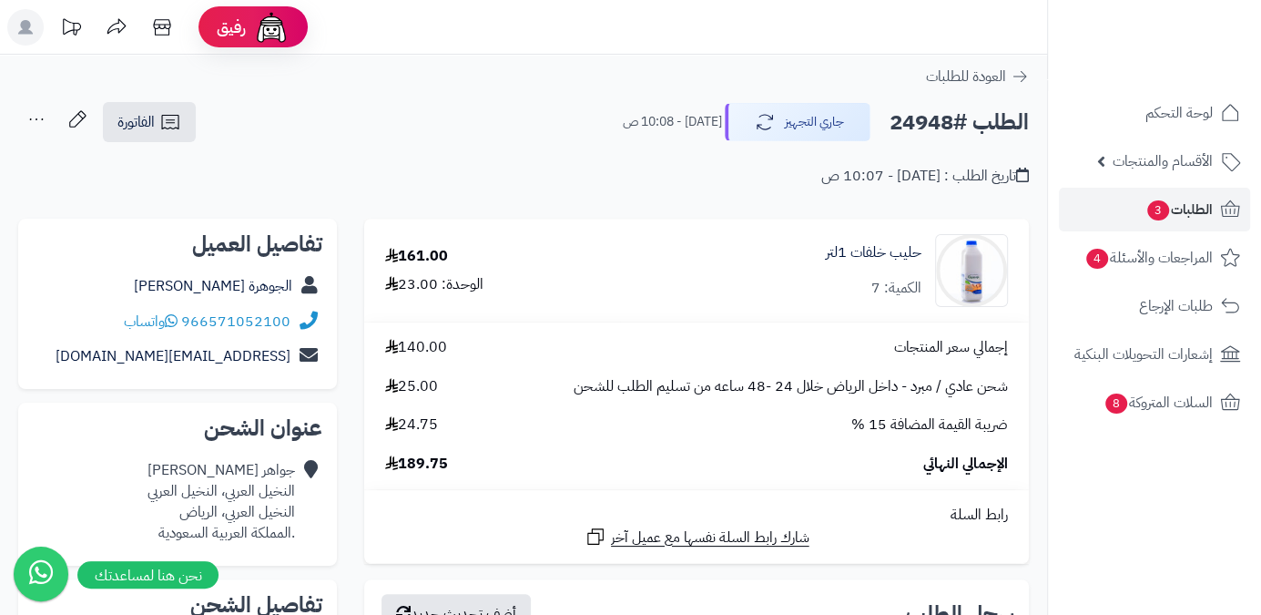
click at [903, 105] on h2 "الطلب #24948" at bounding box center [959, 122] width 139 height 37
click at [908, 122] on h2 "الطلب #24948" at bounding box center [959, 122] width 139 height 37
copy h2 "24948"
drag, startPoint x: 399, startPoint y: 472, endPoint x: 452, endPoint y: 470, distance: 52.9
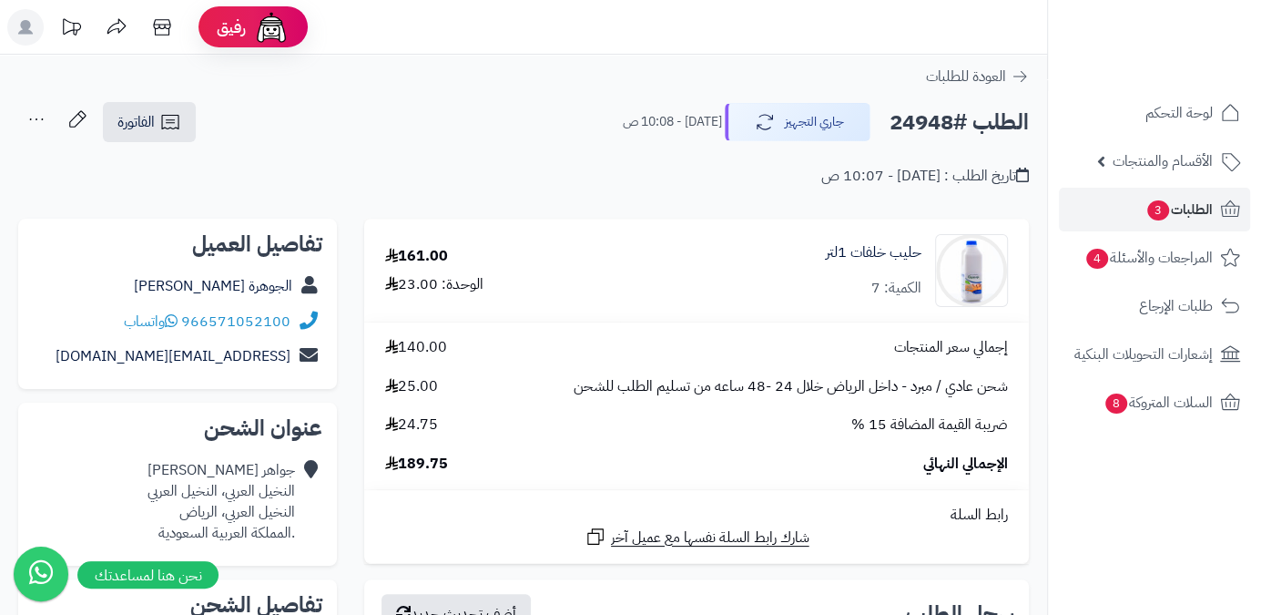
click at [452, 470] on div "الإجمالي النهائي 189.75" at bounding box center [697, 464] width 650 height 21
copy span "189.75"
drag, startPoint x: 930, startPoint y: 251, endPoint x: 816, endPoint y: 255, distance: 113.9
click at [816, 255] on div "حليب خلفات 1لتر الكمية: 7" at bounding box center [824, 270] width 394 height 73
copy div "حليب خلفات 1لتر"
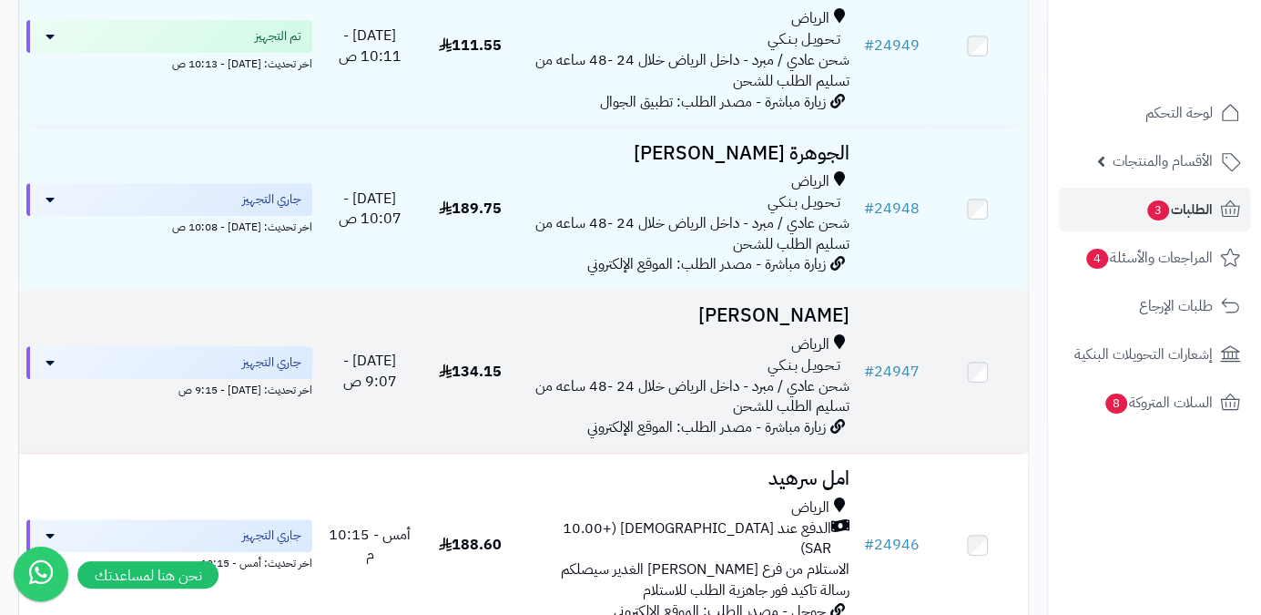
scroll to position [236, 0]
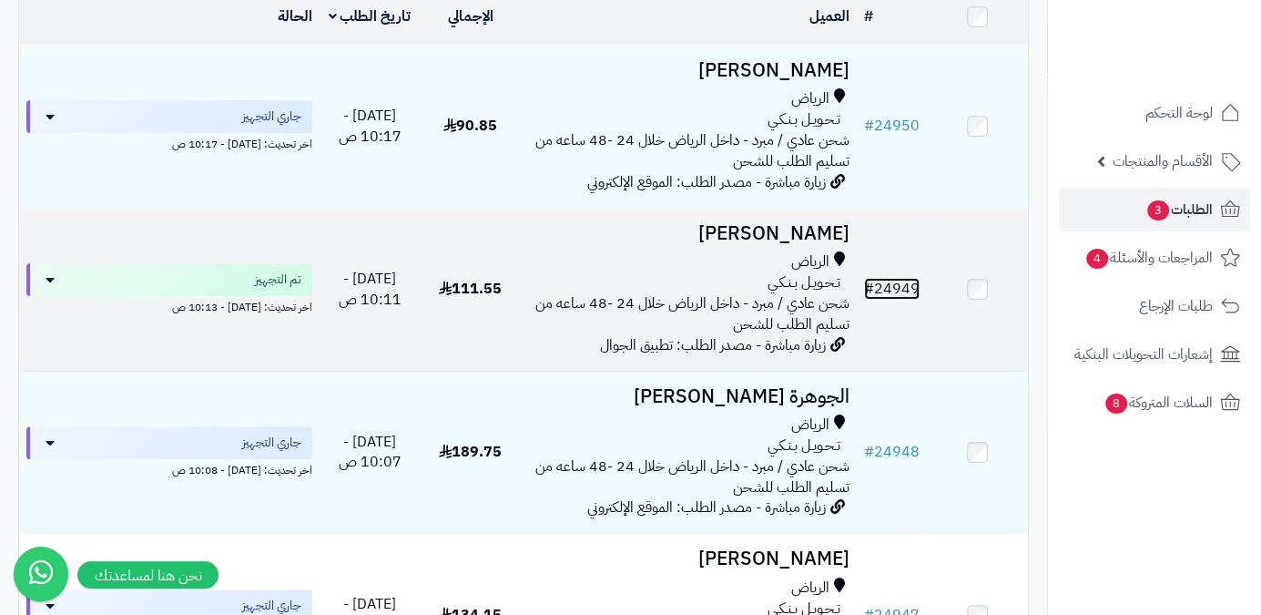
click at [904, 300] on link "# 24949" at bounding box center [892, 289] width 56 height 22
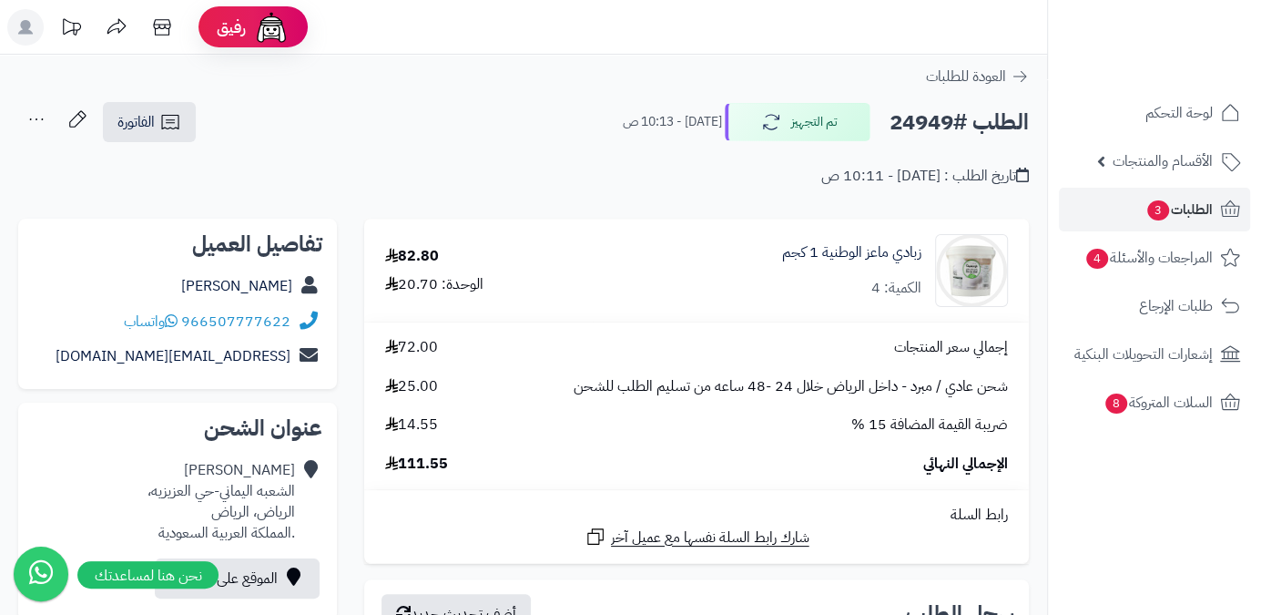
drag, startPoint x: 219, startPoint y: 291, endPoint x: 313, endPoint y: 295, distance: 93.9
click at [313, 295] on div "[PERSON_NAME]" at bounding box center [178, 287] width 290 height 36
copy div "[PERSON_NAME]"
click at [931, 129] on h2 "الطلب #24949" at bounding box center [959, 122] width 139 height 37
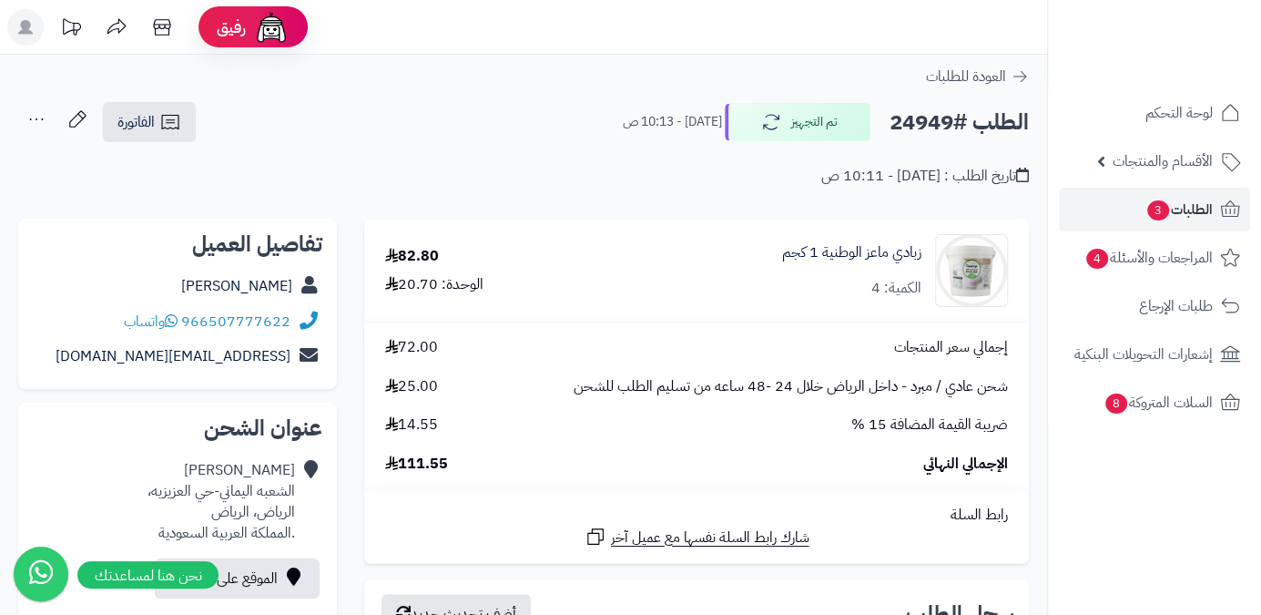
copy h2 "24949"
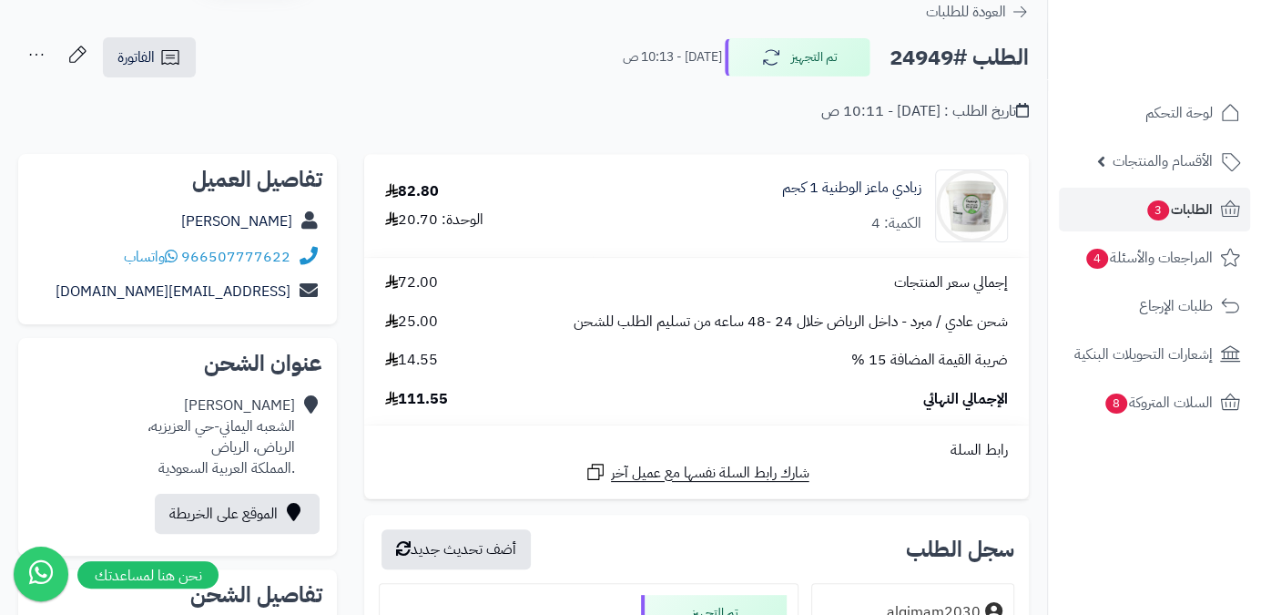
scroll to position [82, 0]
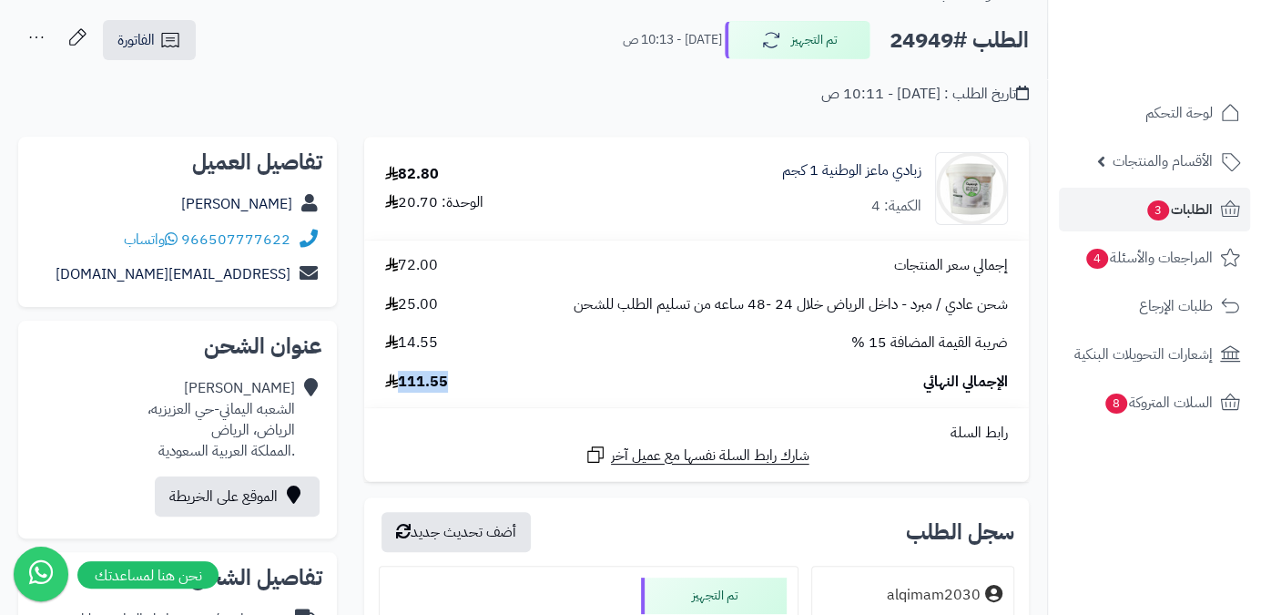
drag, startPoint x: 401, startPoint y: 384, endPoint x: 466, endPoint y: 384, distance: 65.6
click at [466, 384] on div "الإجمالي النهائي 111.55" at bounding box center [697, 382] width 650 height 21
copy span "111.55"
drag, startPoint x: 925, startPoint y: 169, endPoint x: 770, endPoint y: 178, distance: 155.9
click at [770, 178] on div "زبادي ماعز الوطنية 1 كجم الكمية: 4" at bounding box center [811, 188] width 422 height 73
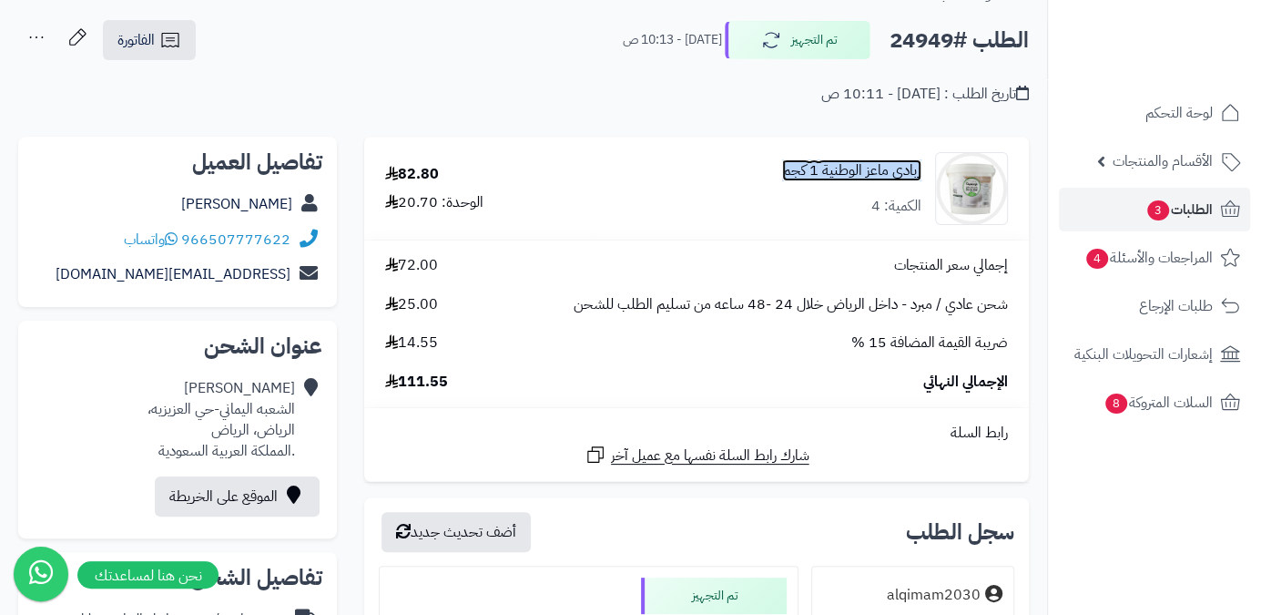
copy link "زبادي ماعز الوطنية 1 كجم"
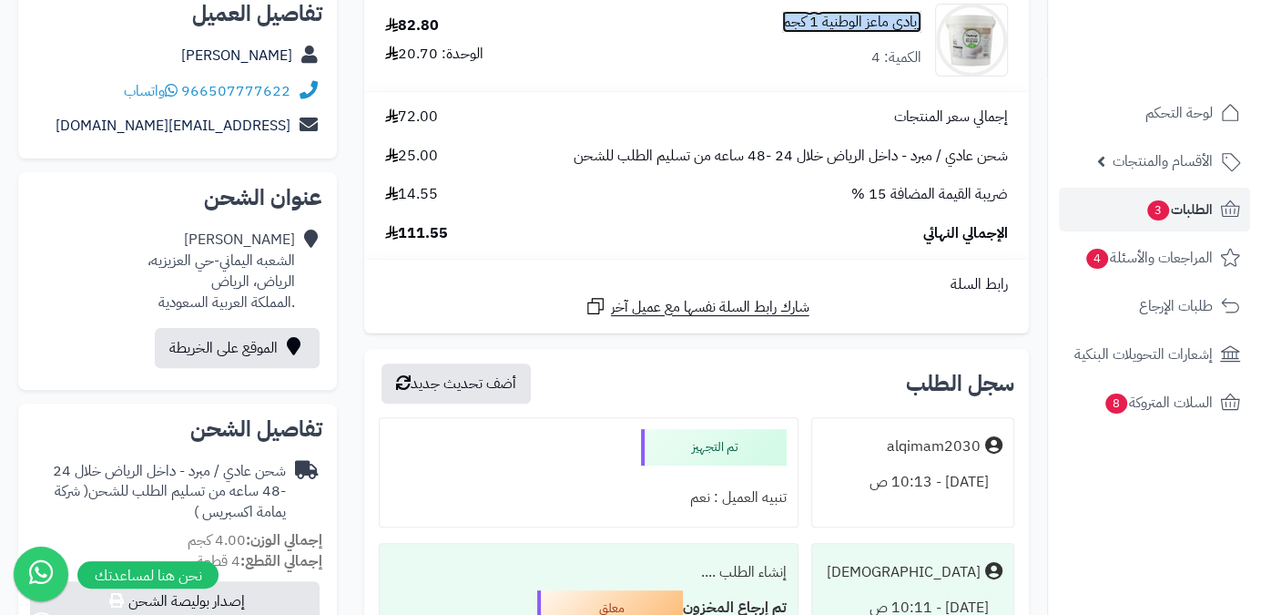
scroll to position [331, 0]
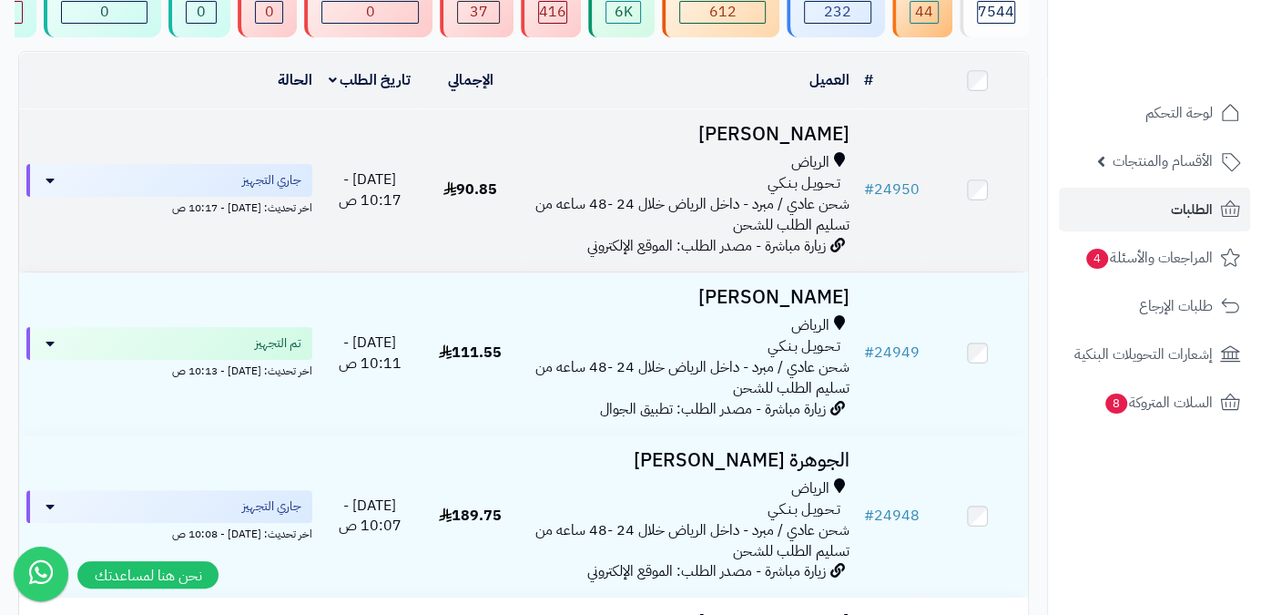
scroll to position [153, 0]
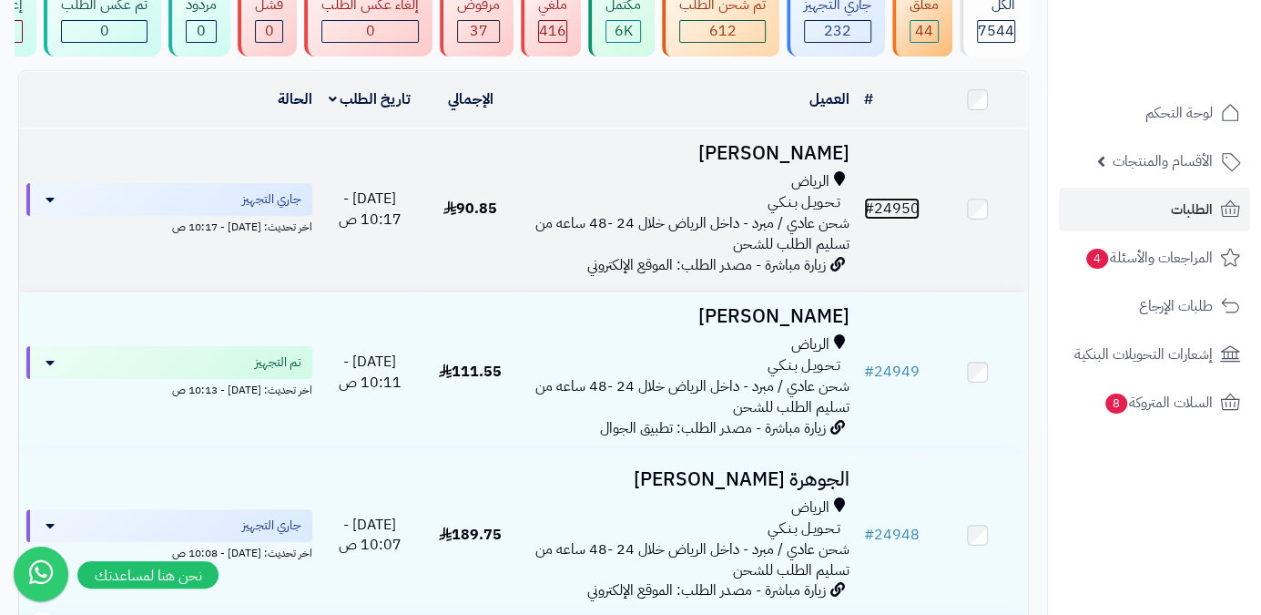
click at [896, 219] on link "# 24950" at bounding box center [892, 209] width 56 height 22
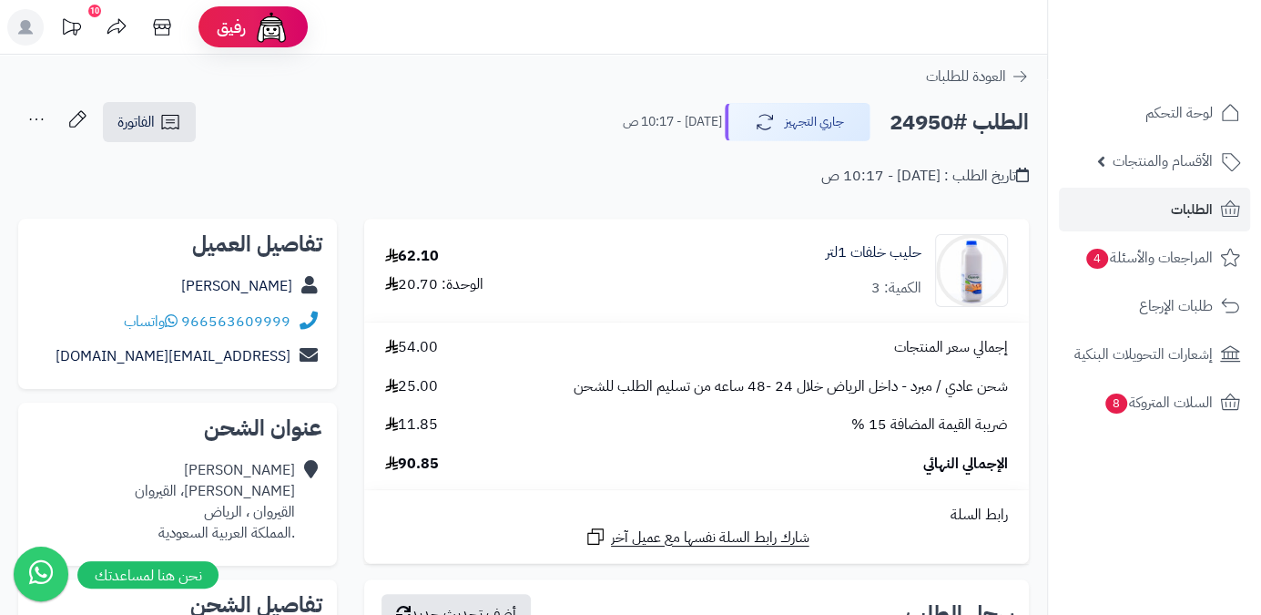
drag, startPoint x: 180, startPoint y: 287, endPoint x: 295, endPoint y: 297, distance: 115.2
click at [295, 297] on div "[PERSON_NAME]" at bounding box center [178, 287] width 290 height 36
copy div "[PERSON_NAME]"
click at [900, 119] on h2 "الطلب #24950" at bounding box center [959, 122] width 139 height 37
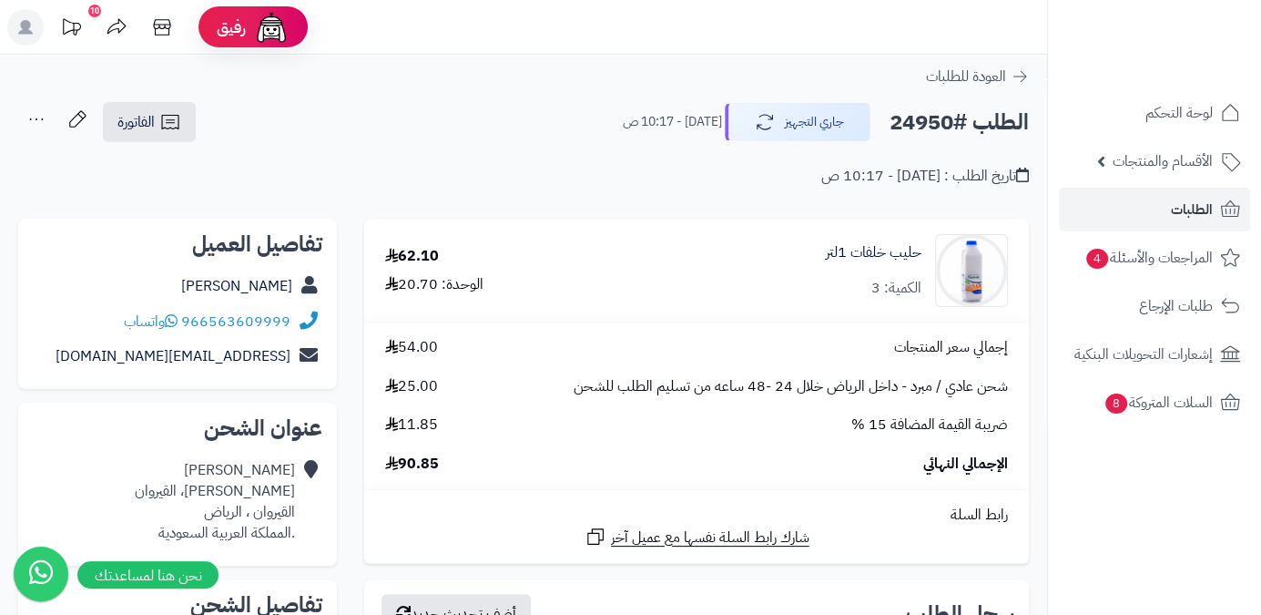
copy h2 "24950"
drag, startPoint x: 444, startPoint y: 466, endPoint x: 405, endPoint y: 473, distance: 39.7
click at [405, 473] on div "الإجمالي النهائي 90.85" at bounding box center [697, 464] width 650 height 21
copy span "90.85"
drag, startPoint x: 817, startPoint y: 252, endPoint x: 933, endPoint y: 268, distance: 117.6
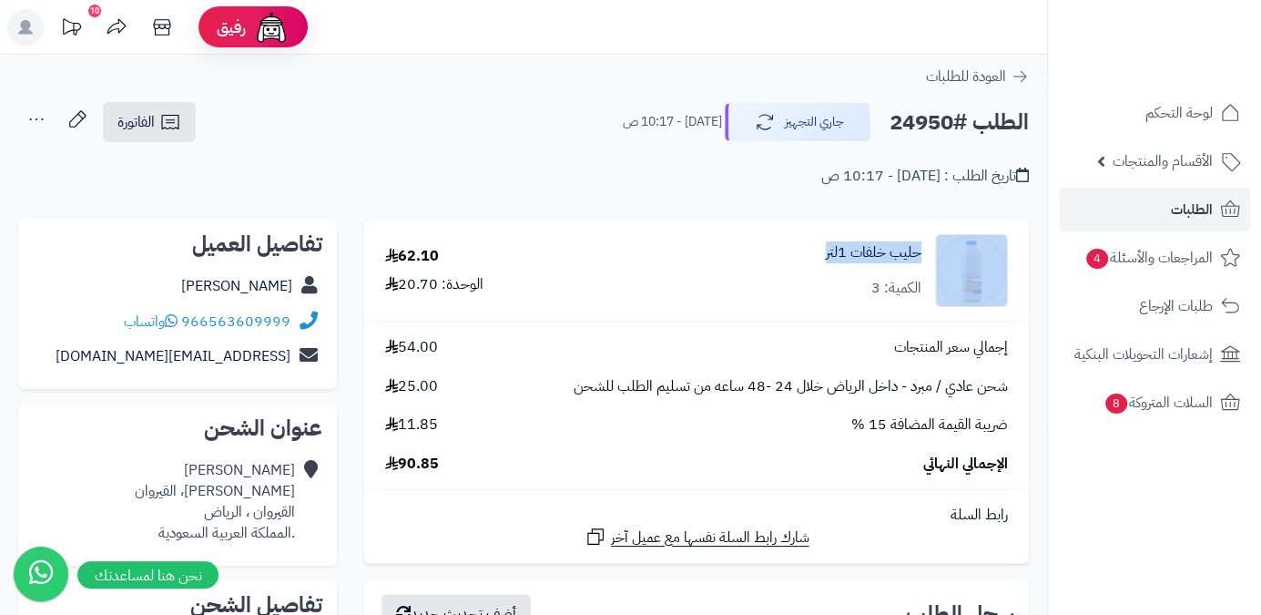
click at [933, 268] on div "حليب خلفات 1لتر الكمية: 3" at bounding box center [824, 270] width 394 height 73
copy div "حليب خلفات 1لتر"
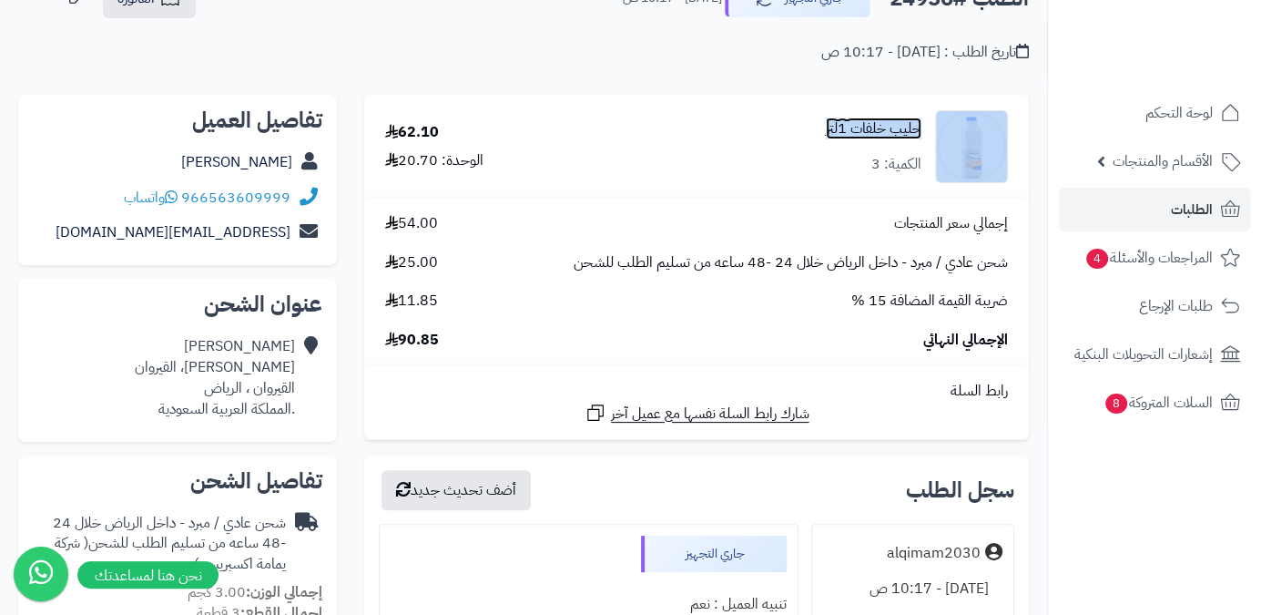
scroll to position [248, 0]
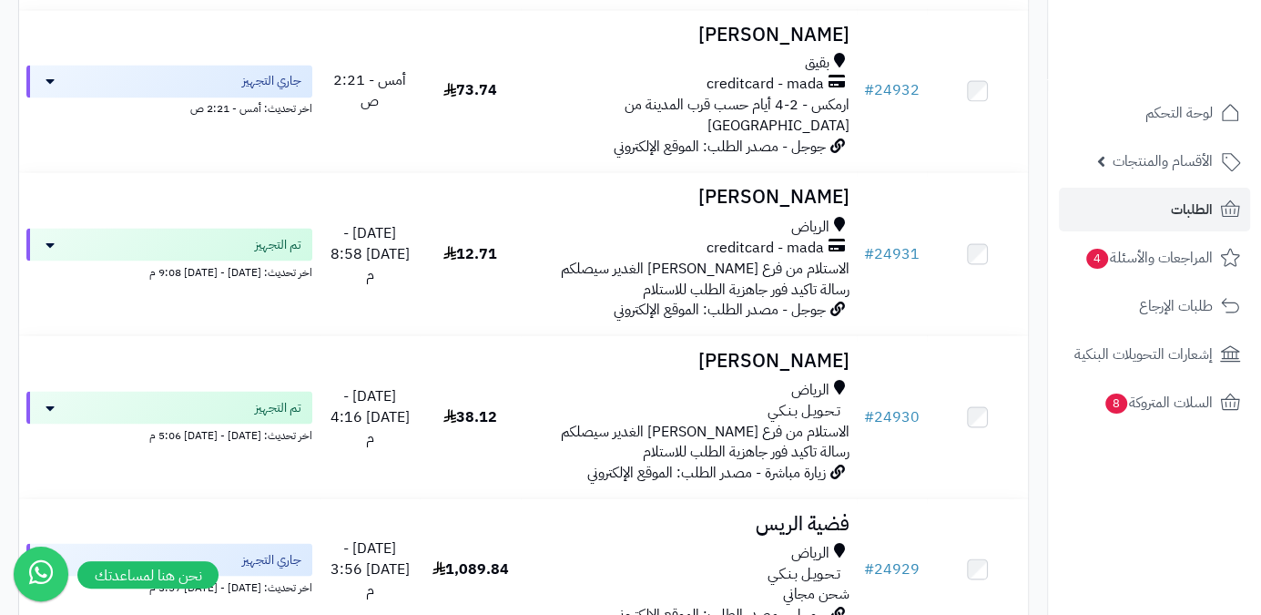
scroll to position [2307, 0]
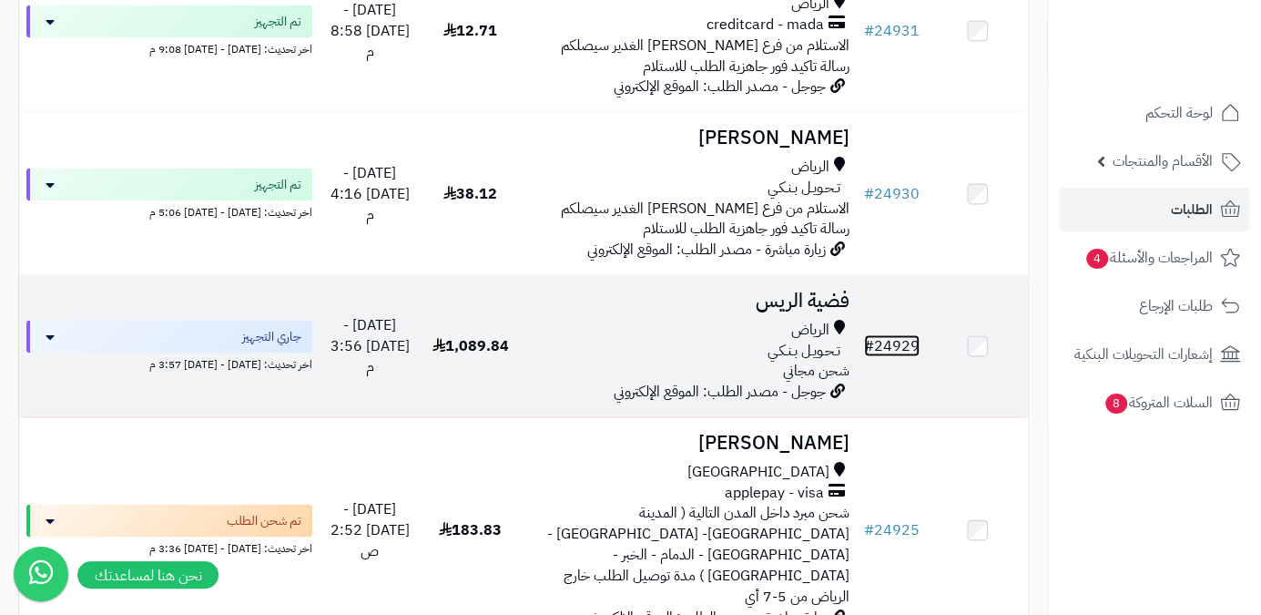
click at [915, 334] on link "# 24929" at bounding box center [892, 345] width 56 height 22
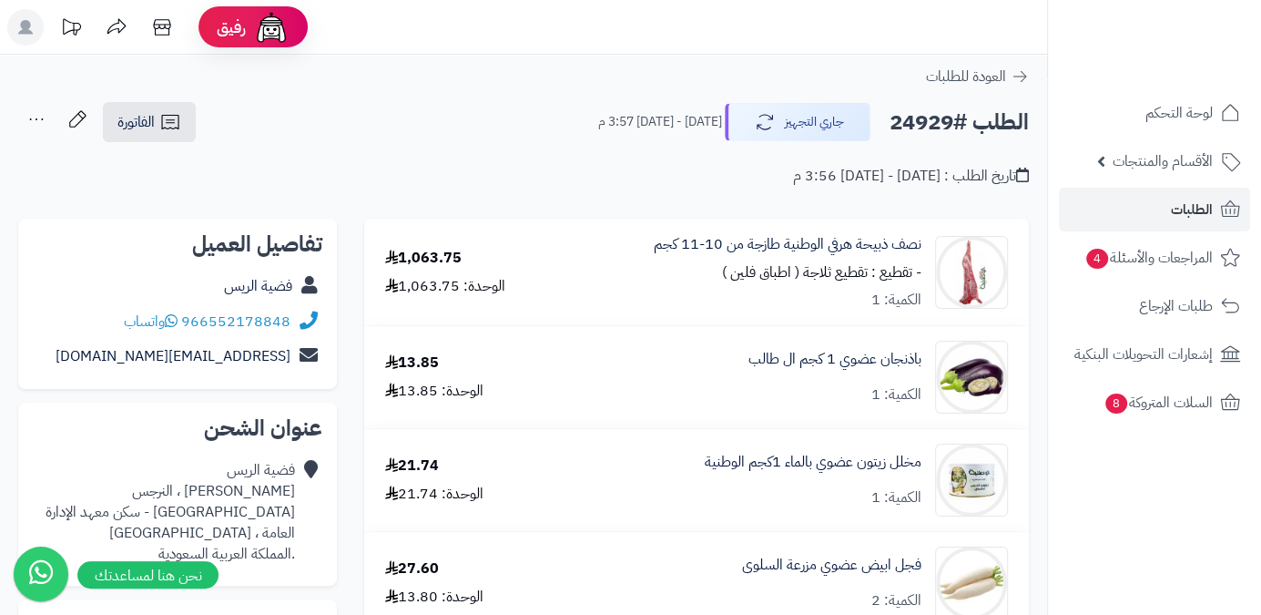
scroll to position [82, 0]
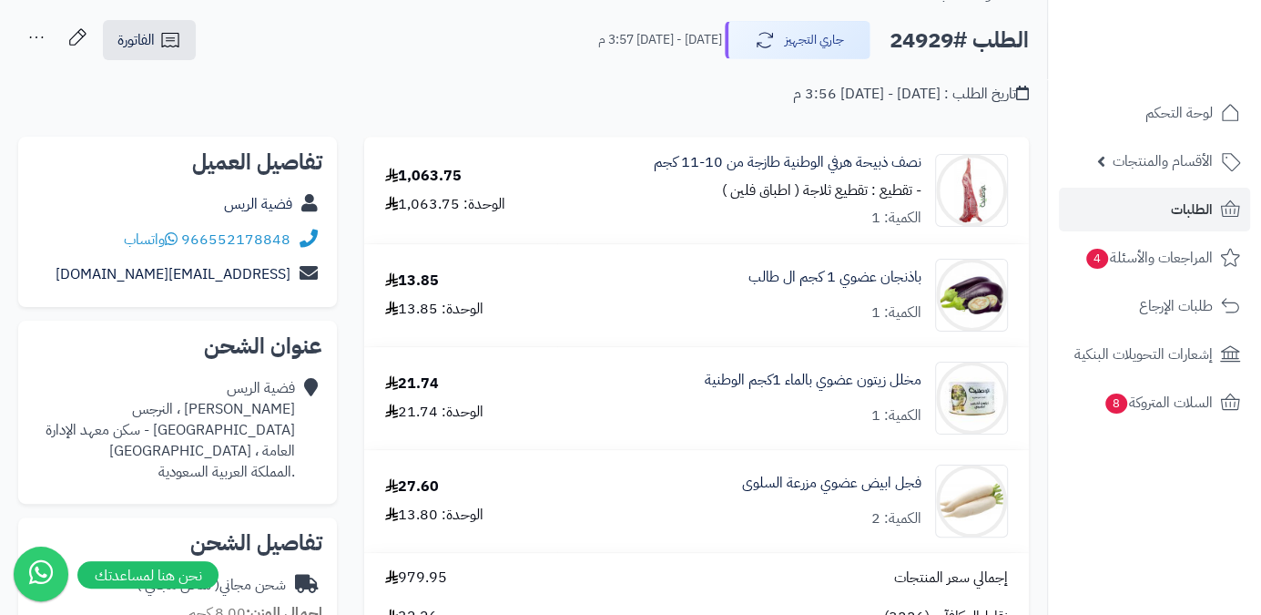
click at [934, 43] on h2 "الطلب #24929" at bounding box center [959, 40] width 139 height 37
copy h2 "24929"
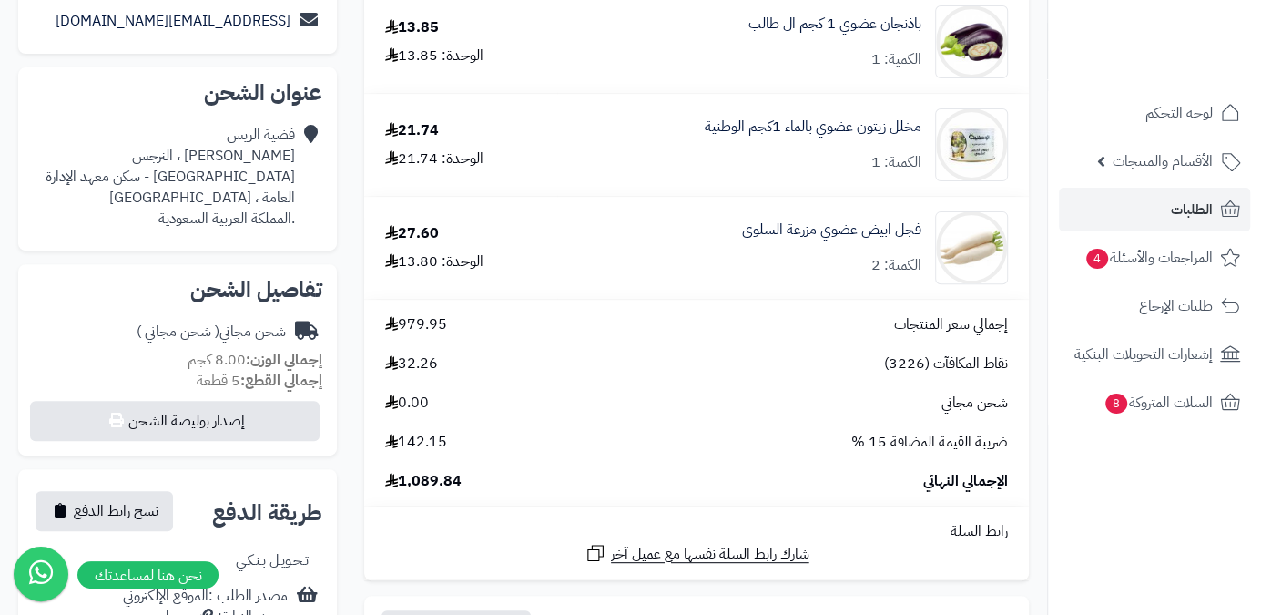
scroll to position [413, 0]
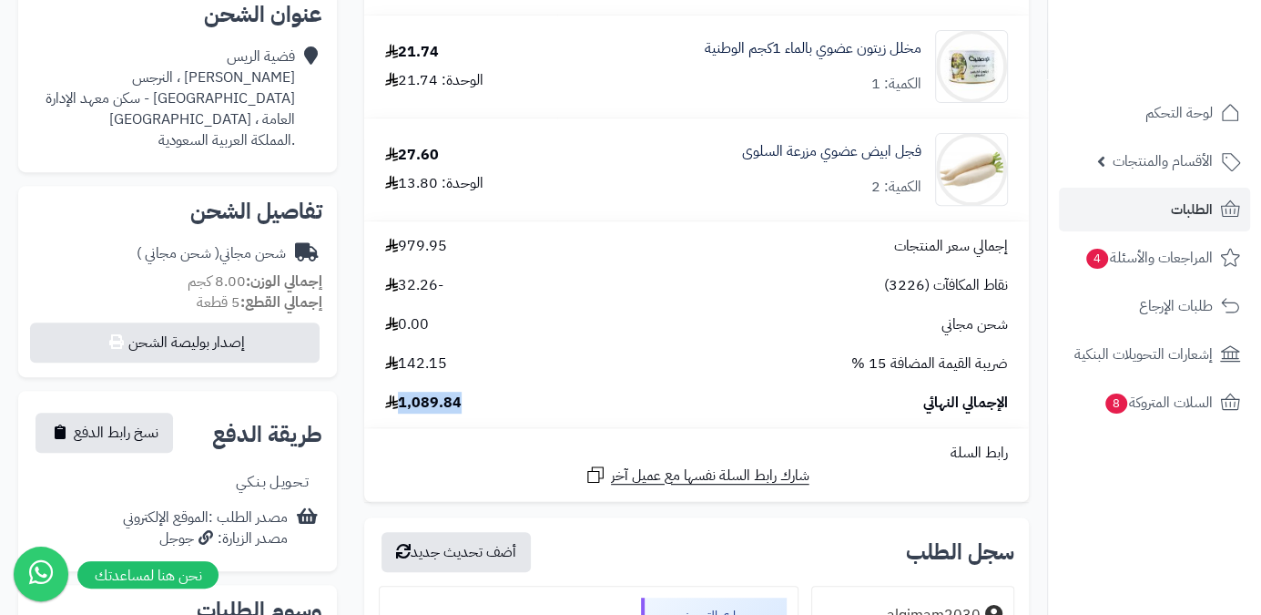
drag, startPoint x: 402, startPoint y: 411, endPoint x: 478, endPoint y: 404, distance: 76.8
click at [478, 404] on div "الإجمالي النهائي 1,089.84" at bounding box center [697, 403] width 650 height 21
copy span "1,089.84"
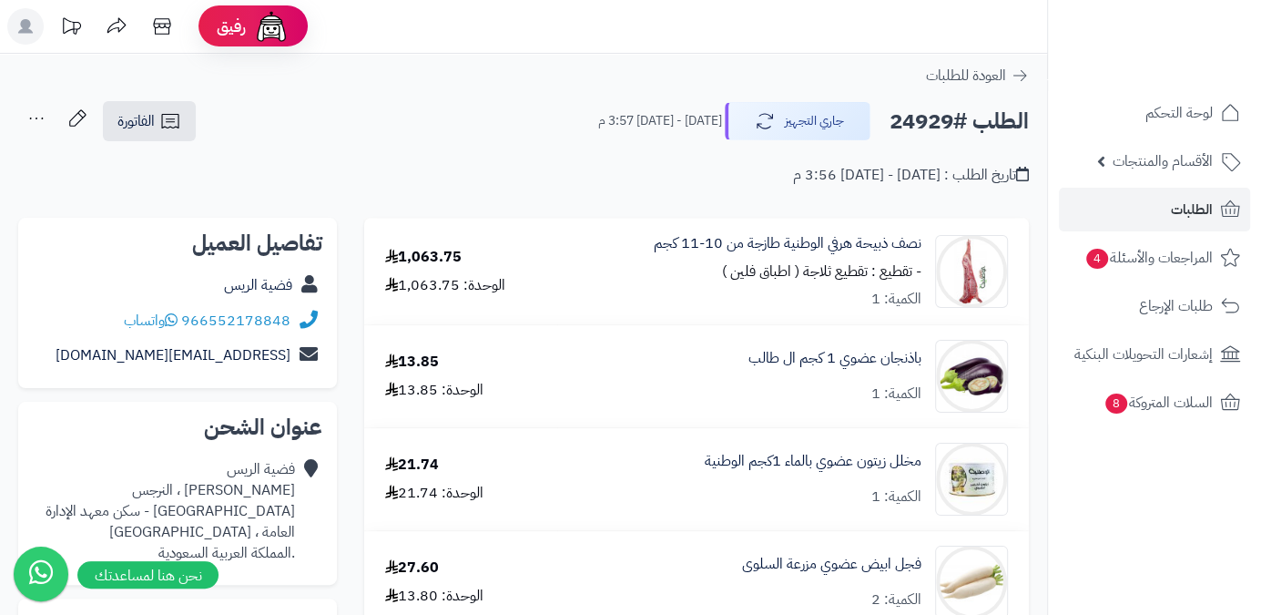
scroll to position [0, 0]
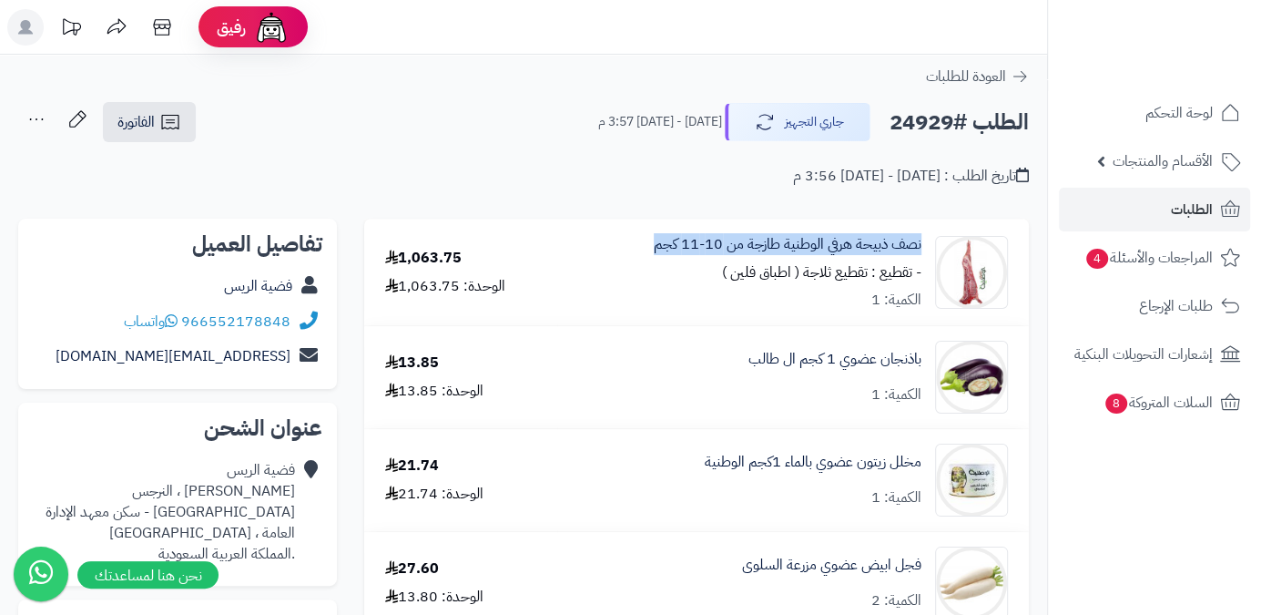
drag, startPoint x: 923, startPoint y: 246, endPoint x: 618, endPoint y: 252, distance: 304.2
click at [618, 252] on div "نصف ذبيحة هرفي الوطنية طازجة من 10-11 كجم - تقطيع : تقطيع ثلاجة ( اطباق فلين ) …" at bounding box center [793, 272] width 457 height 77
copy link "نصف ذبيحة هرفي الوطنية طازجة من 10-11 كجم"
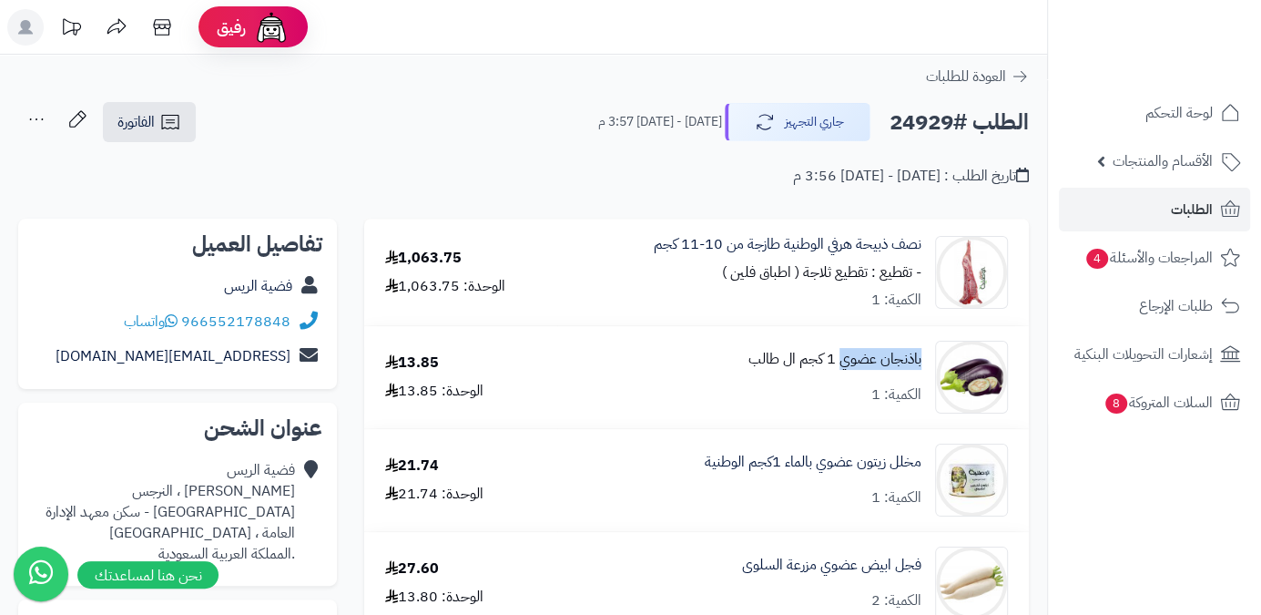
drag, startPoint x: 925, startPoint y: 360, endPoint x: 842, endPoint y: 370, distance: 83.5
click at [842, 311] on div "باذنجان عضوي 1 كجم ال طالب الكمية: 1" at bounding box center [793, 272] width 457 height 77
copy link "باذنجان عضوي"
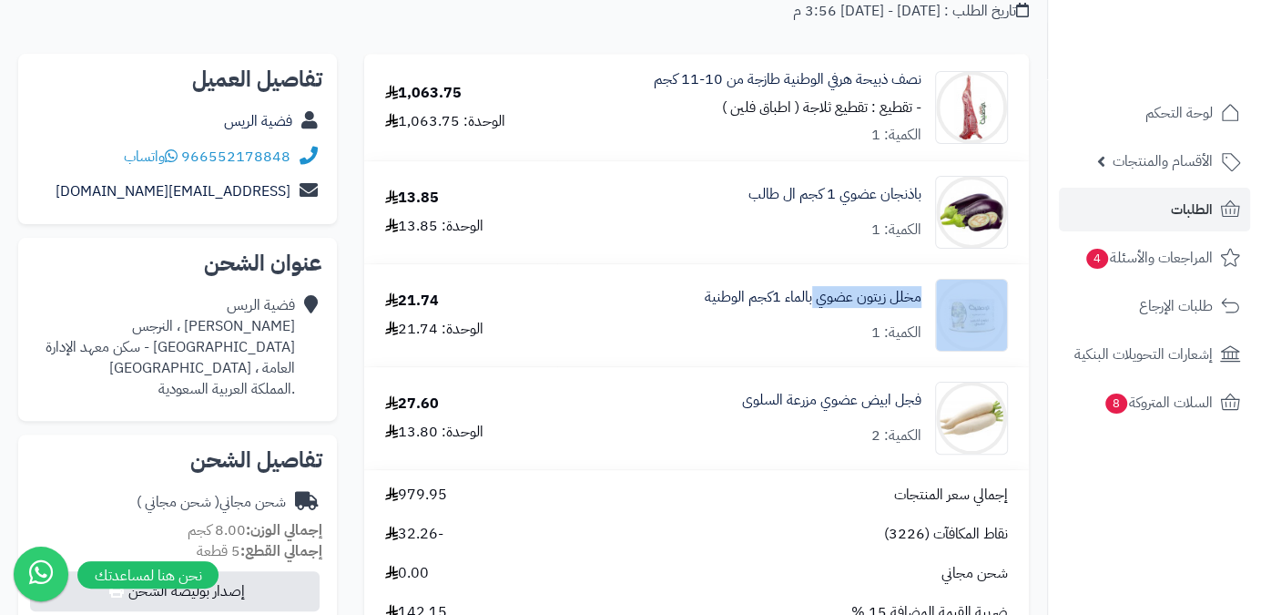
drag, startPoint x: 927, startPoint y: 297, endPoint x: 813, endPoint y: 325, distance: 117.3
click at [813, 147] on div "مخلل زيتون عضوي بالماء 1كجم الوطنية الكمية: 1" at bounding box center [793, 107] width 457 height 77
copy div "مخلل زيتون عضوي"
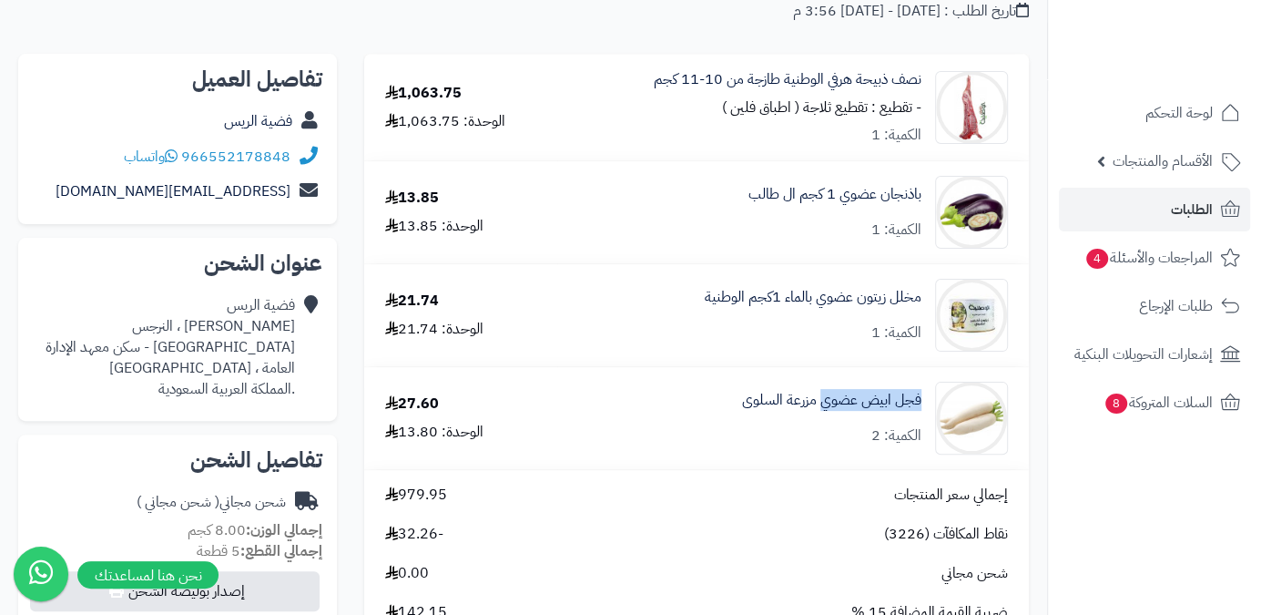
drag, startPoint x: 925, startPoint y: 402, endPoint x: 825, endPoint y: 415, distance: 101.1
click at [825, 147] on div "فجل ابيض عضوي مزرعة السلوى الكمية: 2" at bounding box center [793, 107] width 457 height 77
copy link "فجل ابيض عضوي"
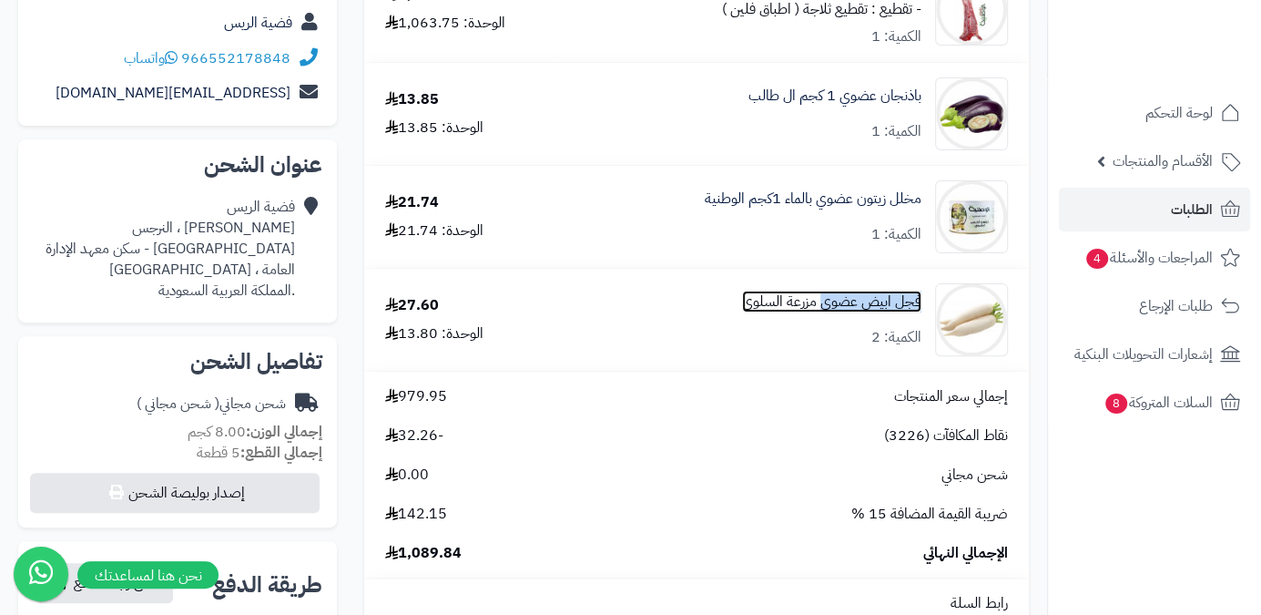
scroll to position [82, 0]
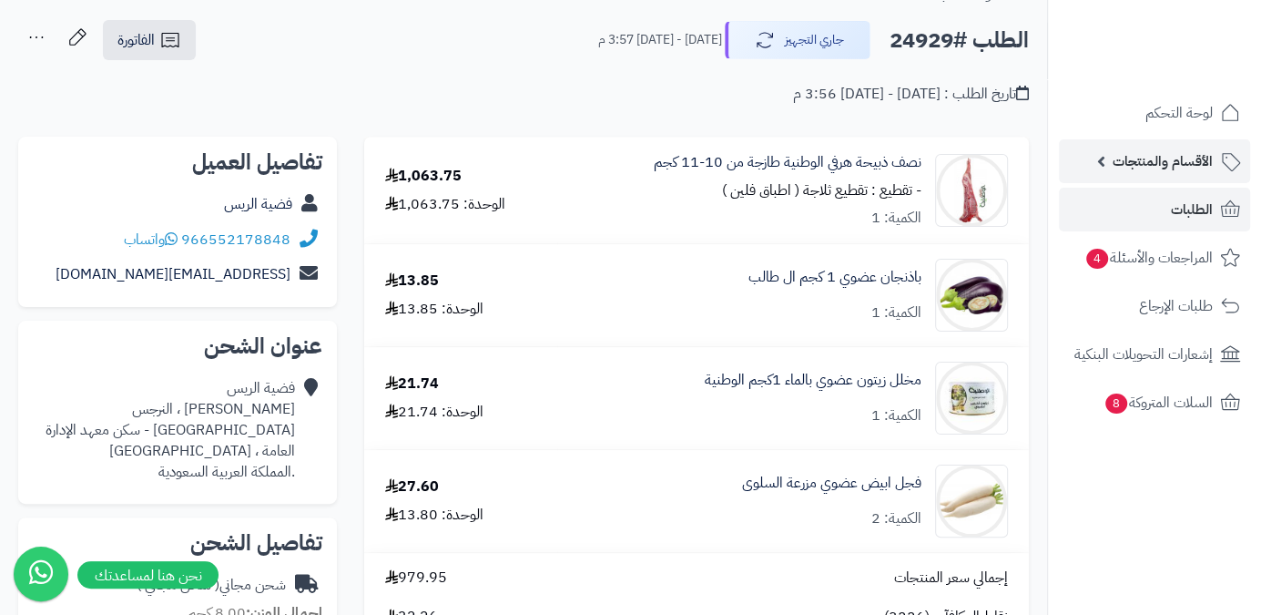
click at [1104, 166] on link "الأقسام والمنتجات" at bounding box center [1154, 161] width 191 height 44
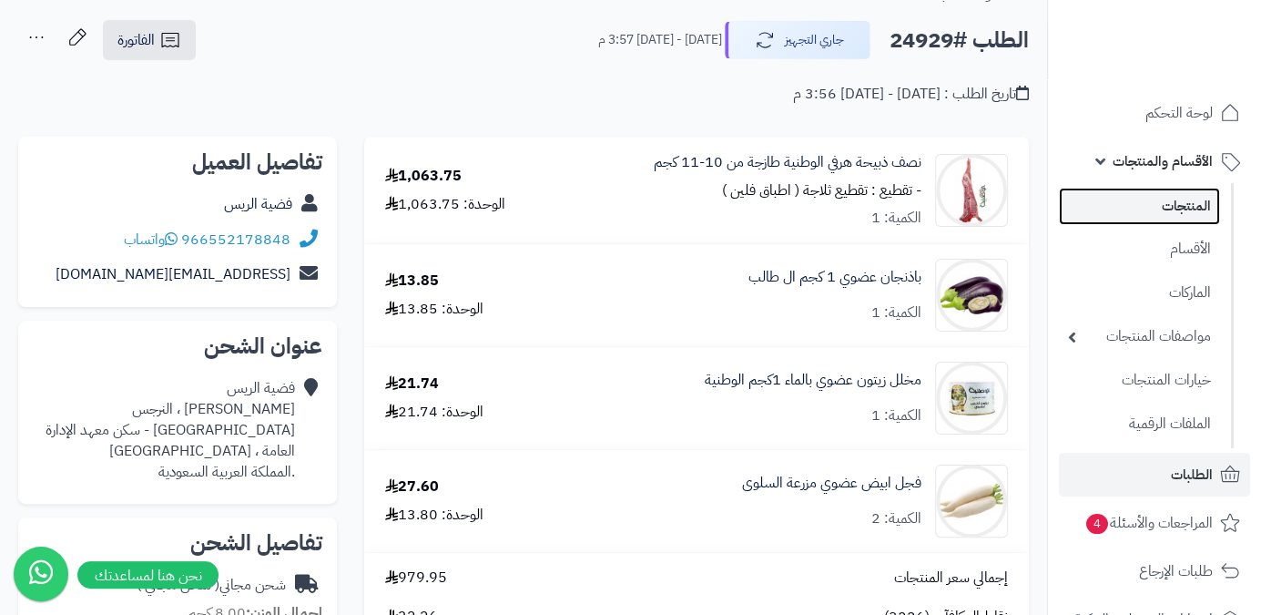
click at [1109, 204] on link "المنتجات" at bounding box center [1139, 206] width 161 height 37
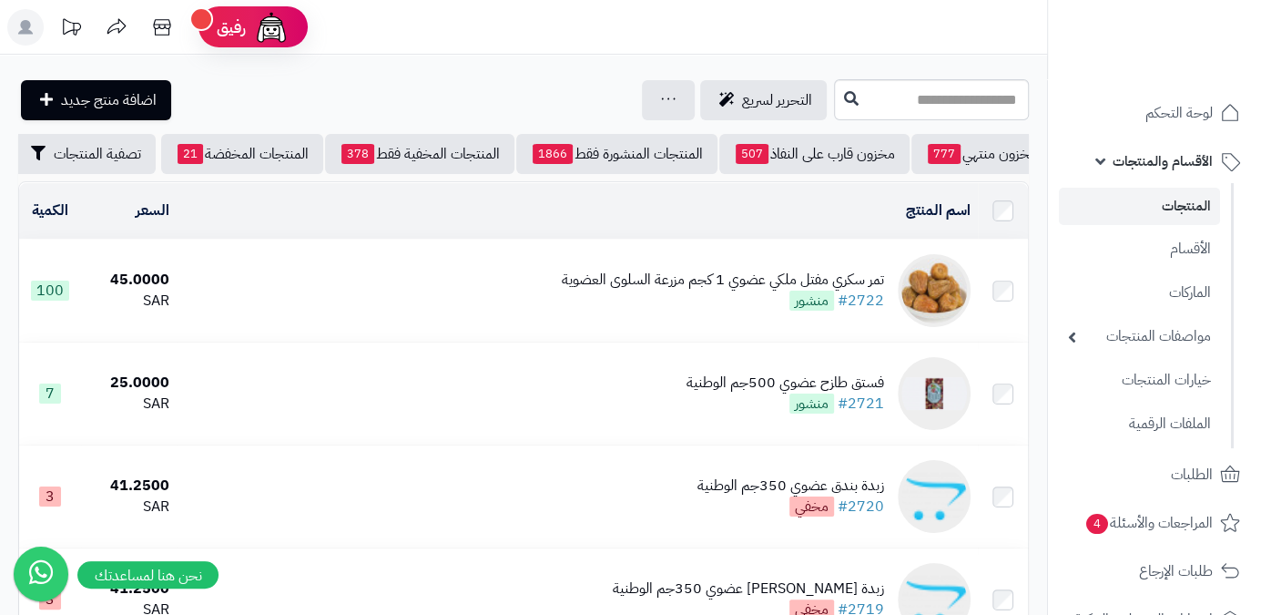
scroll to position [0, -190]
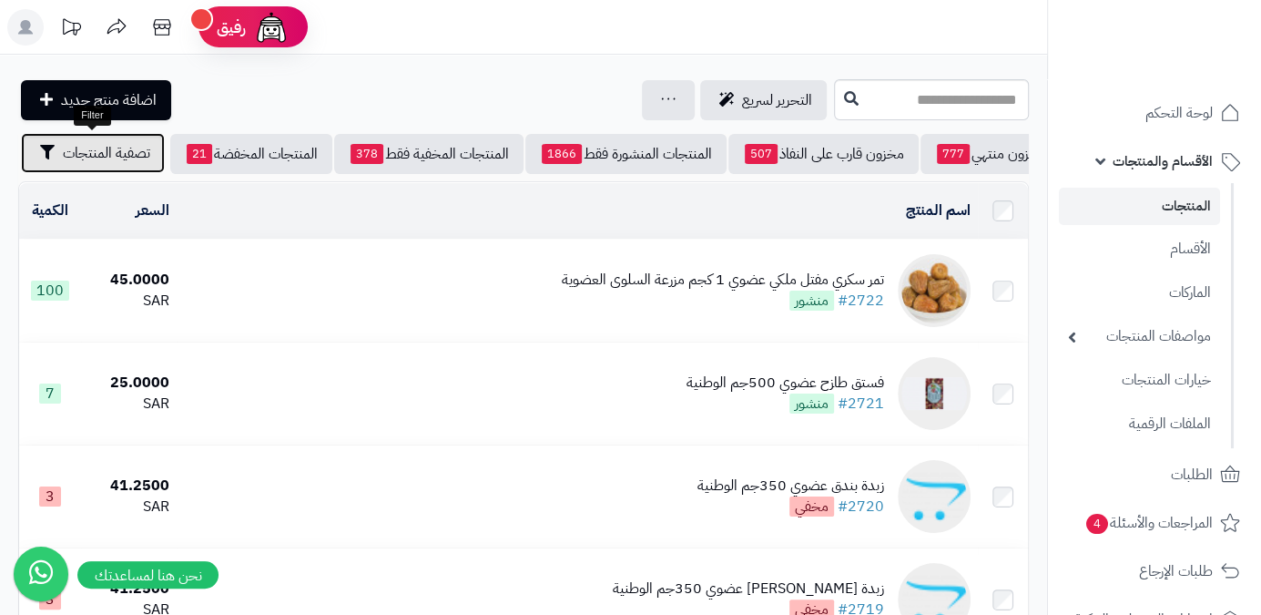
click at [60, 160] on button "تصفية المنتجات" at bounding box center [93, 153] width 144 height 40
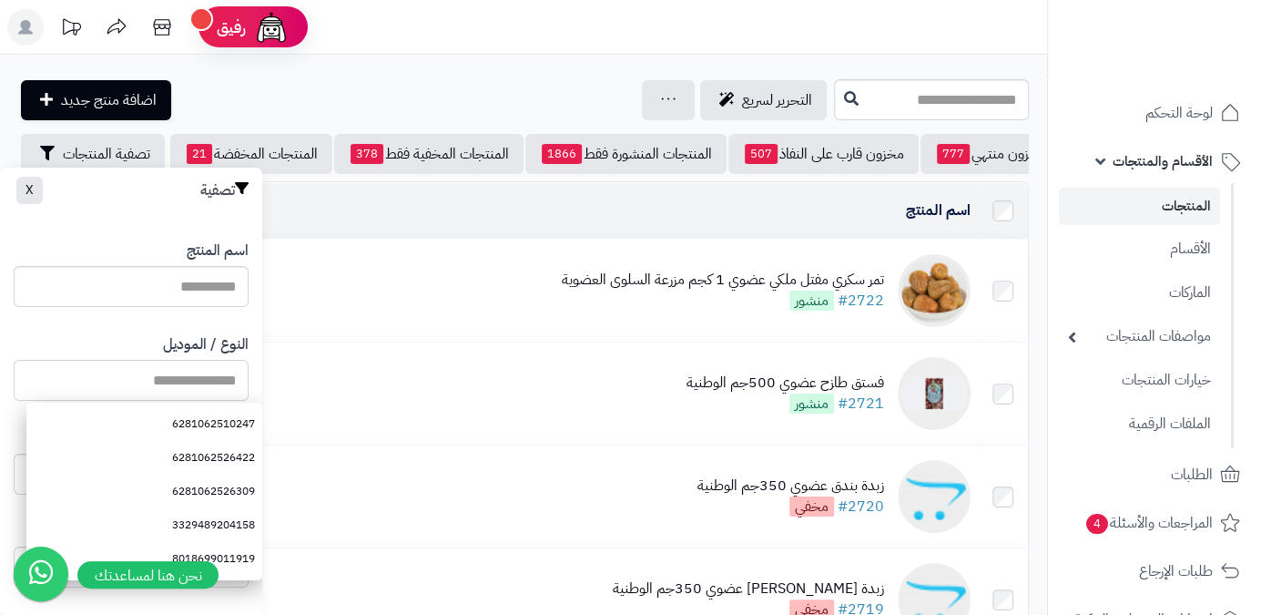
paste input "**********"
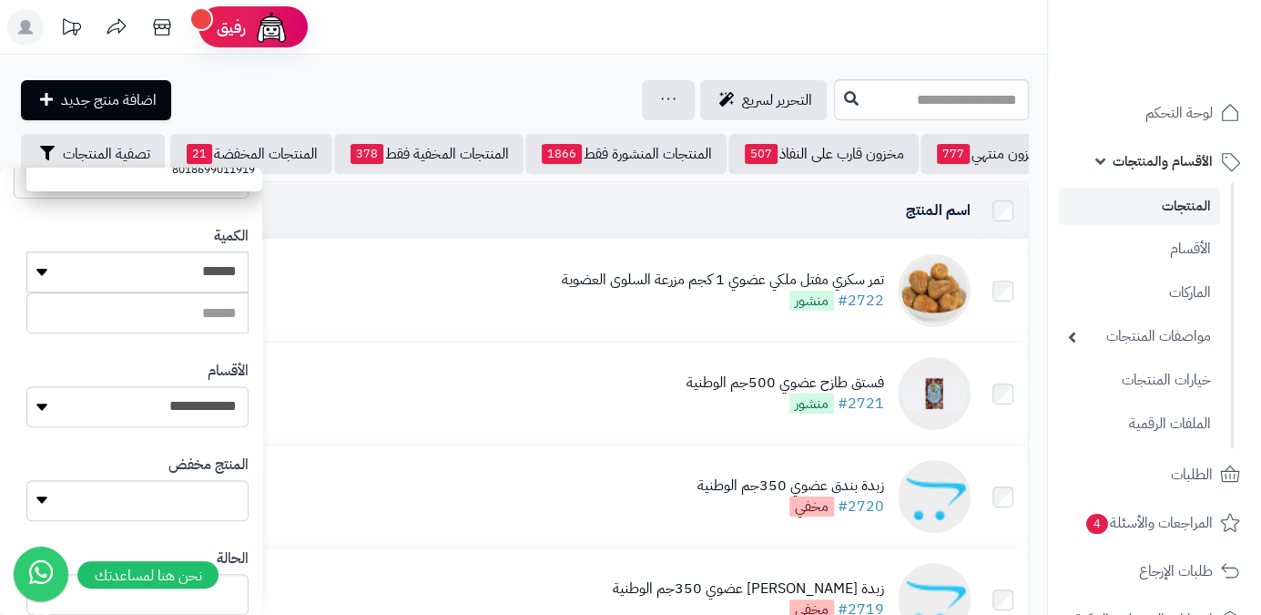
scroll to position [496, 0]
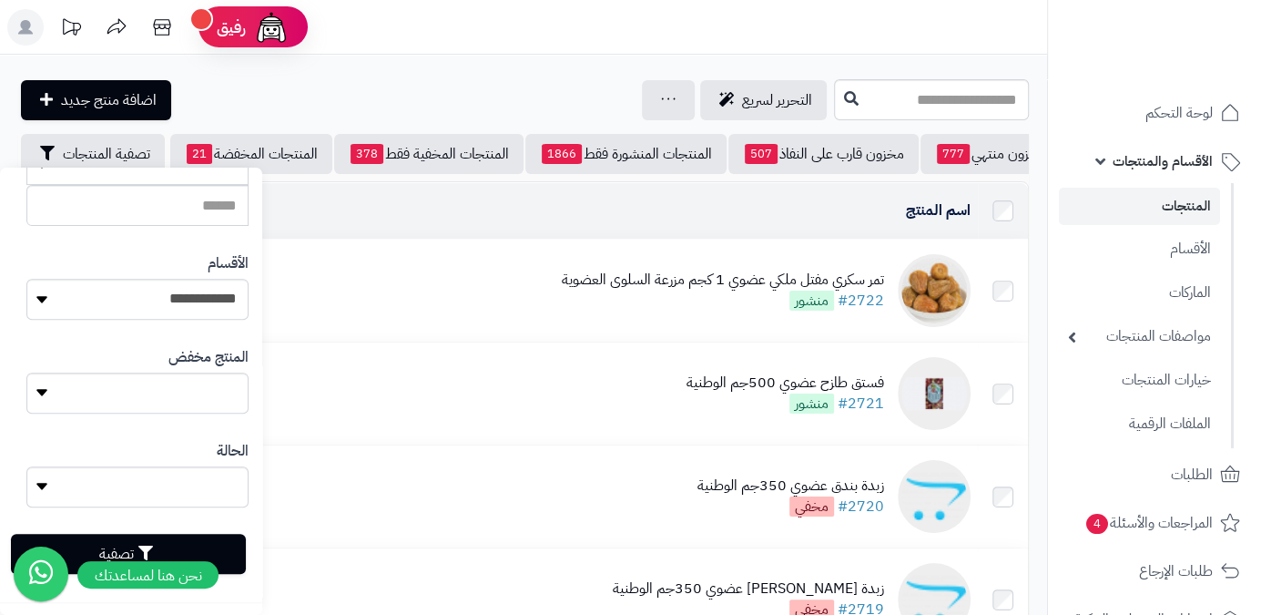
type input "**********"
click at [223, 549] on button "تصفية" at bounding box center [128, 554] width 235 height 40
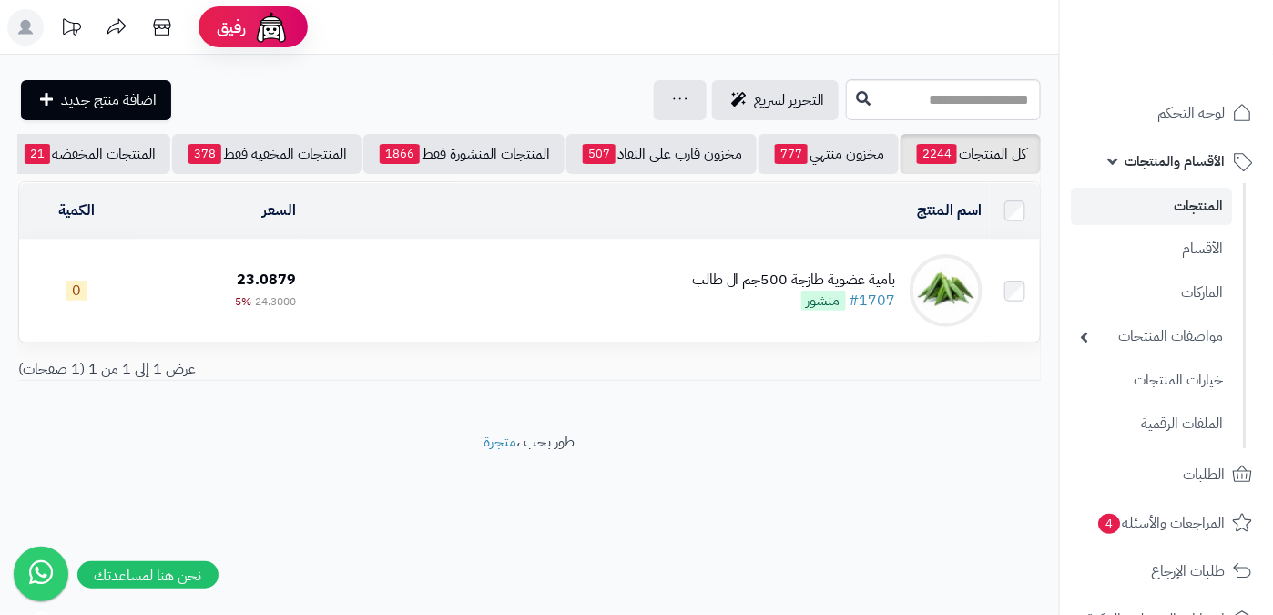
click at [692, 306] on td "بامية عضوية طازجة 500جم ال طالب #1707 منشور" at bounding box center [647, 291] width 686 height 102
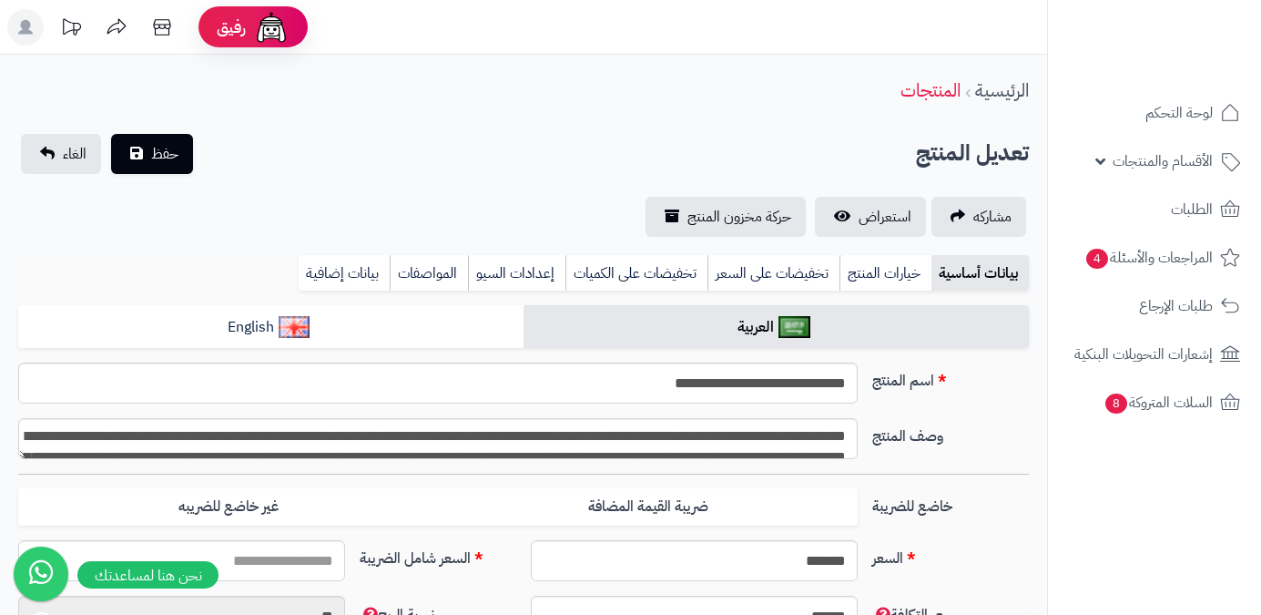
type input "*****"
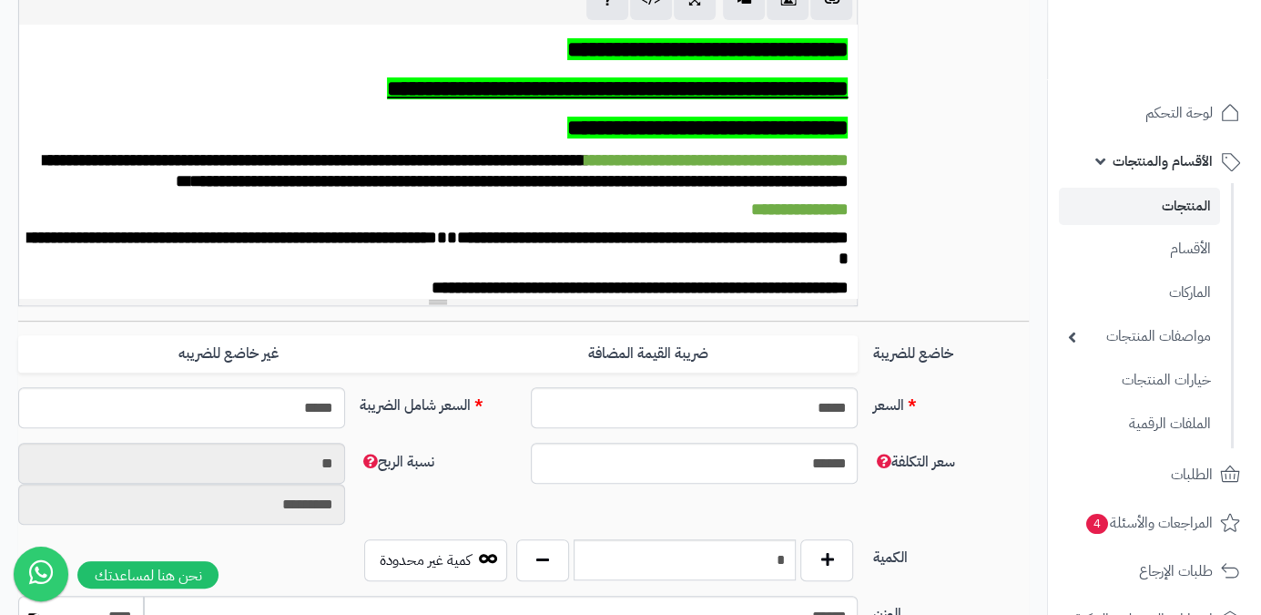
scroll to position [496, 0]
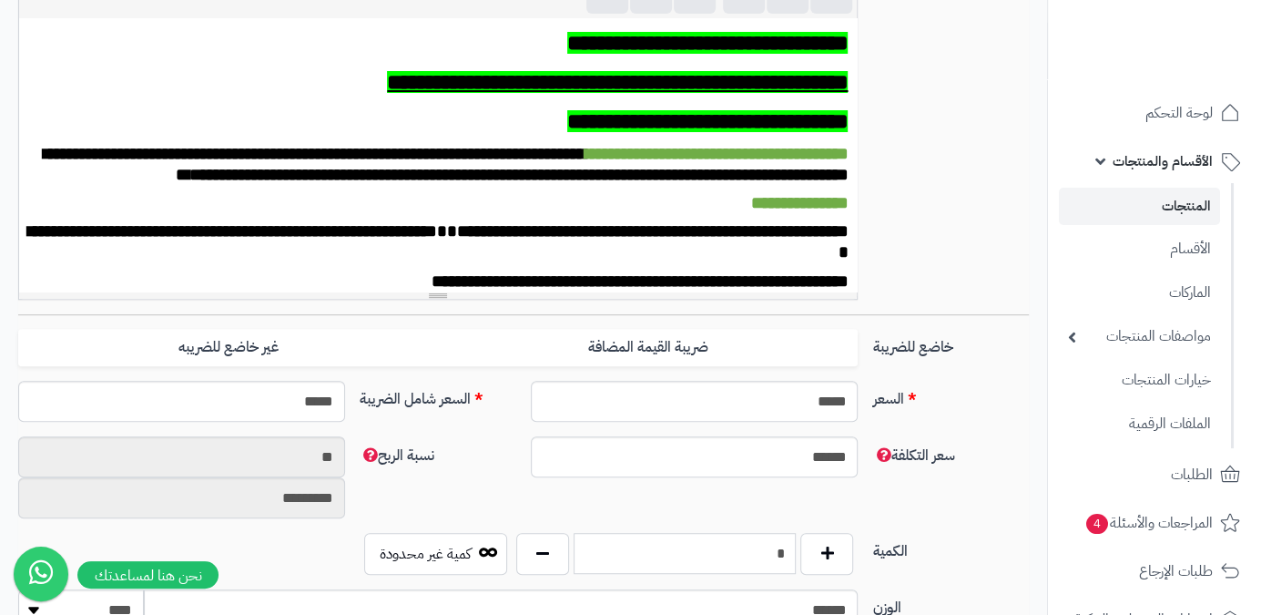
click at [757, 533] on input "*" at bounding box center [685, 553] width 223 height 41
click at [757, 534] on input "*" at bounding box center [685, 553] width 223 height 41
type input "*"
click at [432, 487] on div "سعر التكلفة ****** نسبة الربح ** *********" at bounding box center [523, 484] width 1025 height 97
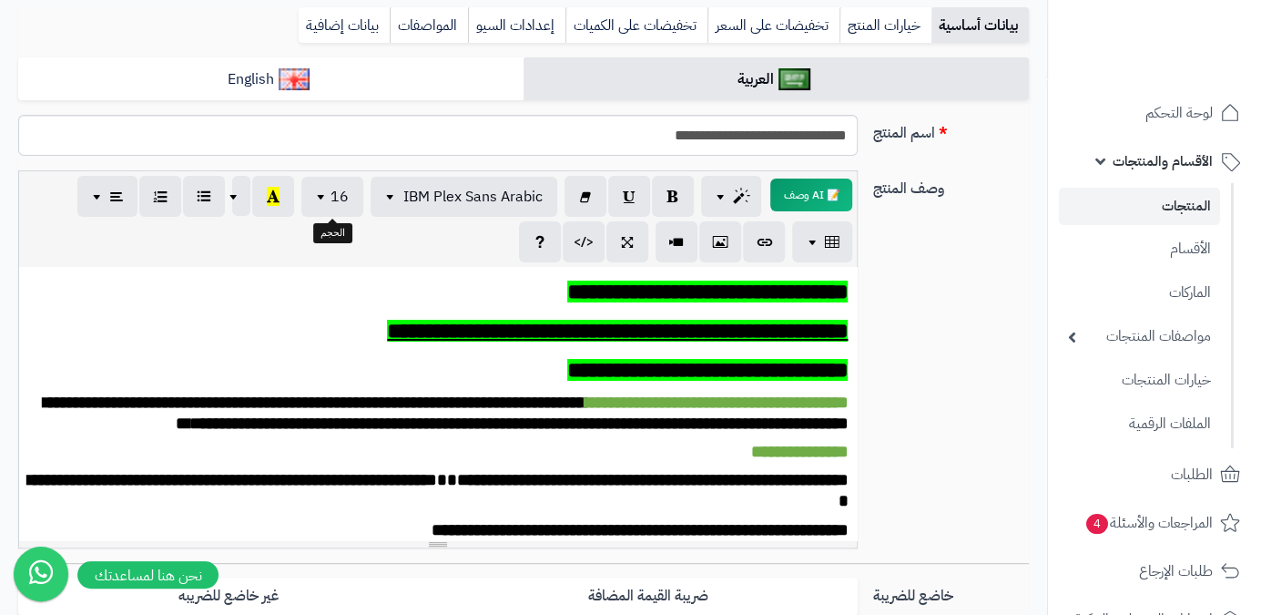
scroll to position [0, 0]
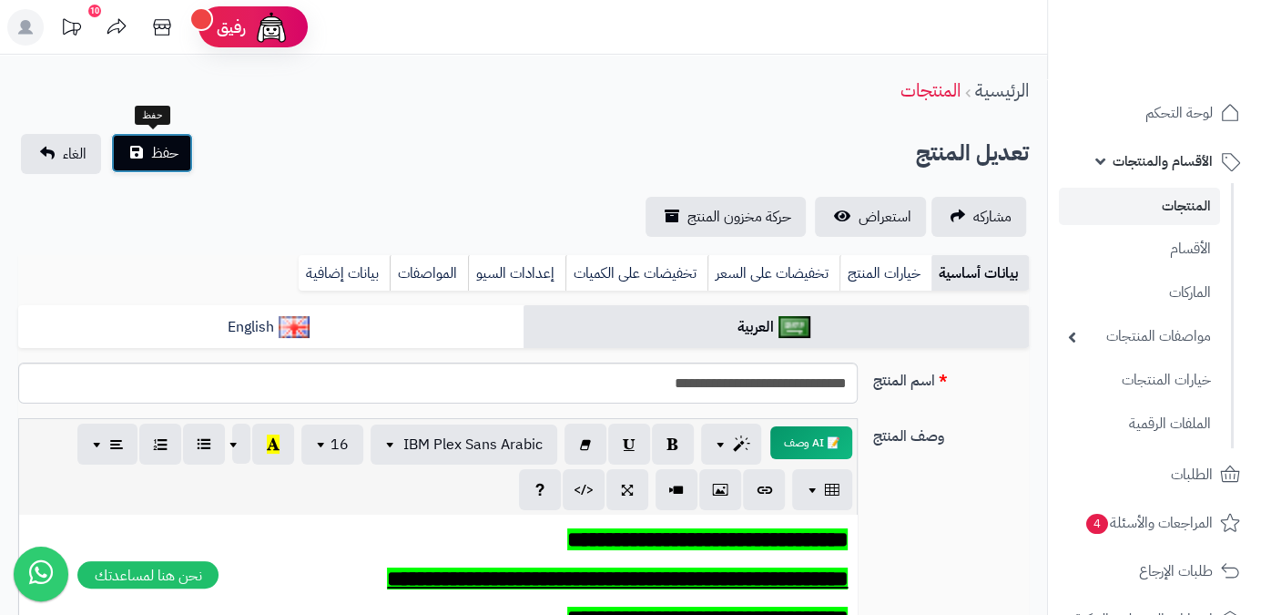
click at [176, 151] on span "حفظ" at bounding box center [164, 153] width 27 height 22
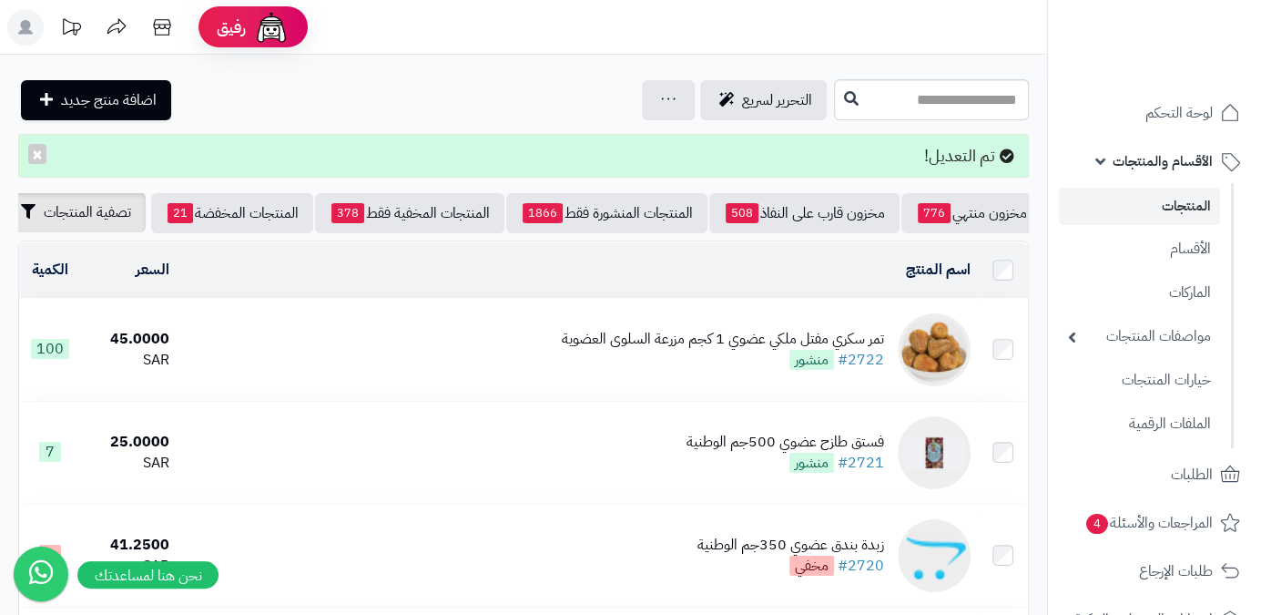
scroll to position [0, -190]
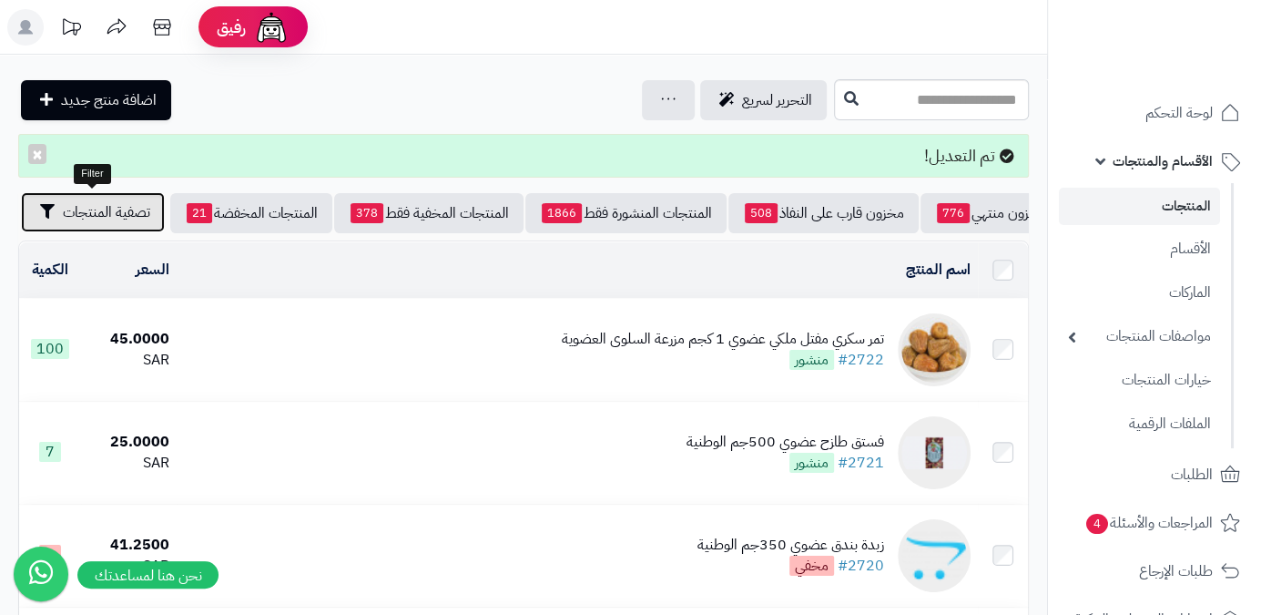
click at [66, 223] on button "تصفية المنتجات" at bounding box center [93, 212] width 144 height 40
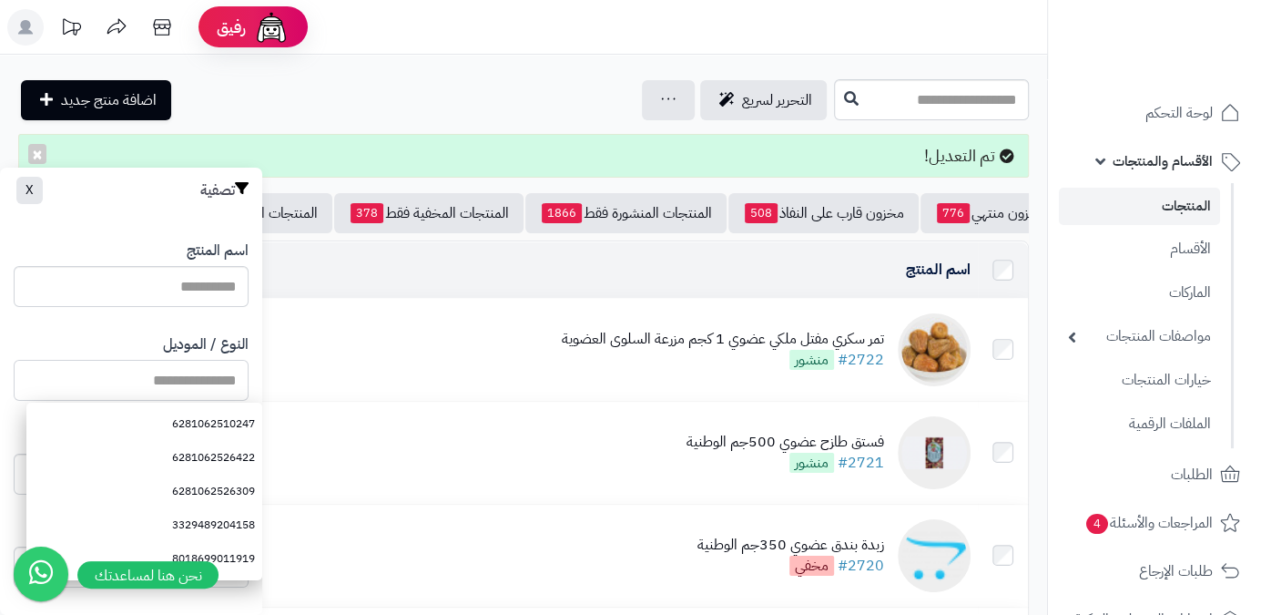
paste input "**********"
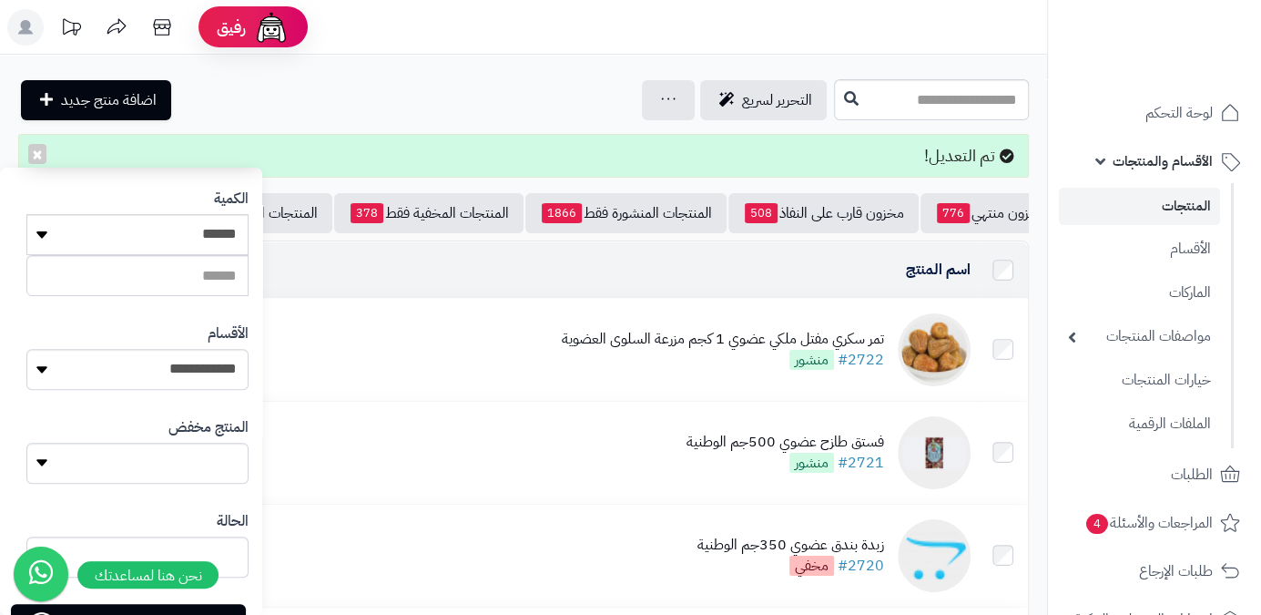
scroll to position [496, 0]
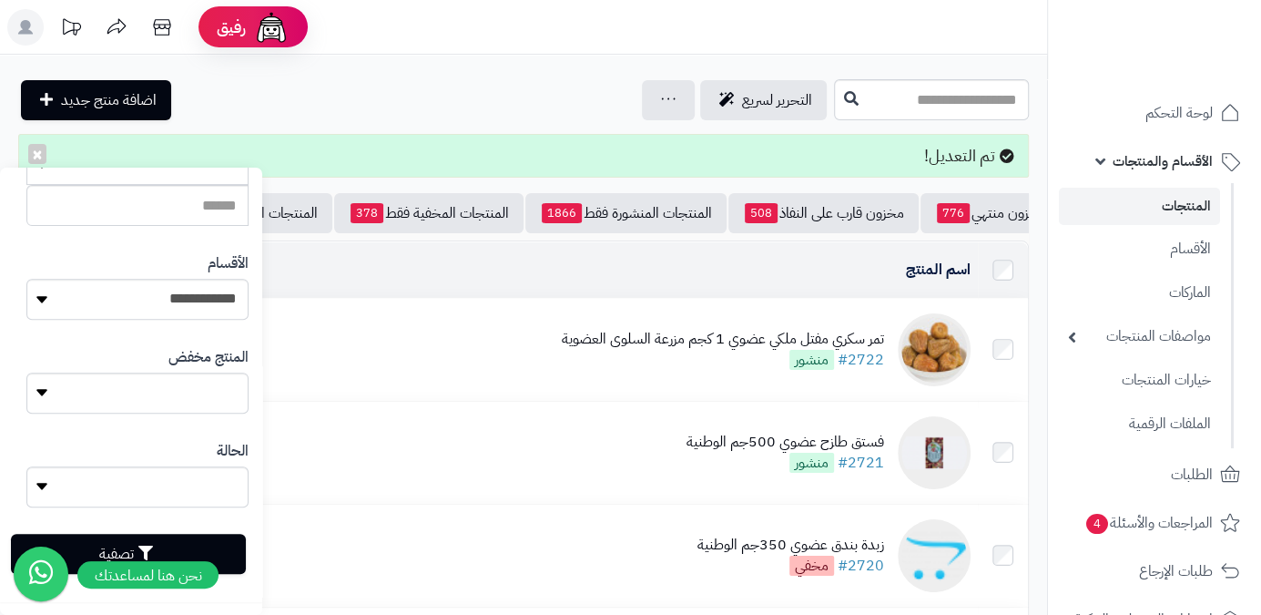
type input "**********"
click at [223, 566] on button "تصفية" at bounding box center [128, 554] width 235 height 40
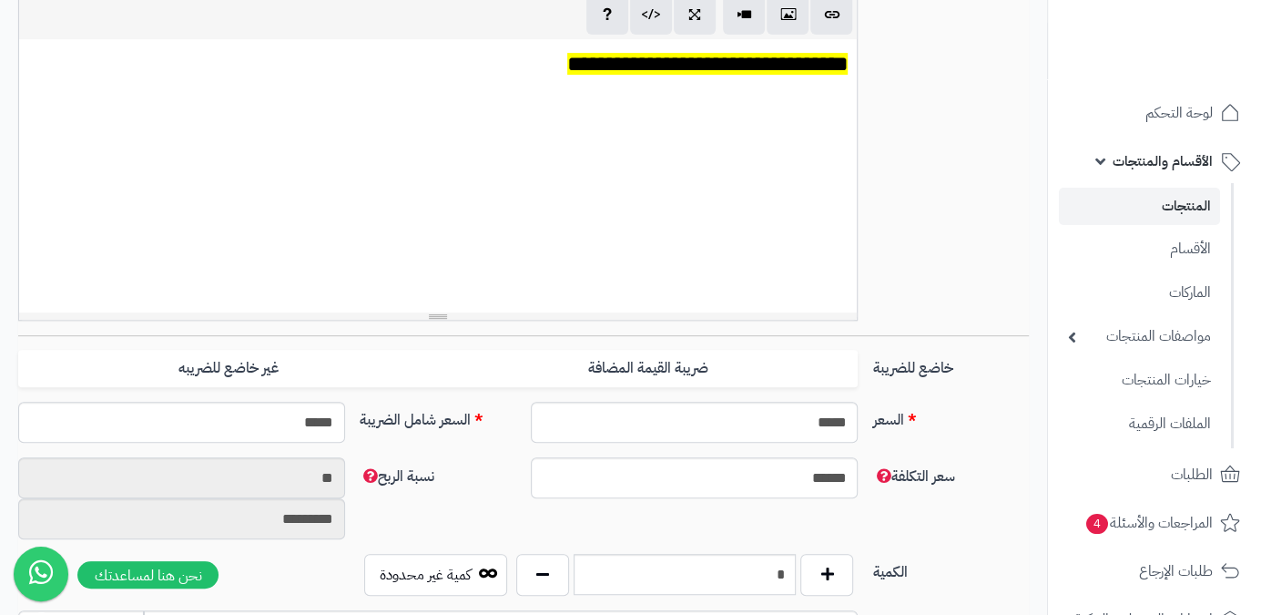
scroll to position [579, 0]
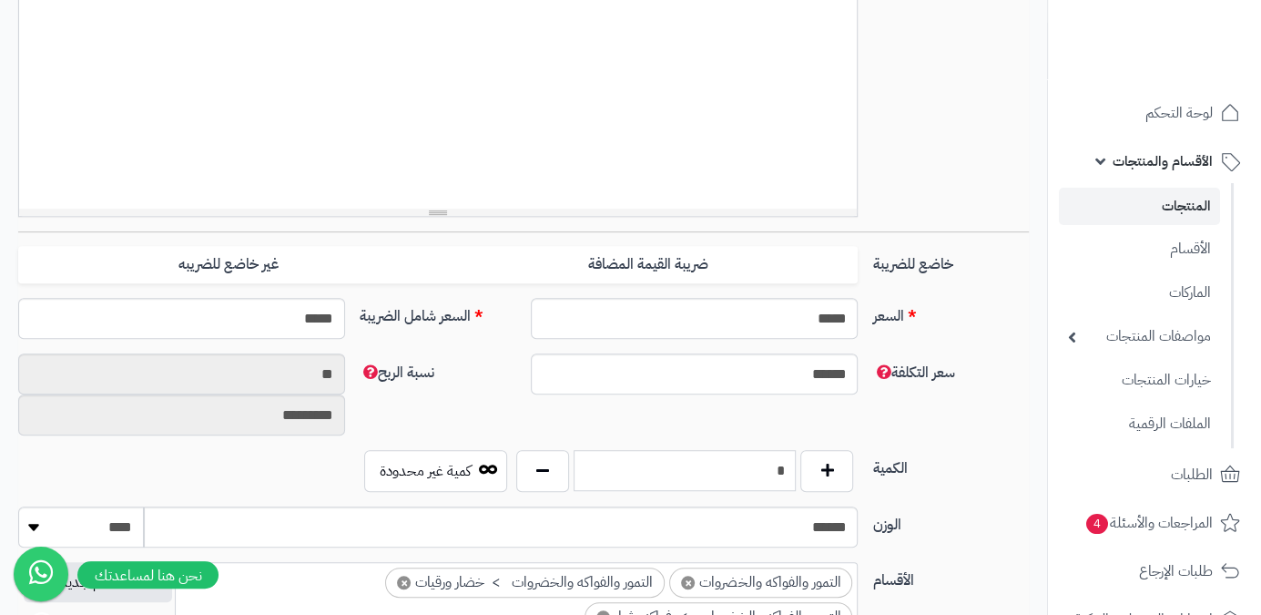
click at [777, 476] on input "*" at bounding box center [685, 470] width 223 height 41
type input "*"
click at [775, 428] on div "سعر التكلفة ****** نسبة الربح ** *********" at bounding box center [523, 401] width 1025 height 97
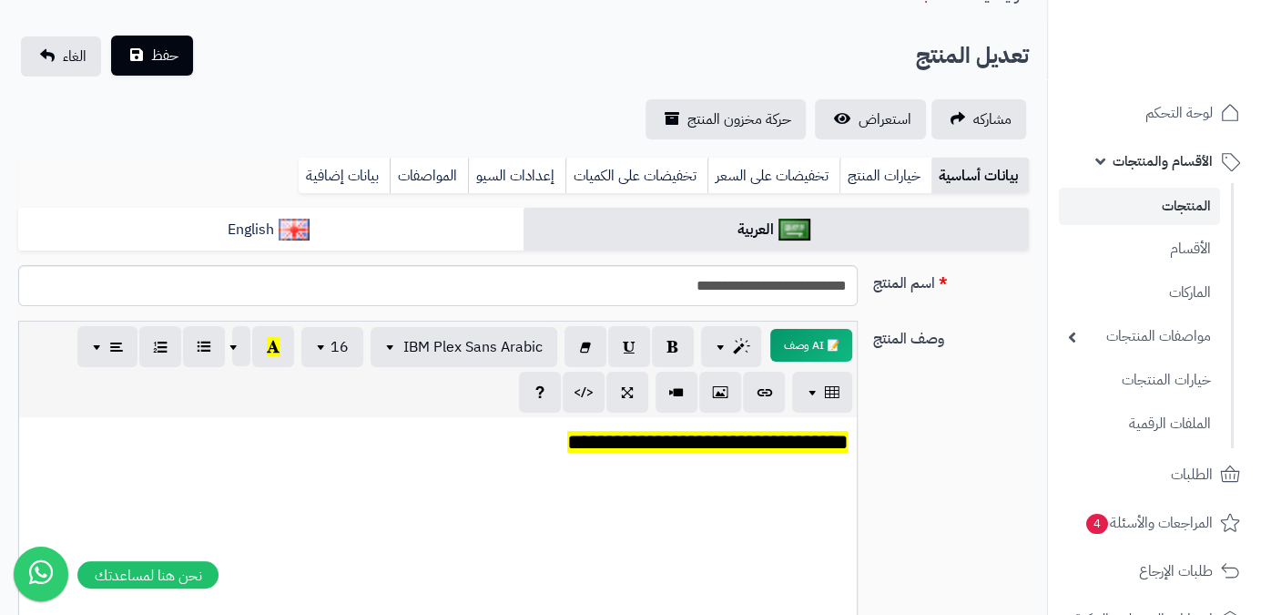
scroll to position [0, 0]
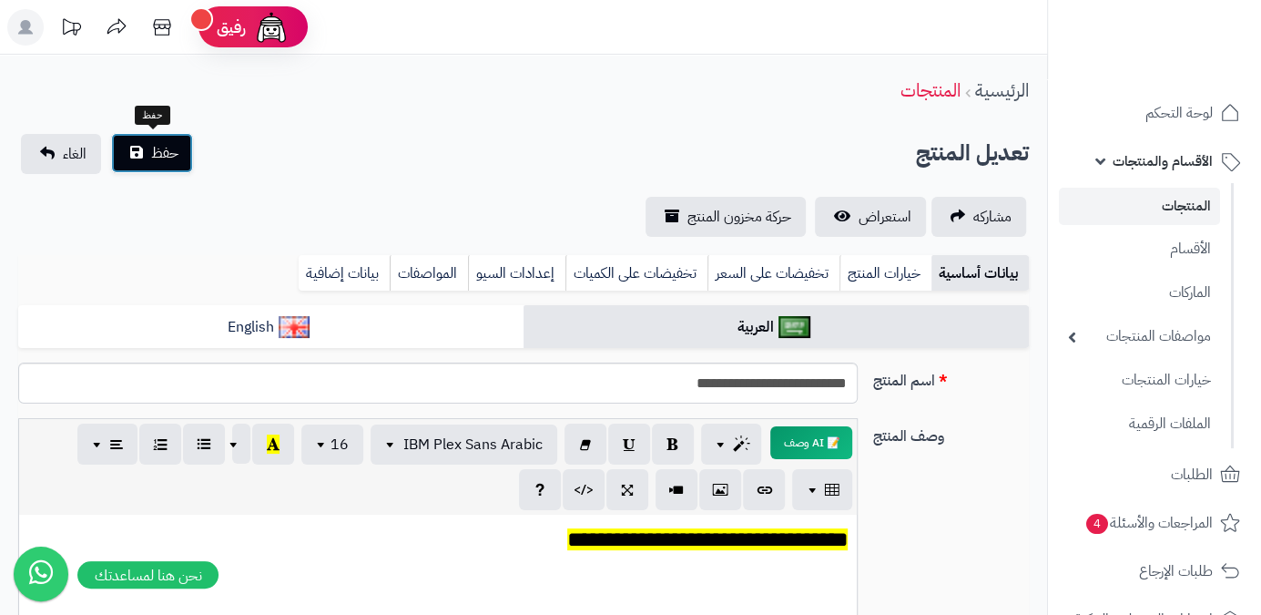
click at [144, 163] on button "حفظ" at bounding box center [152, 153] width 82 height 40
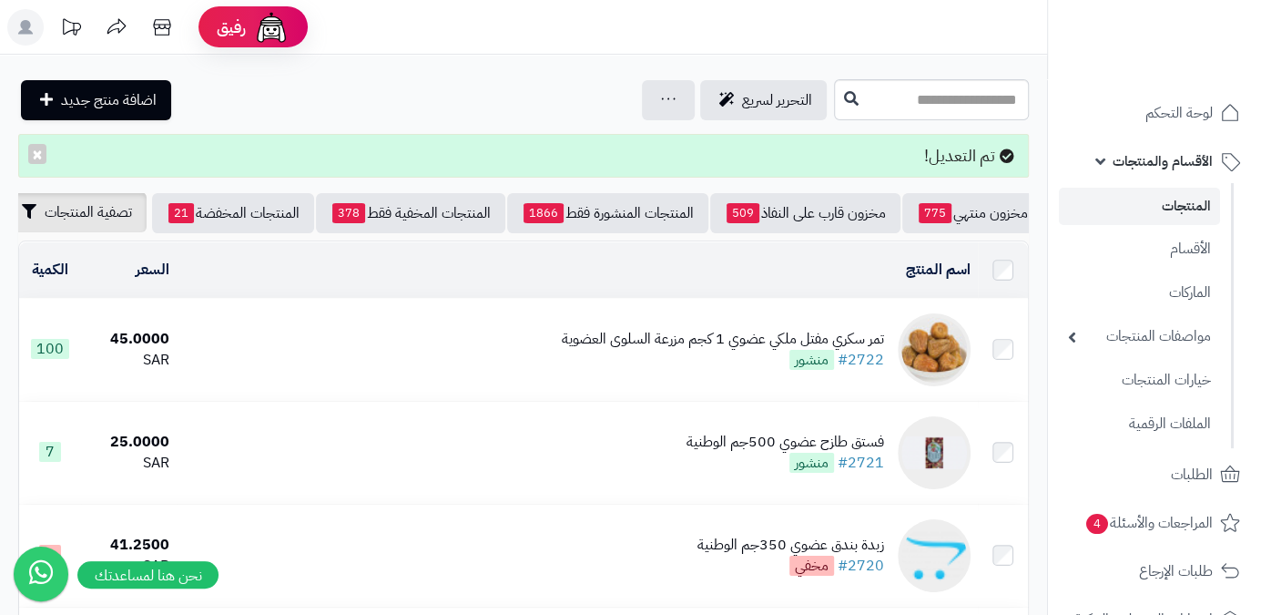
scroll to position [0, -190]
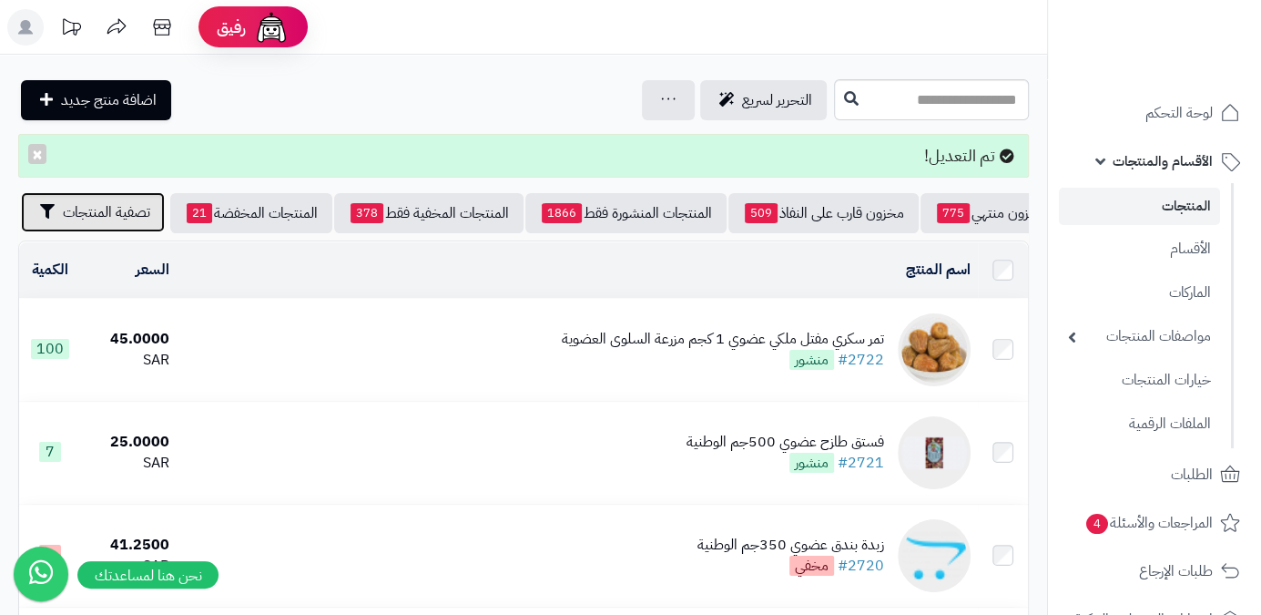
click at [80, 217] on span "تصفية المنتجات" at bounding box center [106, 212] width 87 height 22
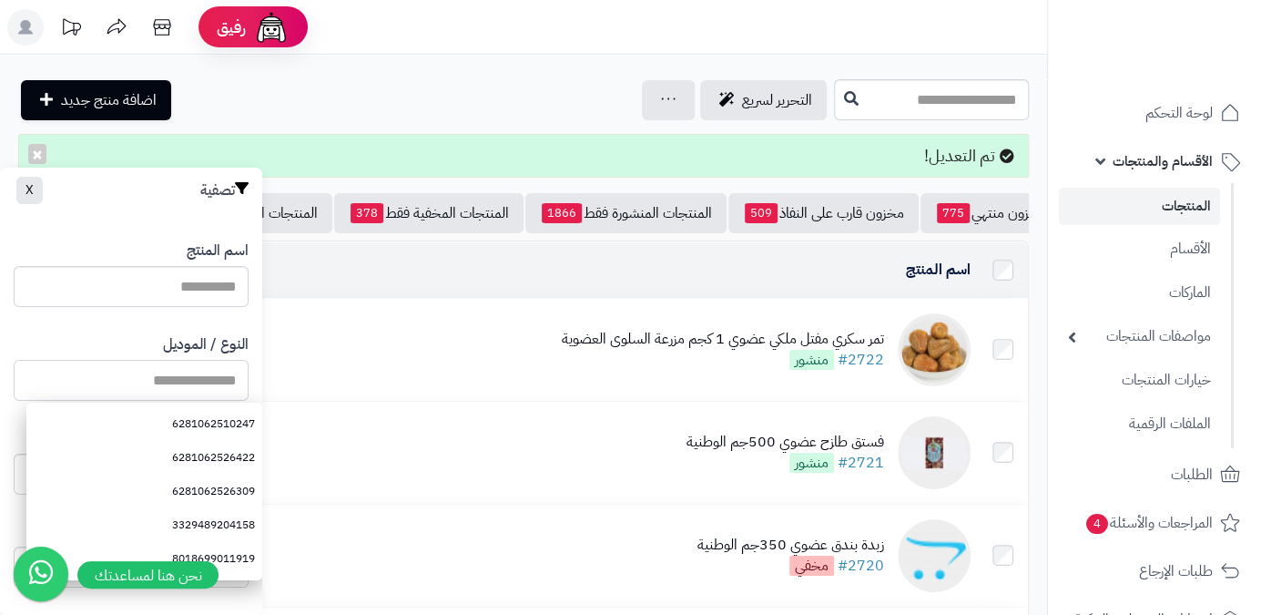
paste input "**********"
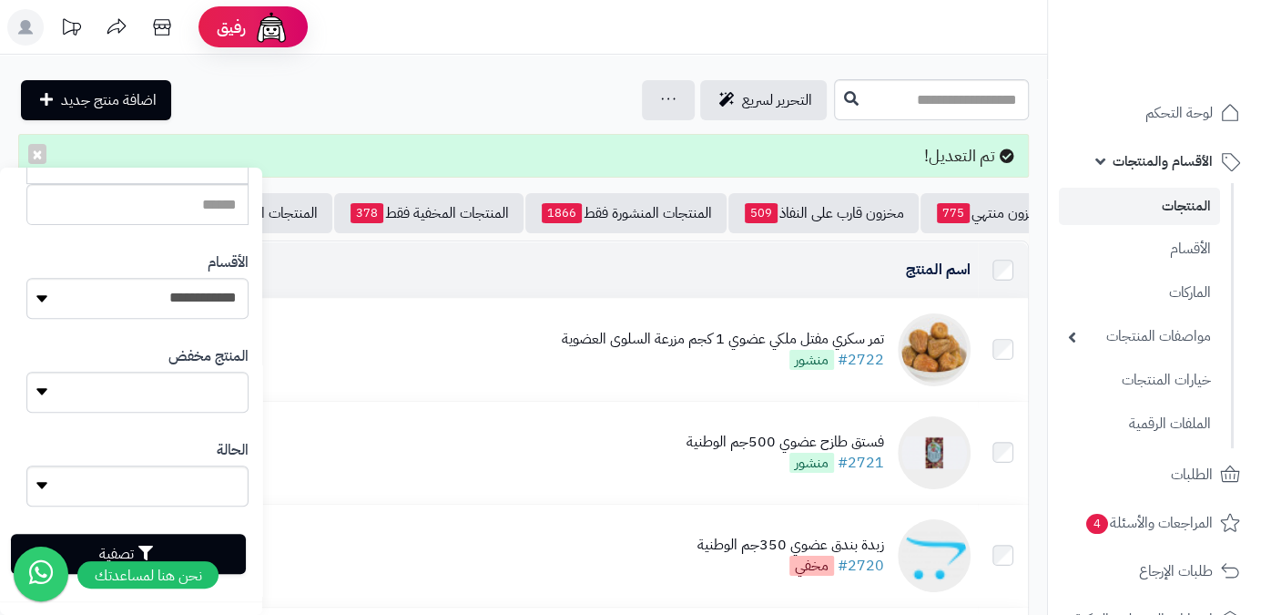
scroll to position [498, 0]
type input "**********"
click at [223, 546] on button "تصفية" at bounding box center [128, 552] width 235 height 40
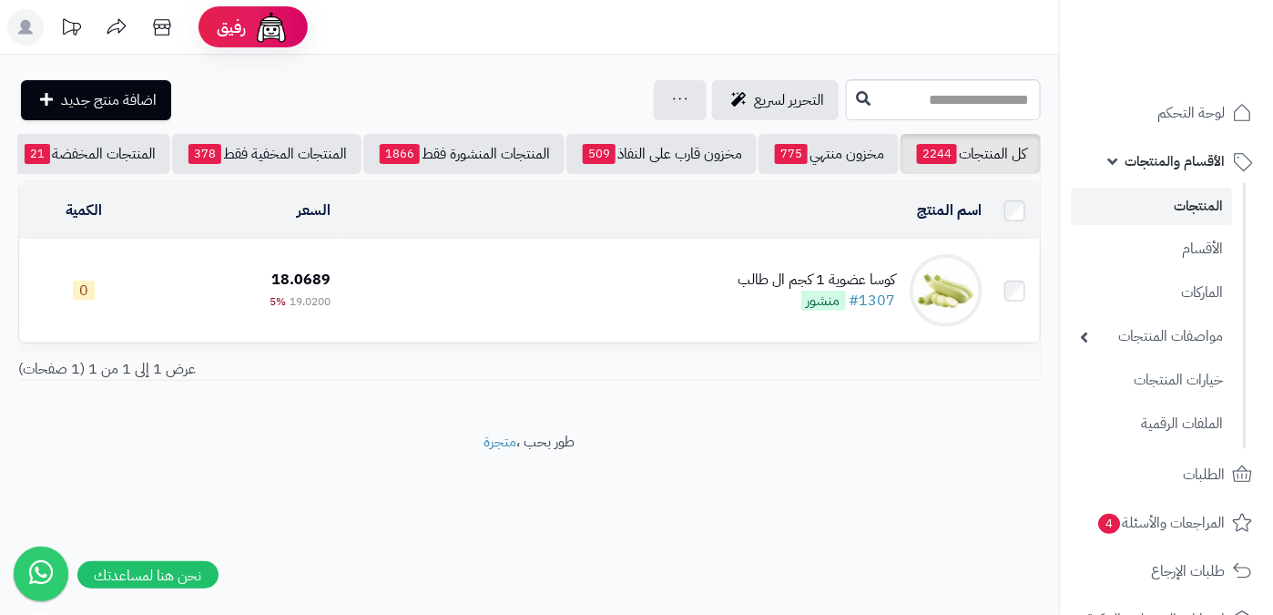
click at [770, 284] on div "كوسا عضوية 1 كجم ال طالب" at bounding box center [818, 280] width 158 height 21
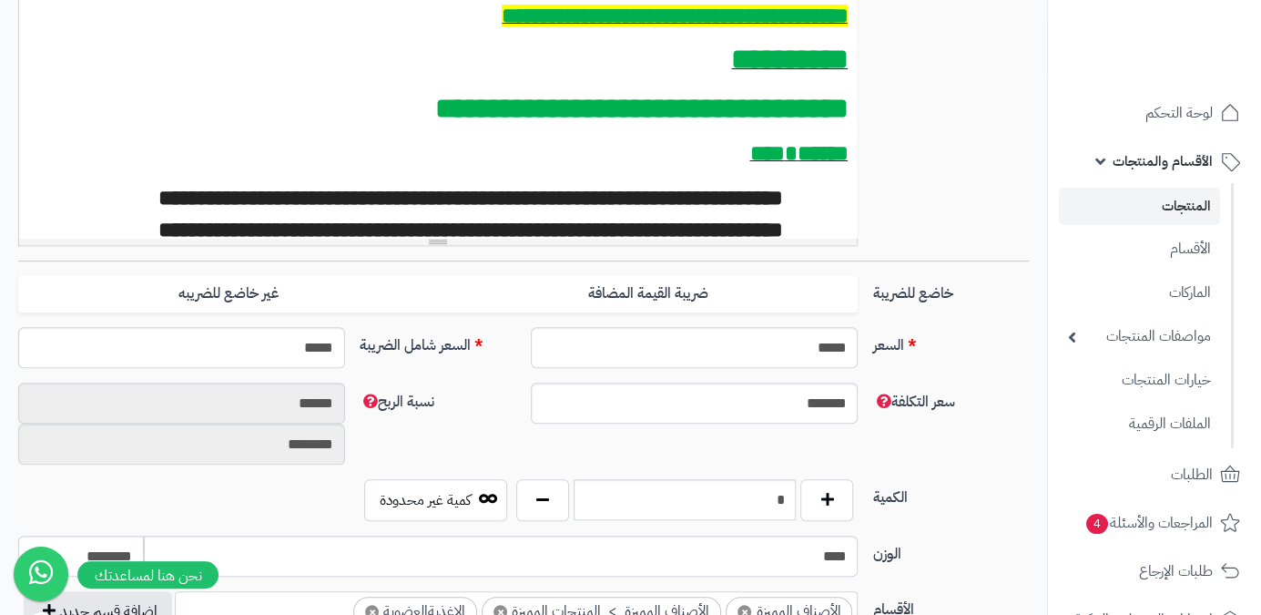
scroll to position [579, 0]
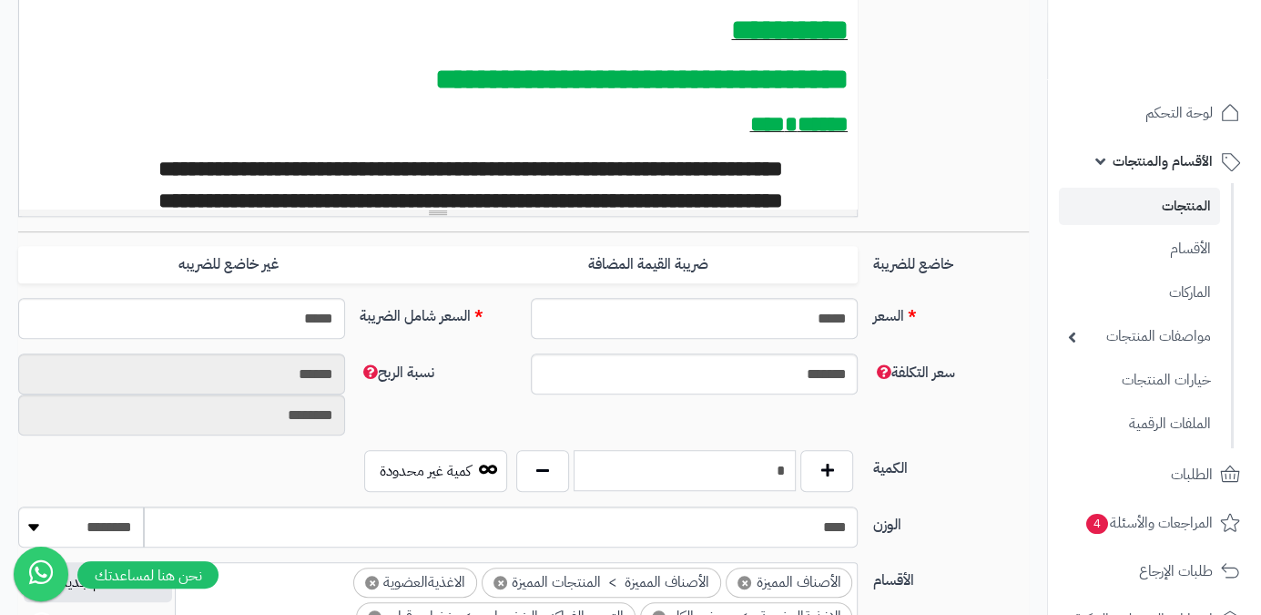
click at [753, 474] on input "*" at bounding box center [685, 470] width 223 height 41
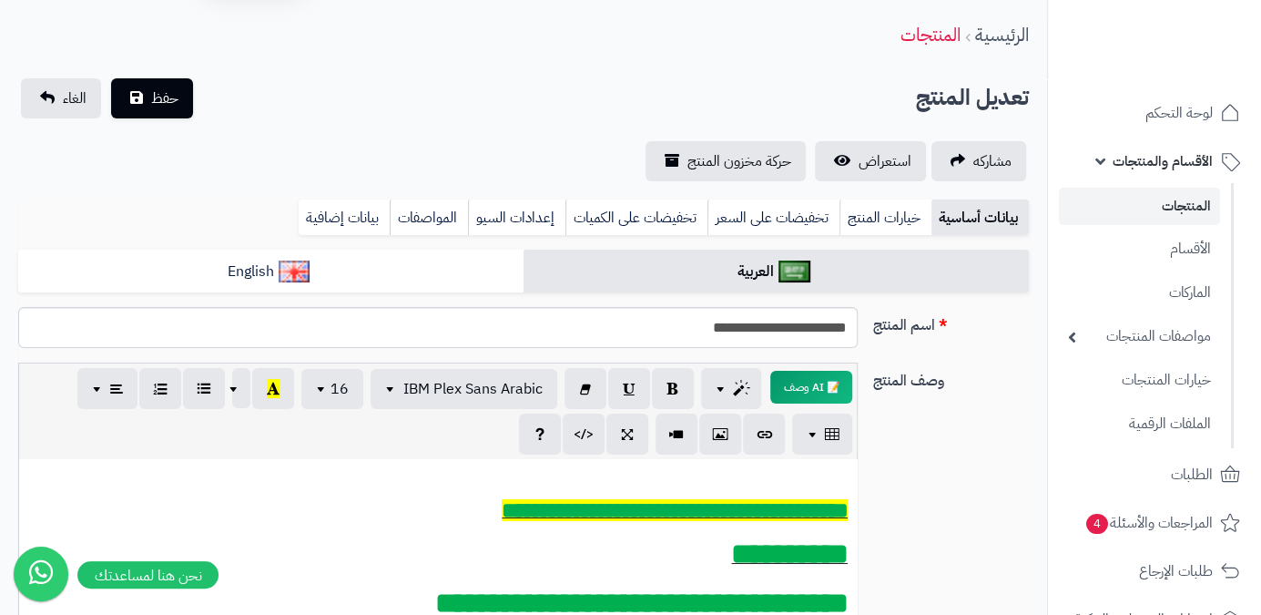
scroll to position [0, 0]
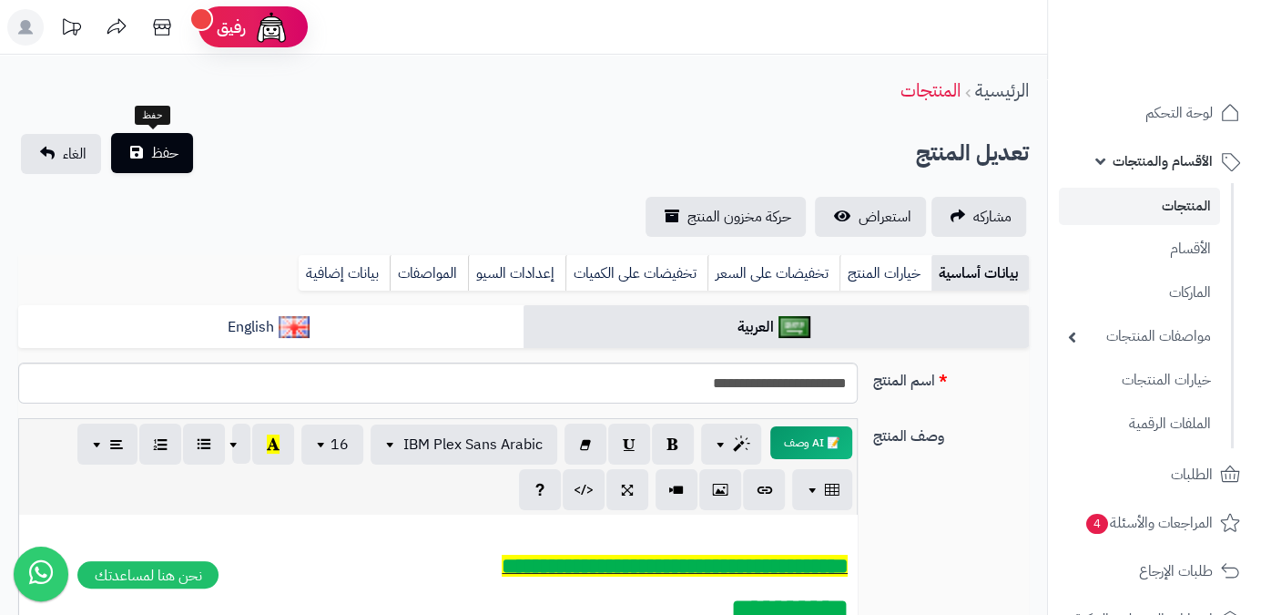
type input "*"
click at [154, 168] on button "حفظ" at bounding box center [152, 153] width 82 height 40
